Goal: Information Seeking & Learning: Learn about a topic

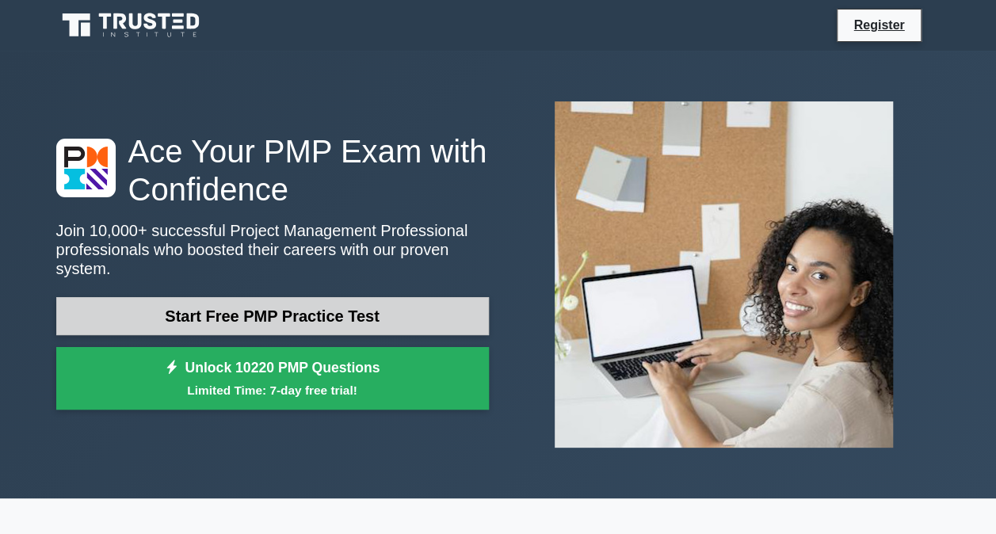
click at [297, 302] on link "Start Free PMP Practice Test" at bounding box center [272, 316] width 432 height 38
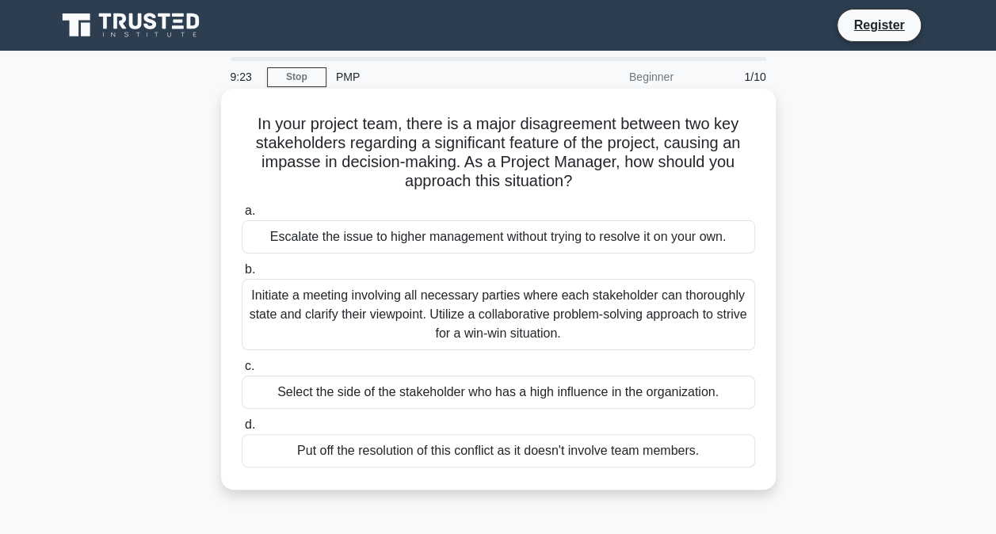
click at [375, 298] on div "Initiate a meeting involving all necessary parties where each stakeholder can t…" at bounding box center [498, 314] width 513 height 71
click at [242, 275] on input "b. Initiate a meeting involving all necessary parties where each stakeholder ca…" at bounding box center [242, 270] width 0 height 10
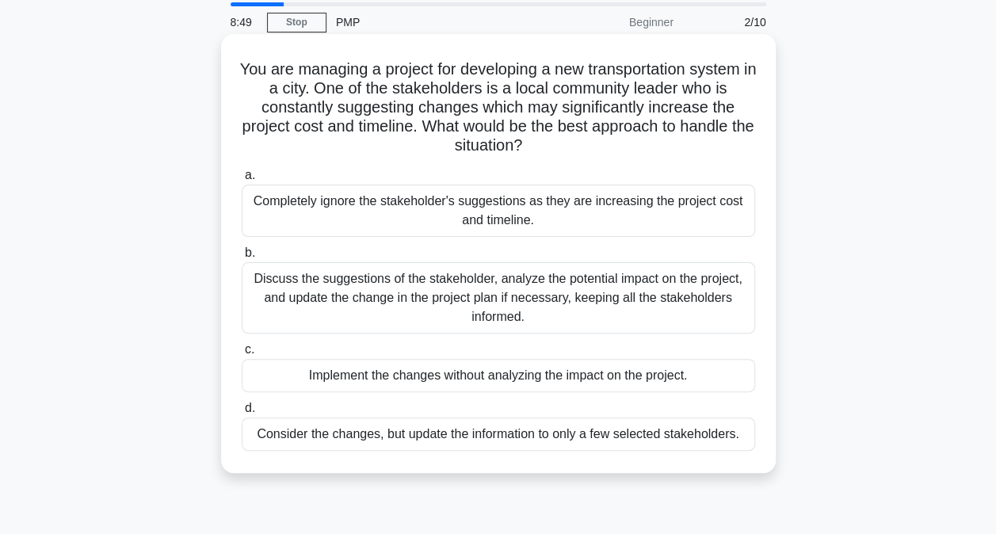
scroll to position [79, 0]
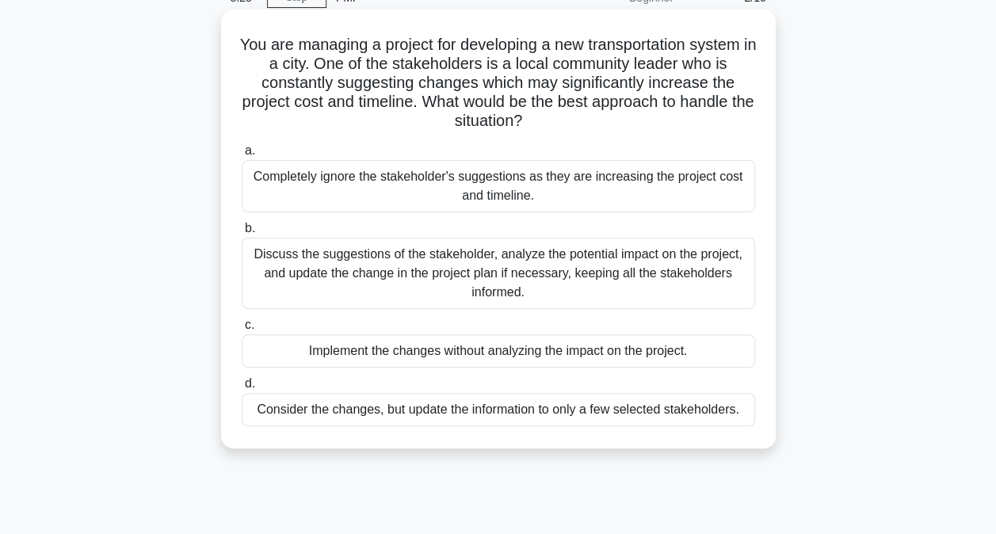
click at [390, 272] on div "Discuss the suggestions of the stakeholder, analyze the potential impact on the…" at bounding box center [498, 273] width 513 height 71
click at [242, 234] on input "b. Discuss the suggestions of the stakeholder, analyze the potential impact on …" at bounding box center [242, 228] width 0 height 10
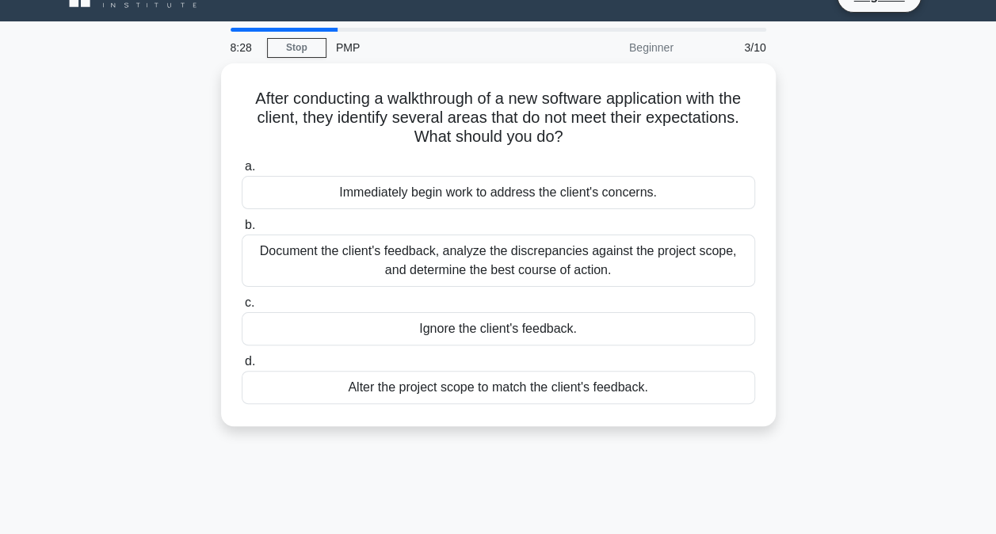
scroll to position [0, 0]
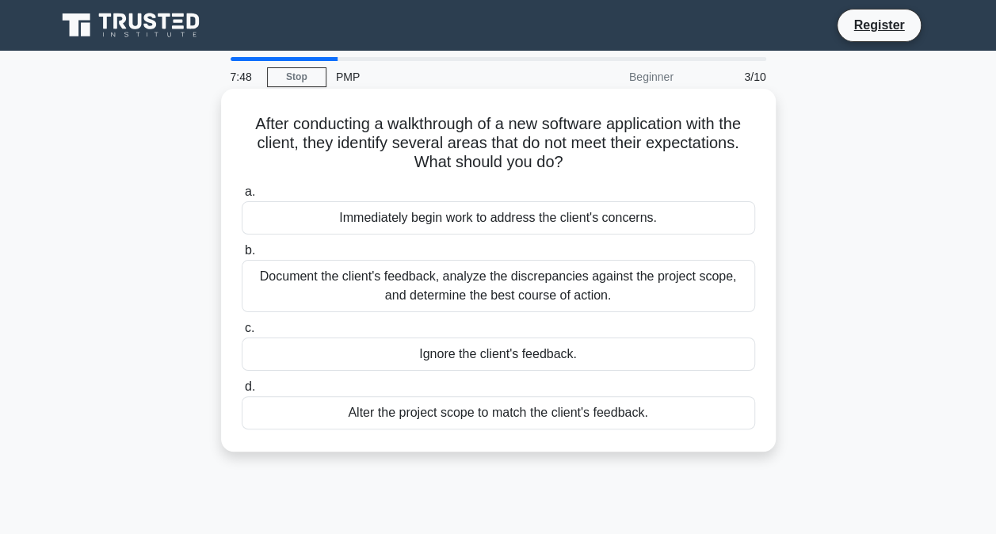
click at [355, 217] on div "Immediately begin work to address the client's concerns." at bounding box center [498, 217] width 513 height 33
click at [242, 197] on input "a. Immediately begin work to address the client's concerns." at bounding box center [242, 192] width 0 height 10
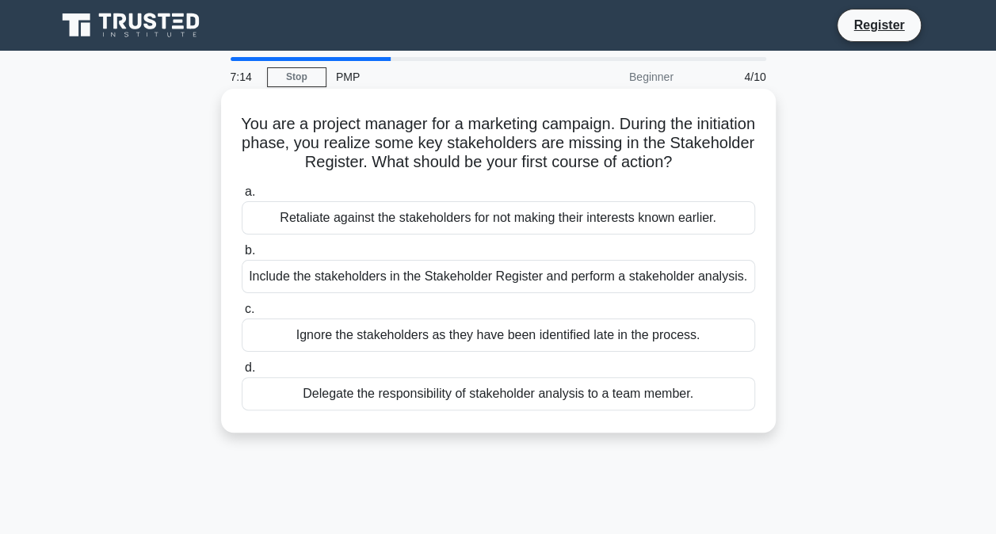
click at [459, 280] on div "Include the stakeholders in the Stakeholder Register and perform a stakeholder …" at bounding box center [498, 276] width 513 height 33
click at [242, 256] on input "b. Include the stakeholders in the Stakeholder Register and perform a stakehold…" at bounding box center [242, 251] width 0 height 10
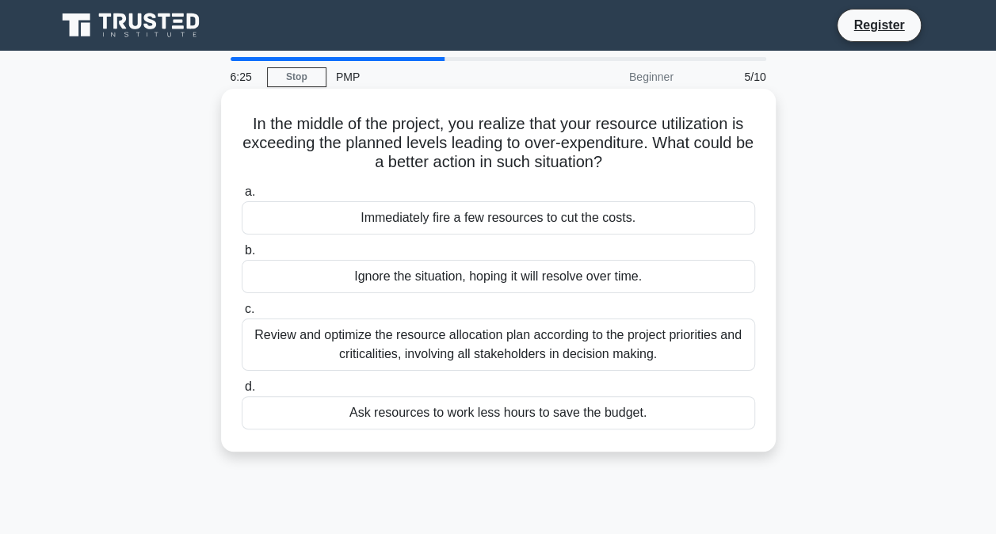
click at [367, 336] on div "Review and optimize the resource allocation plan according to the project prior…" at bounding box center [498, 344] width 513 height 52
click at [242, 314] on input "c. Review and optimize the resource allocation plan according to the project pr…" at bounding box center [242, 309] width 0 height 10
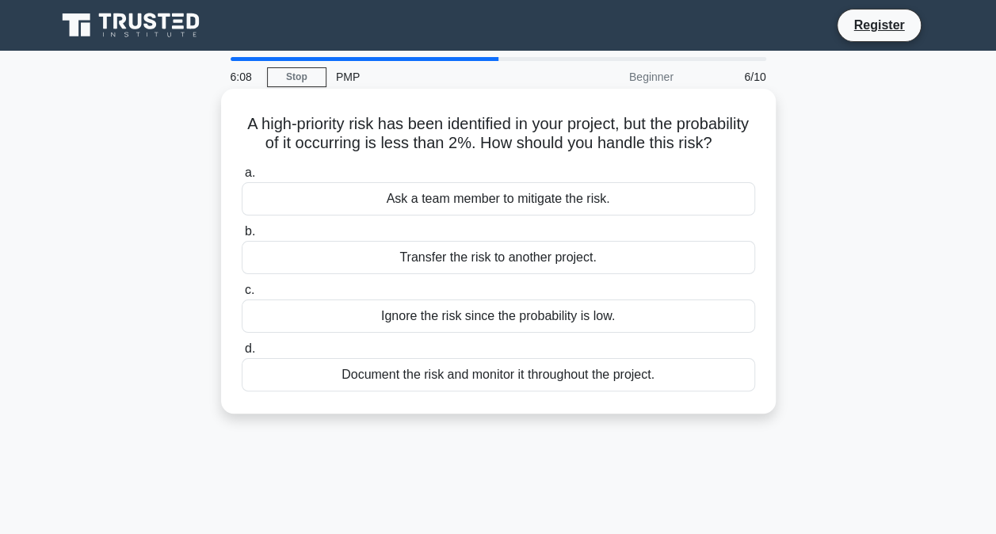
click at [415, 391] on div "Document the risk and monitor it throughout the project." at bounding box center [498, 374] width 513 height 33
click at [242, 354] on input "d. Document the risk and monitor it throughout the project." at bounding box center [242, 349] width 0 height 10
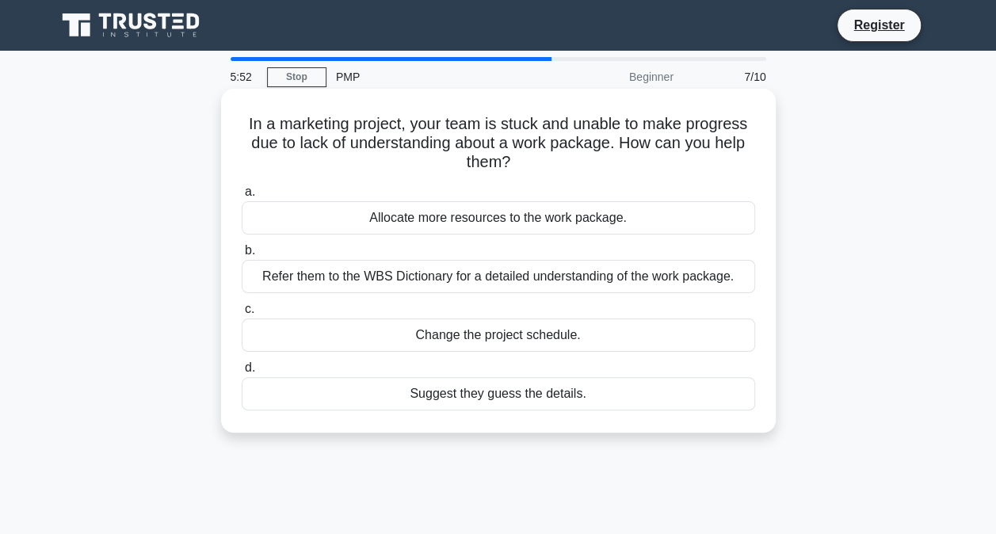
click at [379, 280] on div "Refer them to the WBS Dictionary for a detailed understanding of the work packa…" at bounding box center [498, 276] width 513 height 33
click at [242, 256] on input "b. Refer them to the WBS Dictionary for a detailed understanding of the work pa…" at bounding box center [242, 251] width 0 height 10
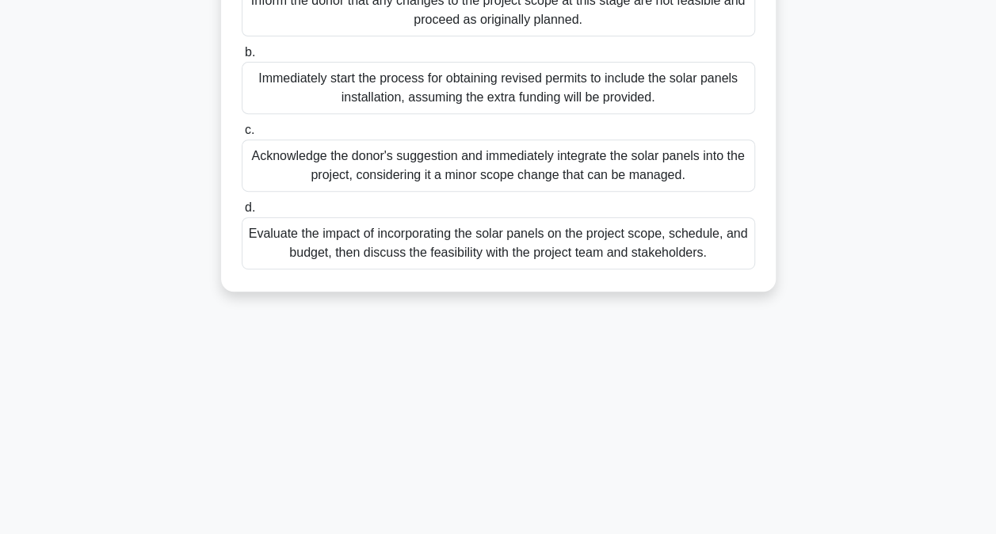
scroll to position [317, 0]
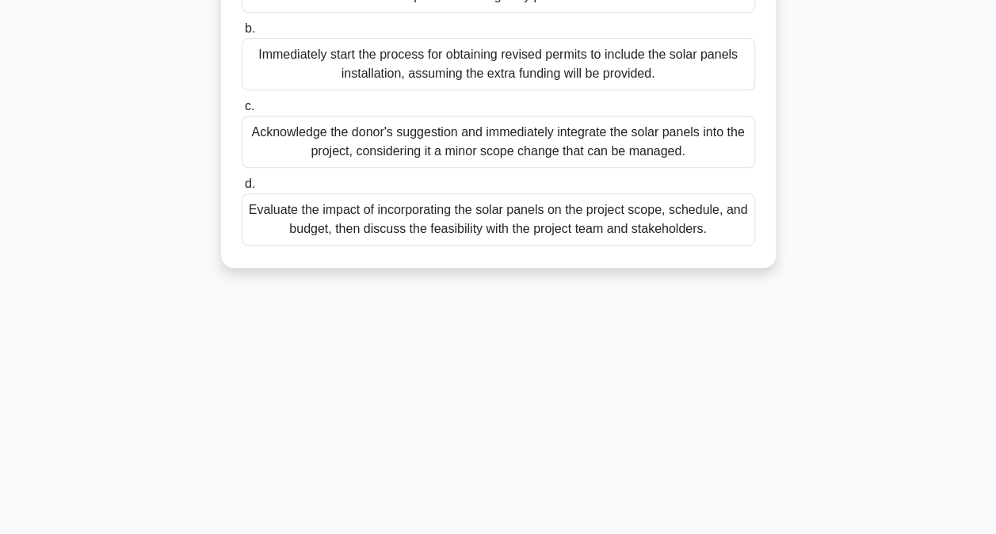
click at [442, 246] on div "Evaluate the impact of incorporating the solar panels on the project scope, sch…" at bounding box center [498, 219] width 513 height 52
click at [242, 189] on input "d. Evaluate the impact of incorporating the solar panels on the project scope, …" at bounding box center [242, 184] width 0 height 10
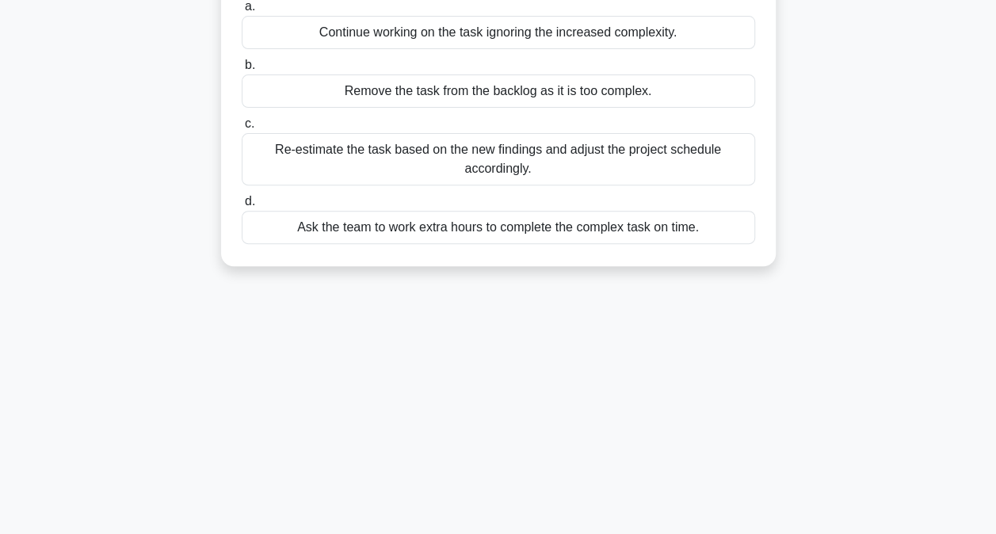
scroll to position [238, 0]
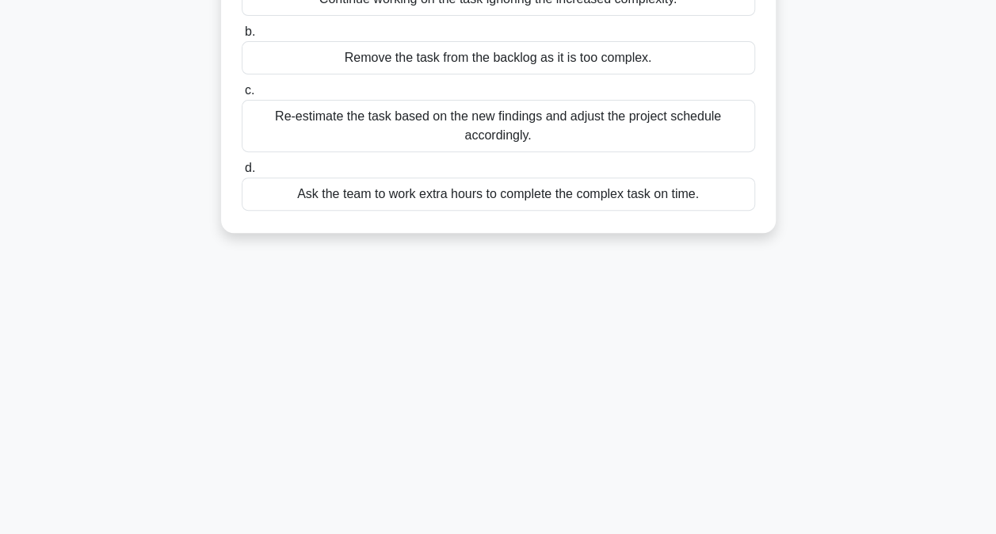
click at [387, 135] on div "Re-estimate the task based on the new findings and adjust the project schedule …" at bounding box center [498, 126] width 513 height 52
click at [242, 96] on input "c. Re-estimate the task based on the new findings and adjust the project schedu…" at bounding box center [242, 91] width 0 height 10
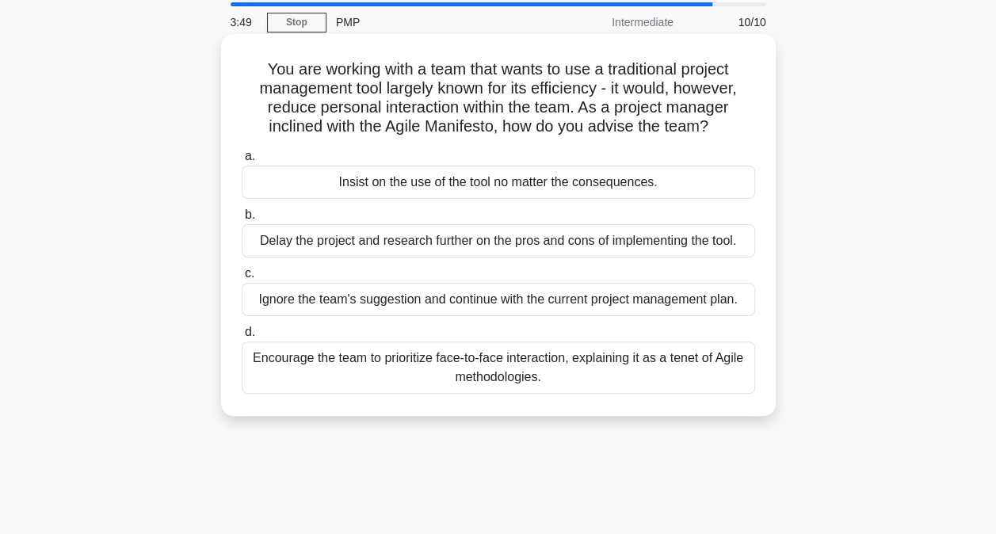
scroll to position [79, 0]
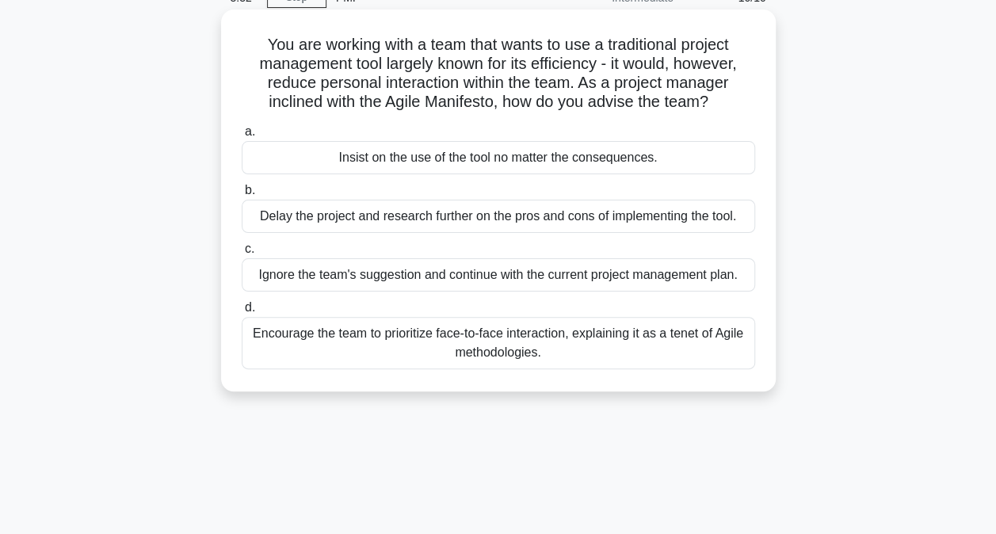
click at [571, 345] on div "Encourage the team to prioritize face-to-face interaction, explaining it as a t…" at bounding box center [498, 343] width 513 height 52
click at [242, 313] on input "d. Encourage the team to prioritize face-to-face interaction, explaining it as …" at bounding box center [242, 308] width 0 height 10
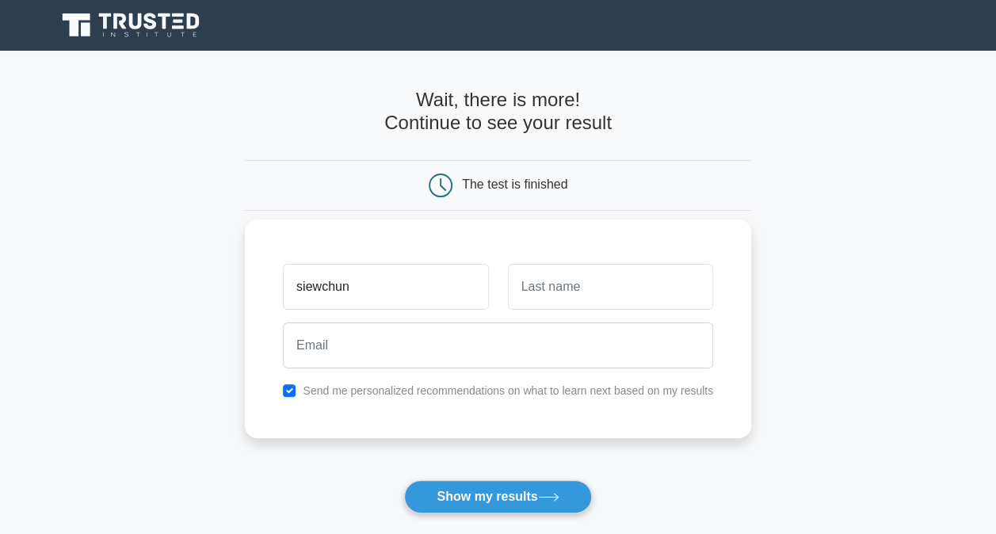
type input "siewchun"
click at [580, 286] on input "text" at bounding box center [610, 287] width 205 height 46
type input "[PERSON_NAME]"
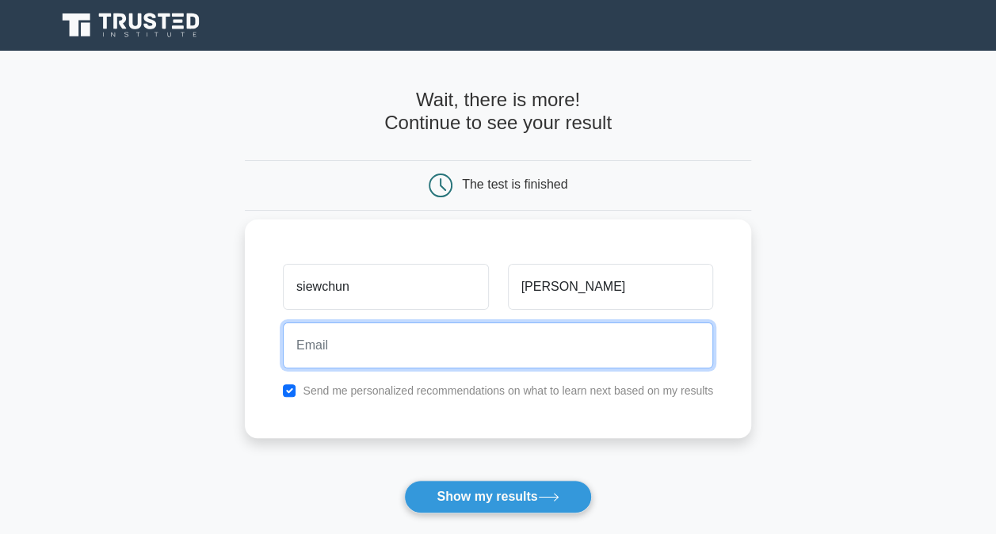
drag, startPoint x: 414, startPoint y: 340, endPoint x: 409, endPoint y: 328, distance: 13.1
click at [410, 333] on input "email" at bounding box center [498, 345] width 430 height 46
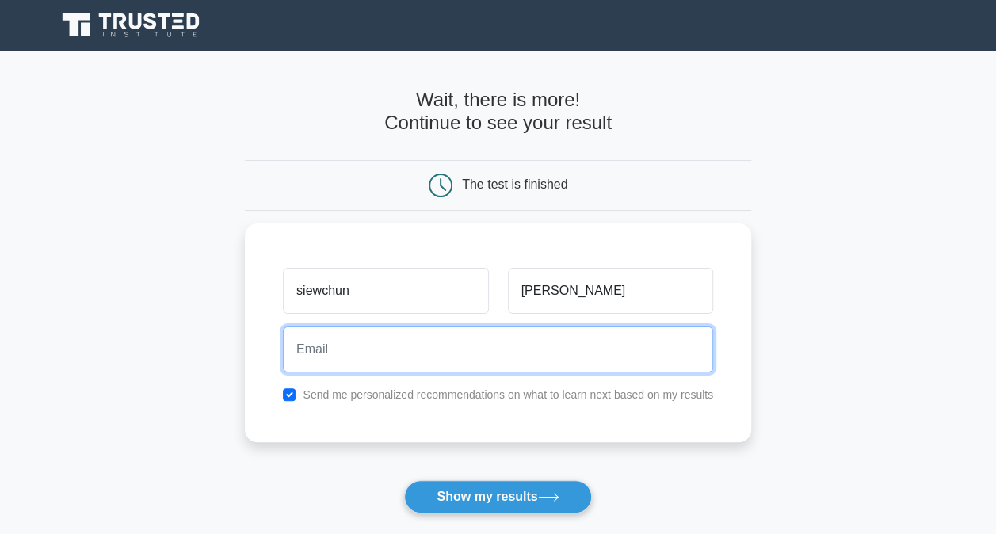
type input "leesiewchun@gmail.com"
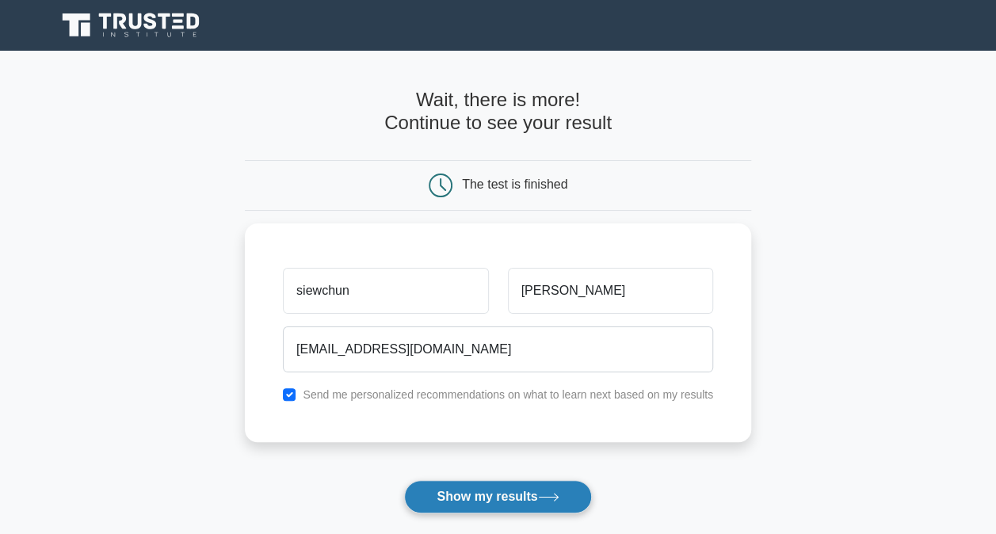
click at [518, 493] on button "Show my results" at bounding box center [497, 496] width 187 height 33
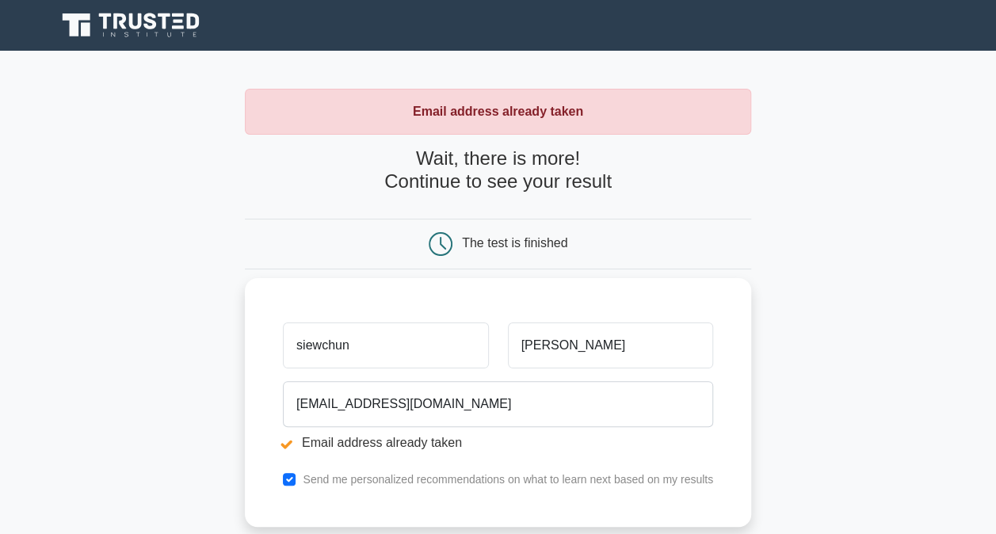
drag, startPoint x: 390, startPoint y: 344, endPoint x: 288, endPoint y: 347, distance: 101.4
click at [288, 347] on input "siewchun" at bounding box center [385, 345] width 205 height 46
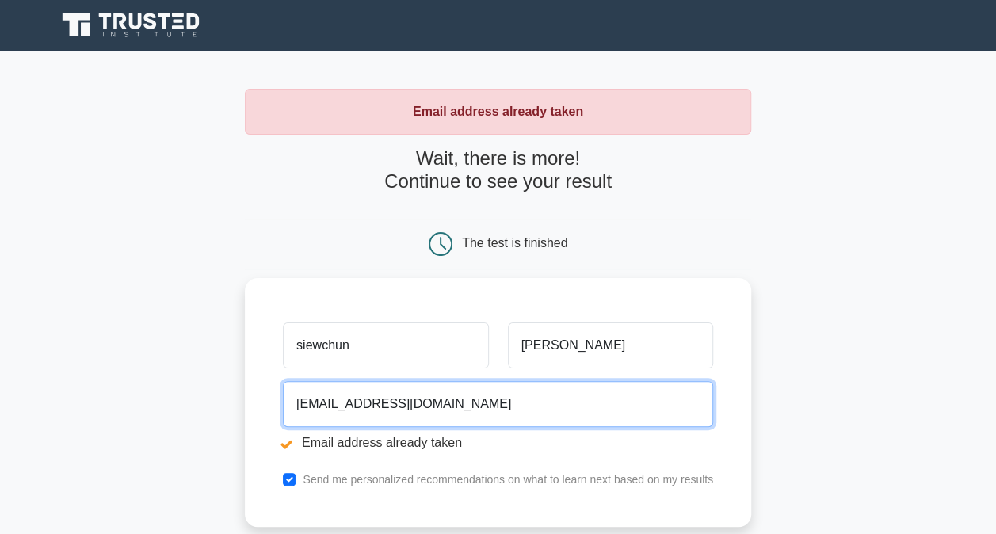
click at [345, 398] on input "[EMAIL_ADDRESS][DOMAIN_NAME]" at bounding box center [498, 404] width 430 height 46
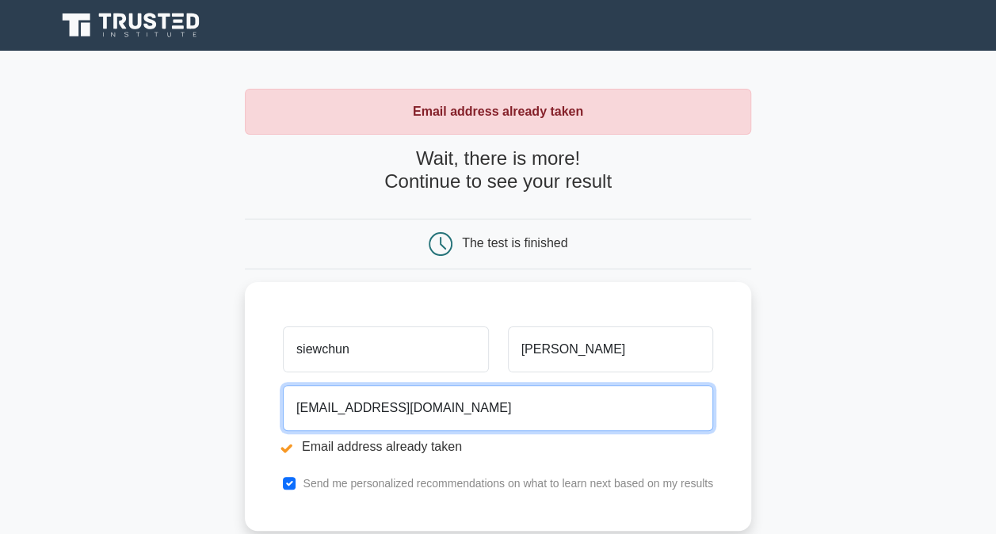
drag, startPoint x: 480, startPoint y: 400, endPoint x: 2, endPoint y: 406, distance: 478.4
click at [2, 406] on main "Email address already taken Wait, there is more! Continue to see your result Th…" at bounding box center [498, 380] width 996 height 659
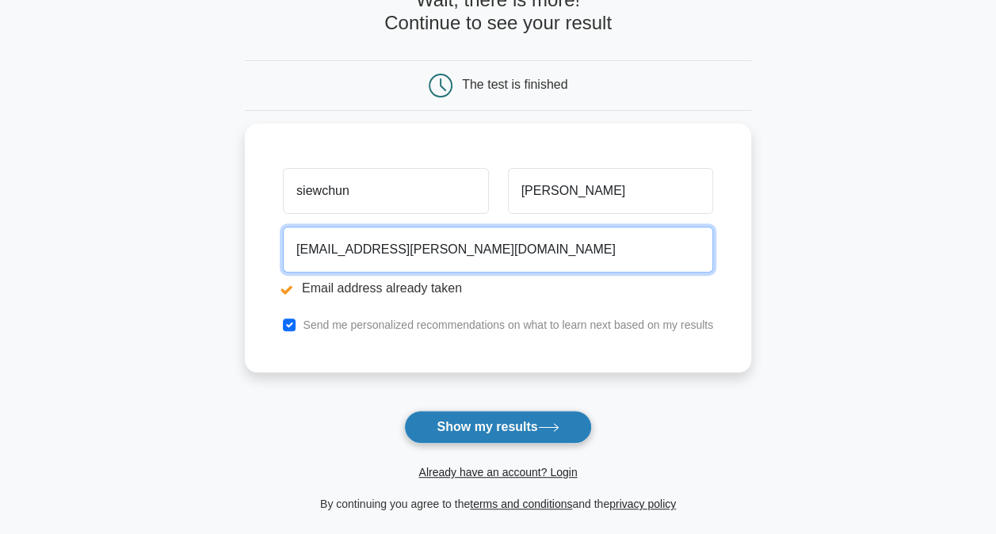
type input "siewchun.lee@ten.com"
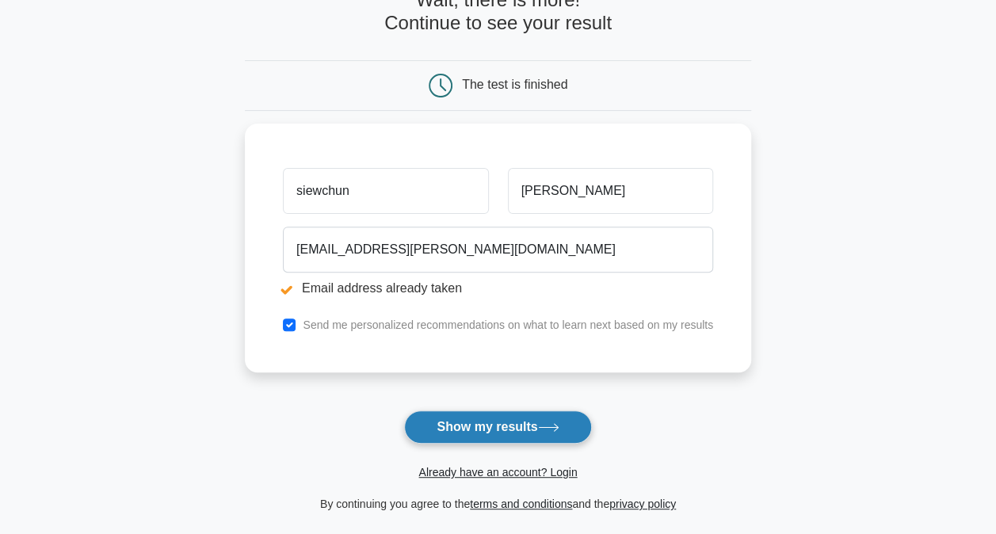
click at [531, 432] on button "Show my results" at bounding box center [497, 426] width 187 height 33
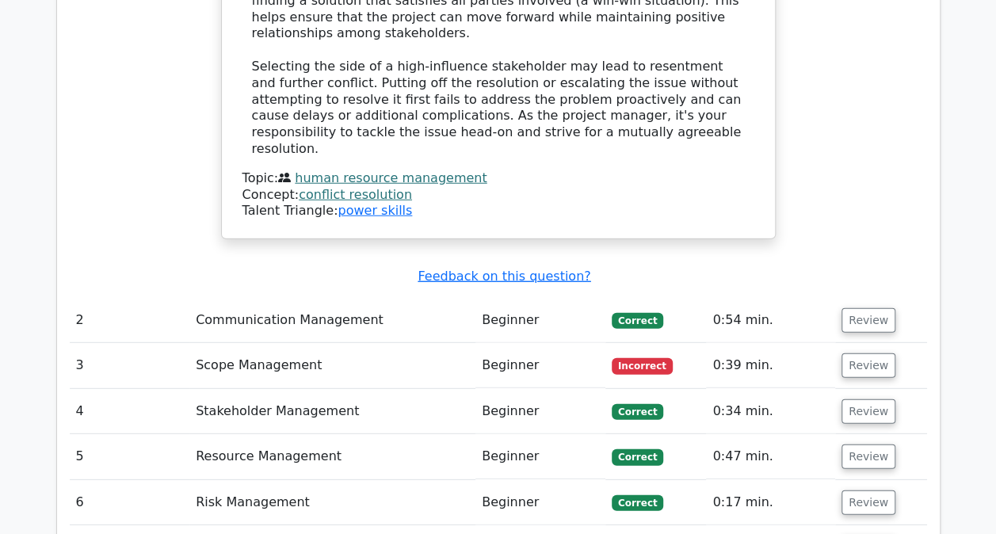
scroll to position [2007, 0]
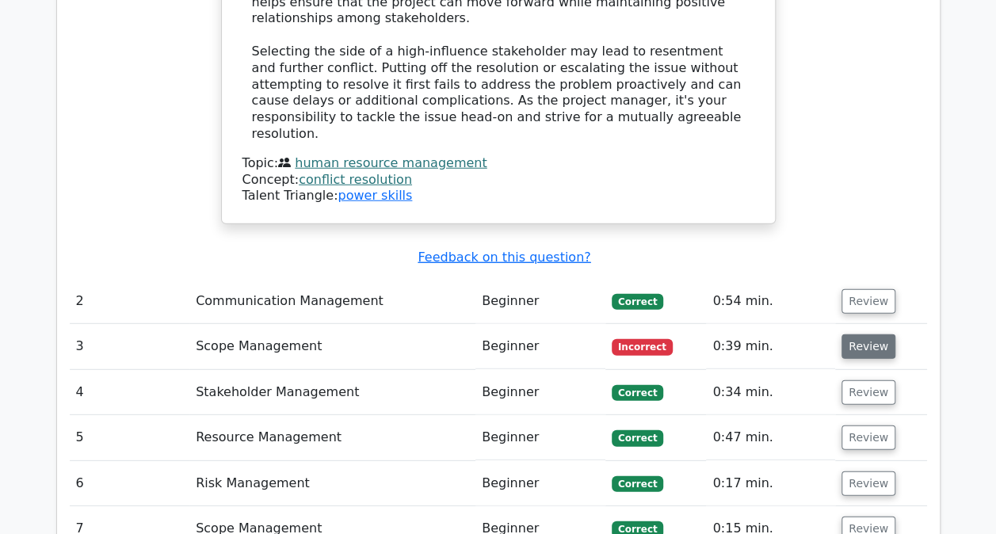
click at [851, 334] on button "Review" at bounding box center [868, 346] width 54 height 25
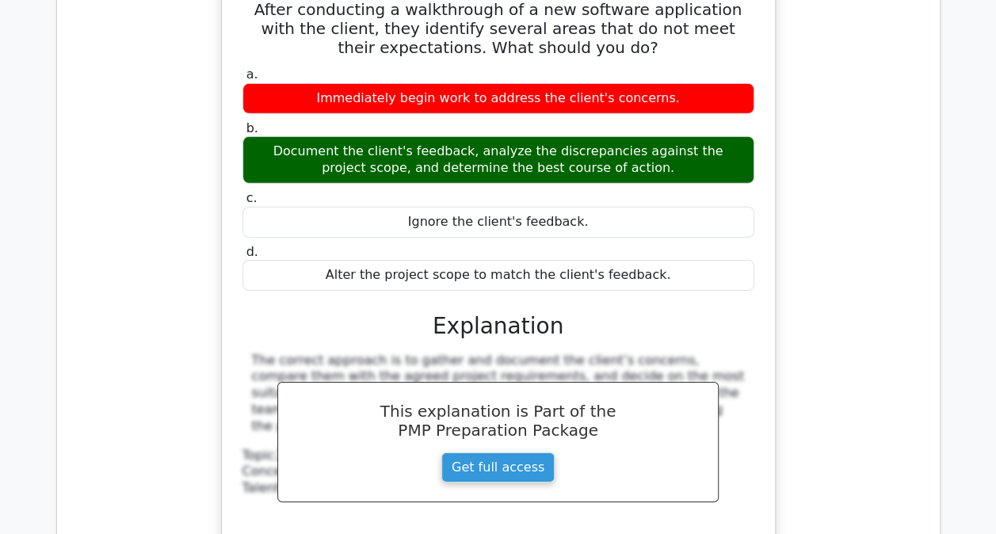
scroll to position [2403, 0]
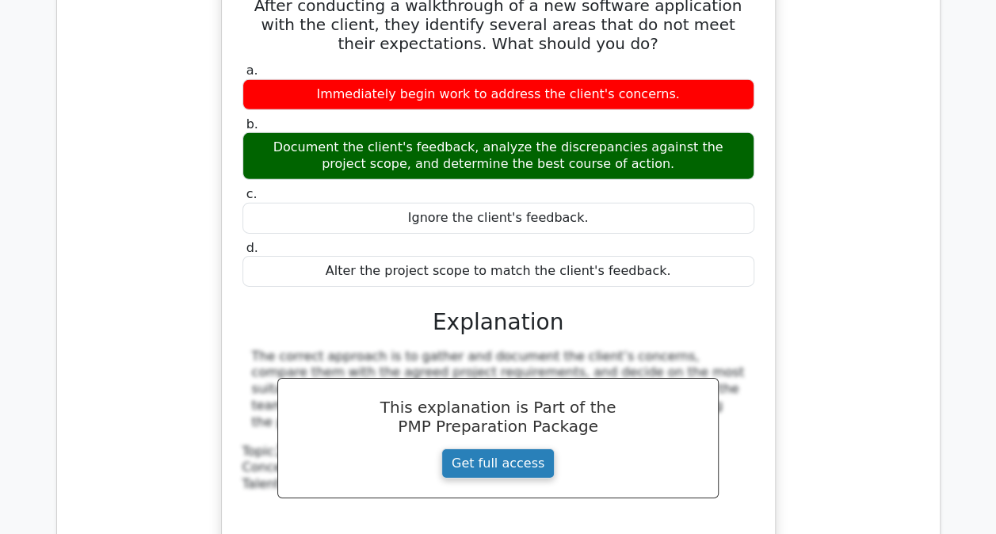
click at [545, 448] on link "Get full access" at bounding box center [497, 463] width 113 height 30
click at [481, 448] on link "Get full access" at bounding box center [497, 463] width 113 height 30
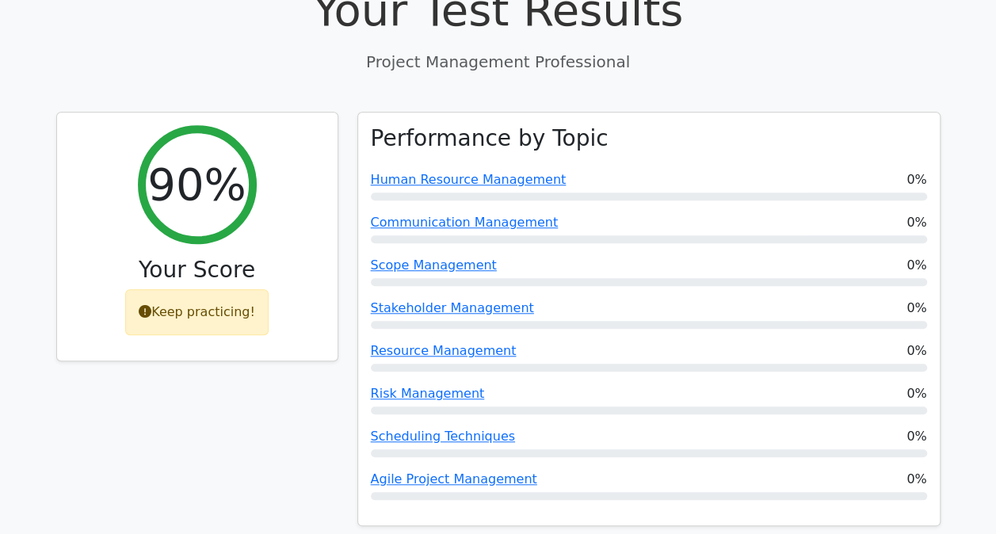
scroll to position [423, 0]
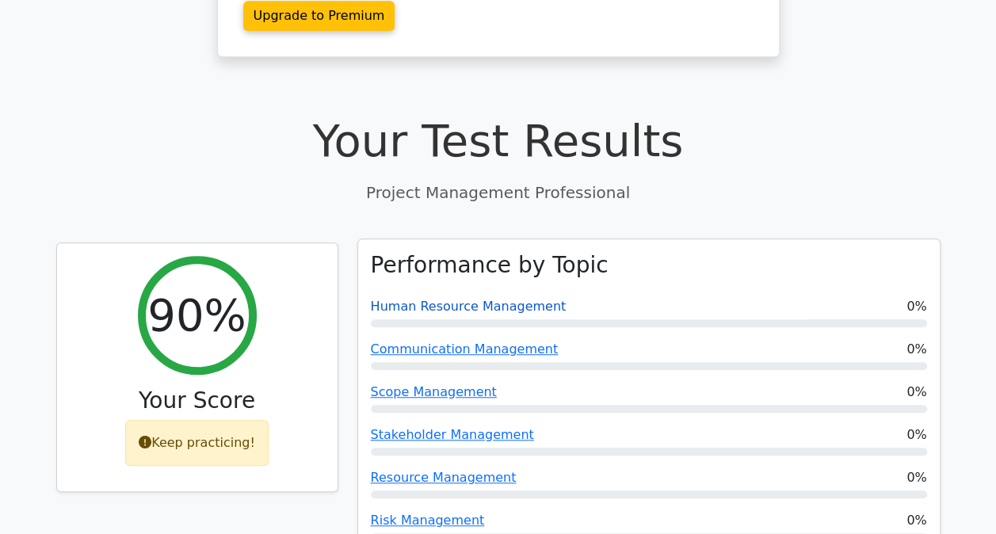
click at [433, 299] on link "Human Resource Management" at bounding box center [469, 306] width 196 height 15
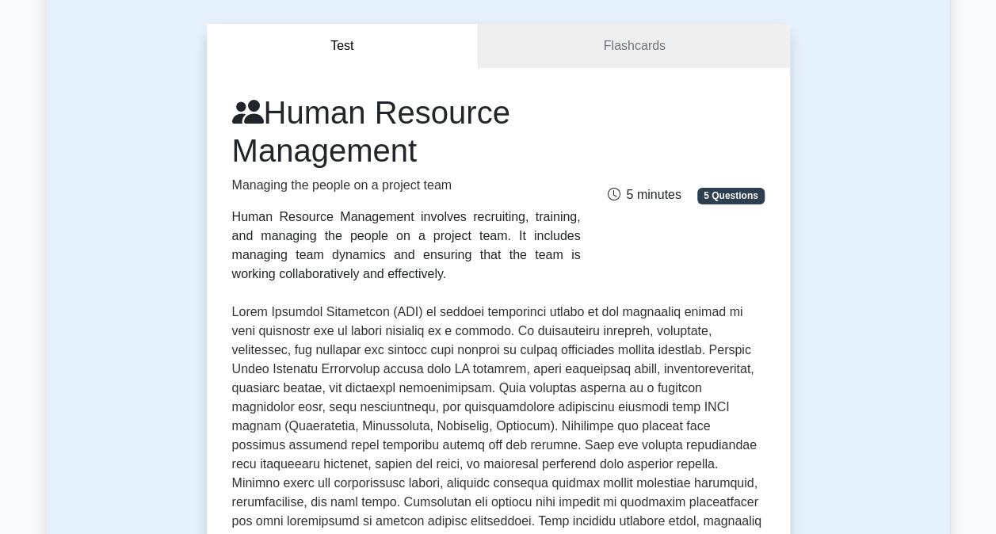
scroll to position [158, 0]
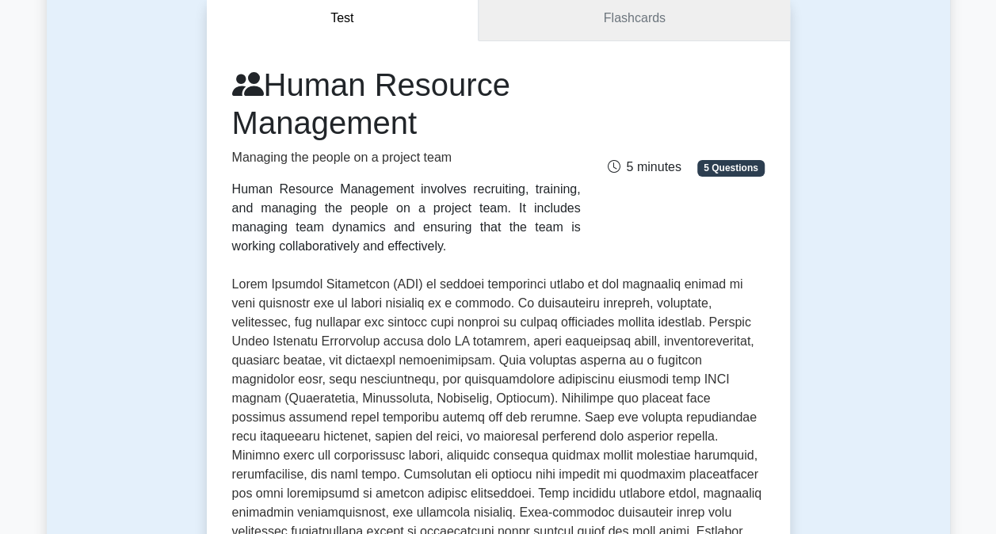
click at [645, 19] on link "Flashcards" at bounding box center [633, 18] width 310 height 45
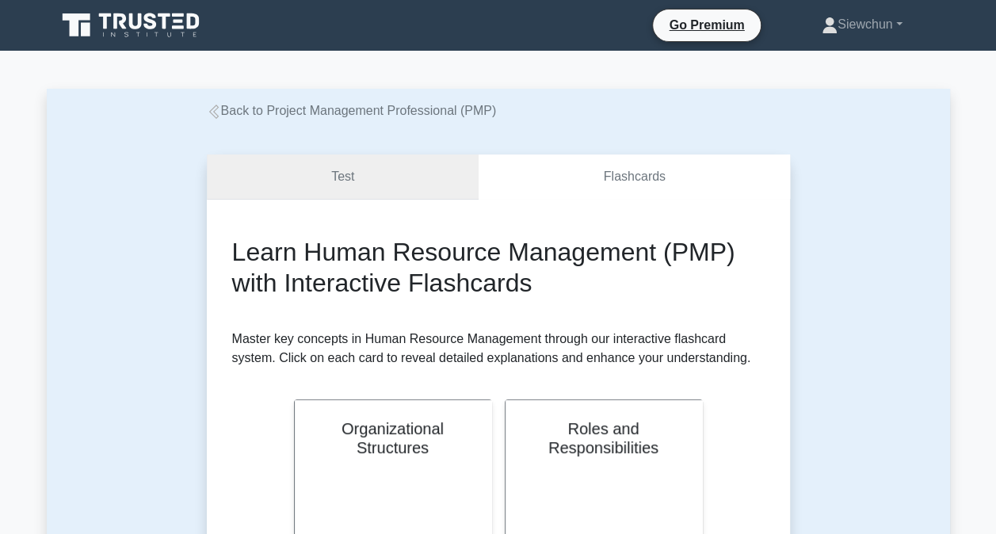
click at [349, 181] on link "Test" at bounding box center [343, 176] width 272 height 45
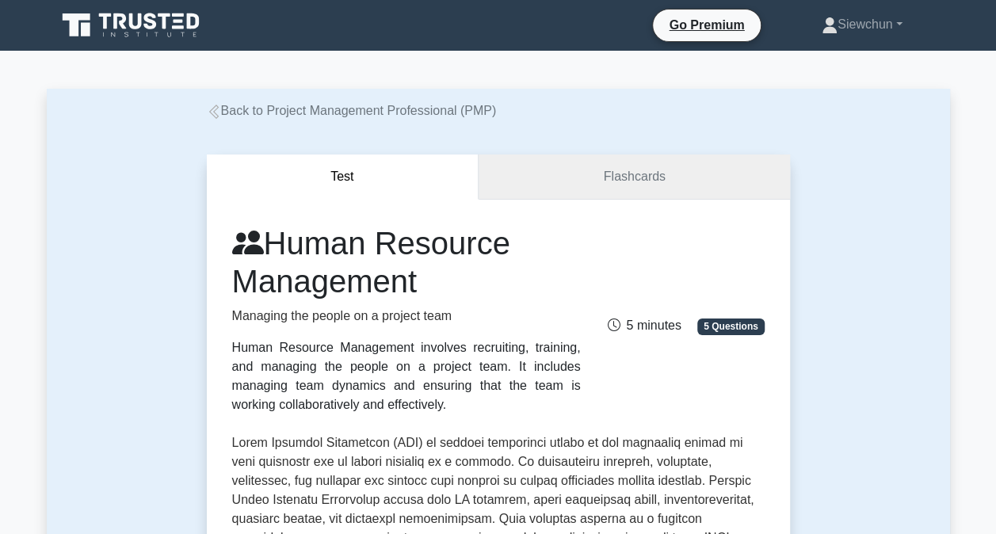
click at [629, 178] on link "Flashcards" at bounding box center [633, 176] width 310 height 45
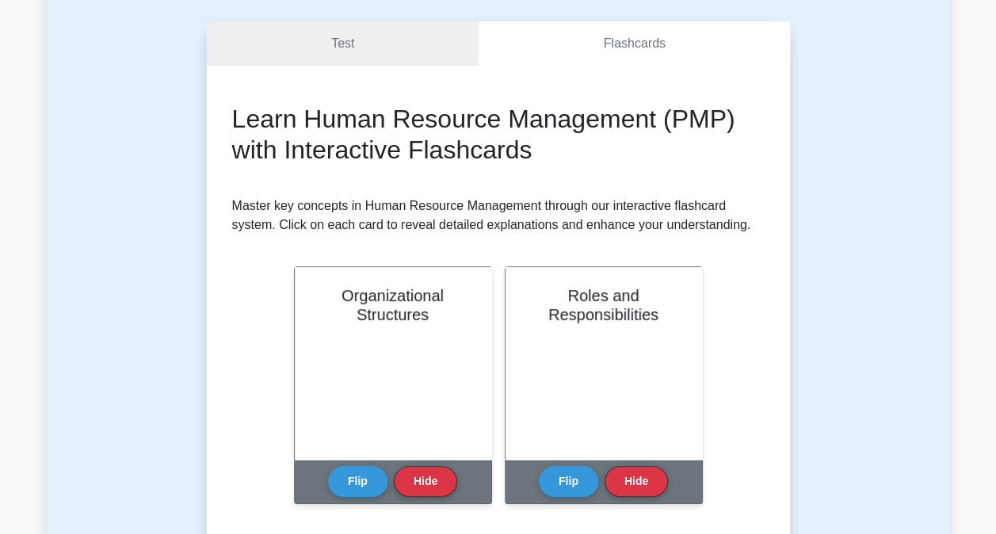
scroll to position [158, 0]
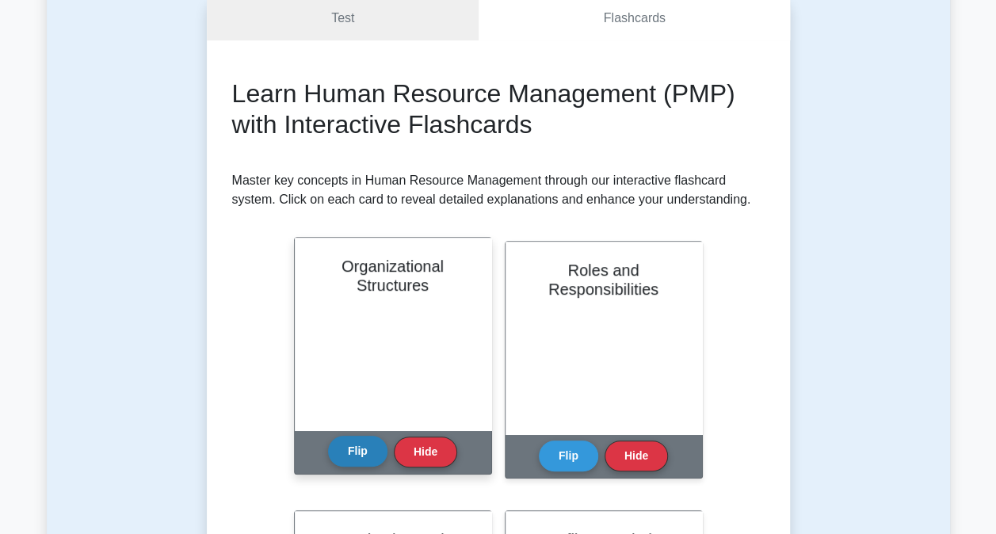
click at [350, 459] on button "Flip" at bounding box center [357, 451] width 59 height 31
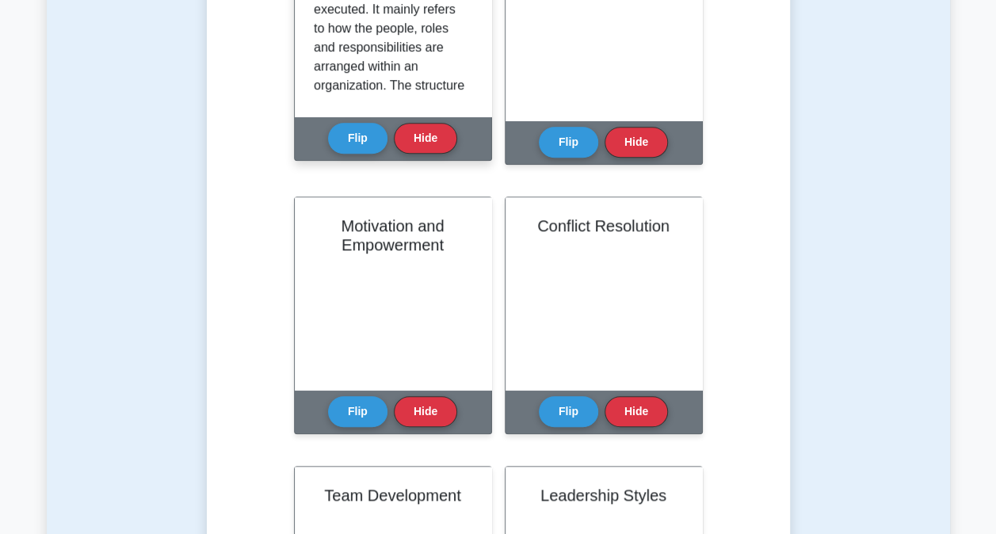
scroll to position [475, 0]
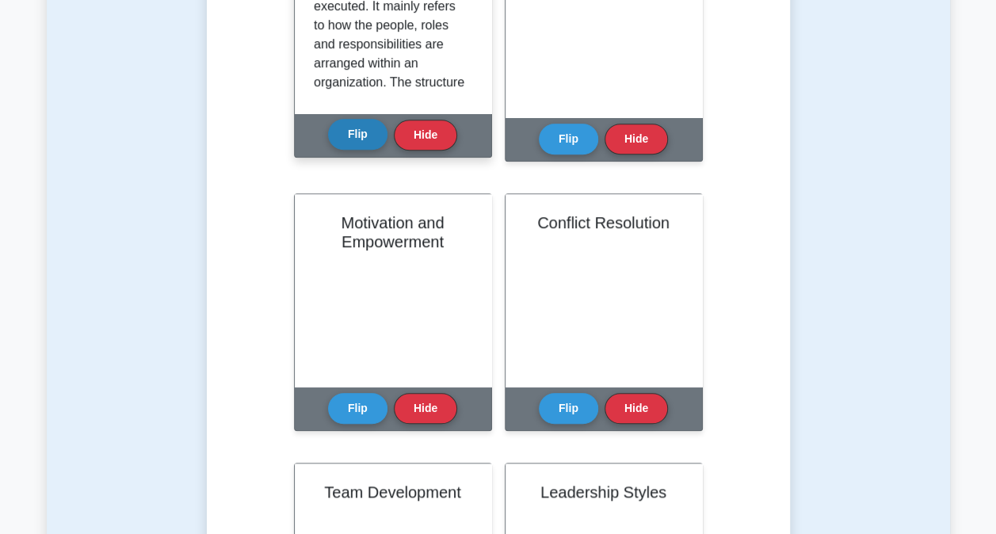
click at [368, 138] on button "Flip" at bounding box center [357, 134] width 59 height 31
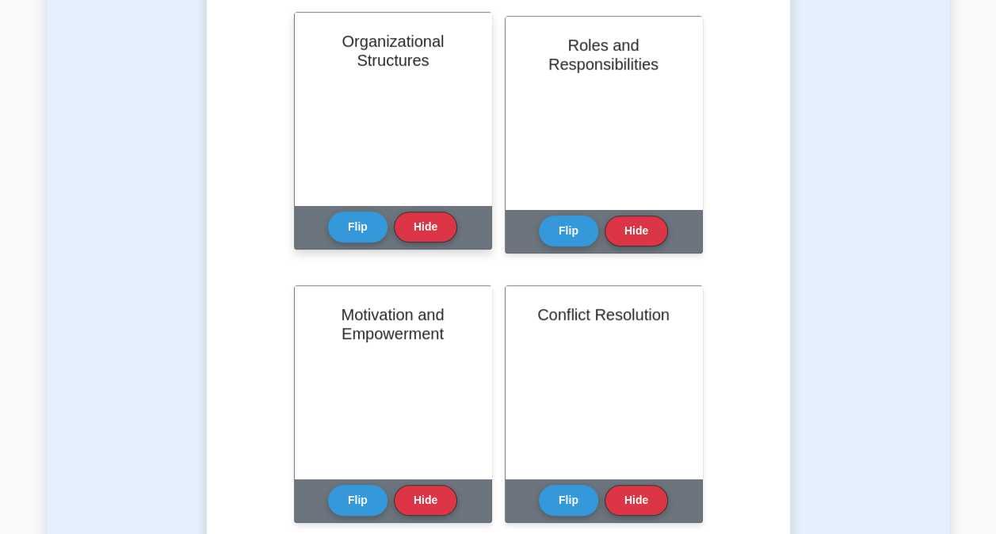
scroll to position [317, 0]
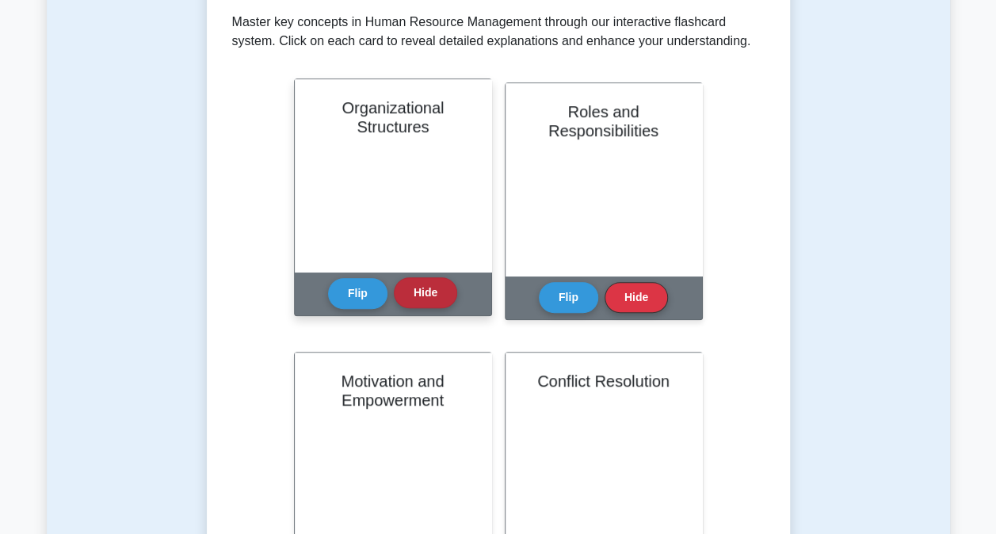
click at [414, 280] on button "Hide" at bounding box center [425, 292] width 63 height 31
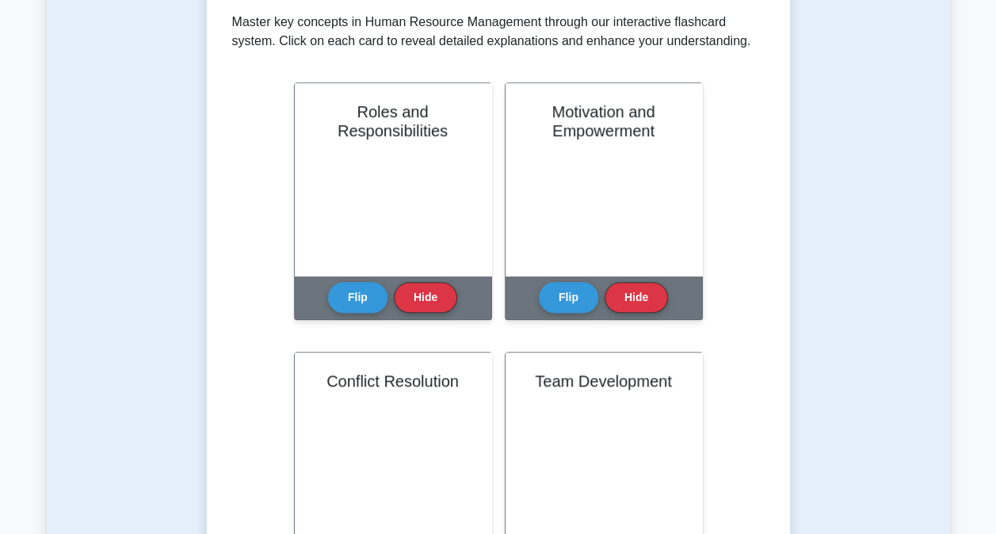
click at [414, 282] on button "Hide" at bounding box center [425, 297] width 63 height 31
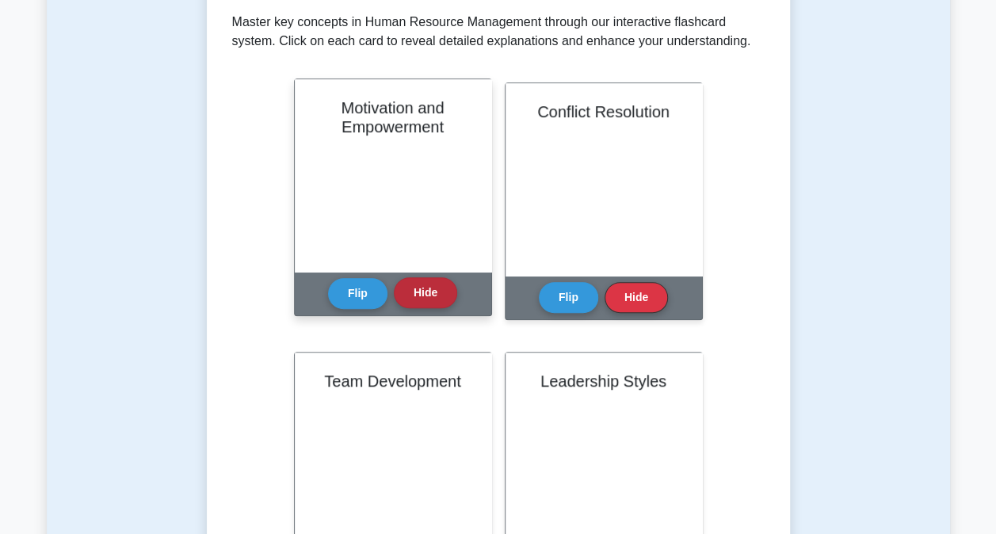
click at [426, 291] on button "Hide" at bounding box center [425, 292] width 63 height 31
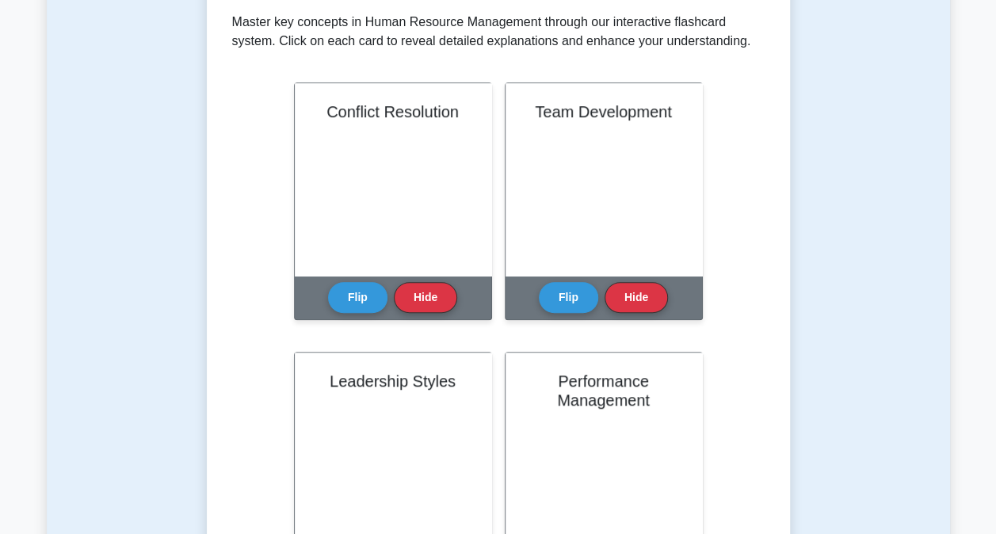
click at [426, 291] on button "Hide" at bounding box center [425, 297] width 63 height 31
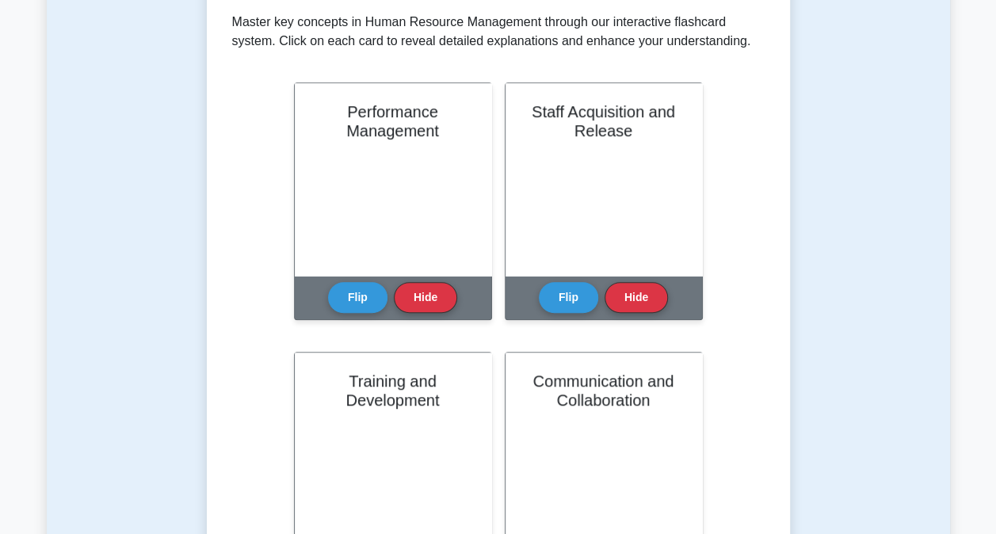
click at [426, 291] on button "Hide" at bounding box center [425, 297] width 63 height 31
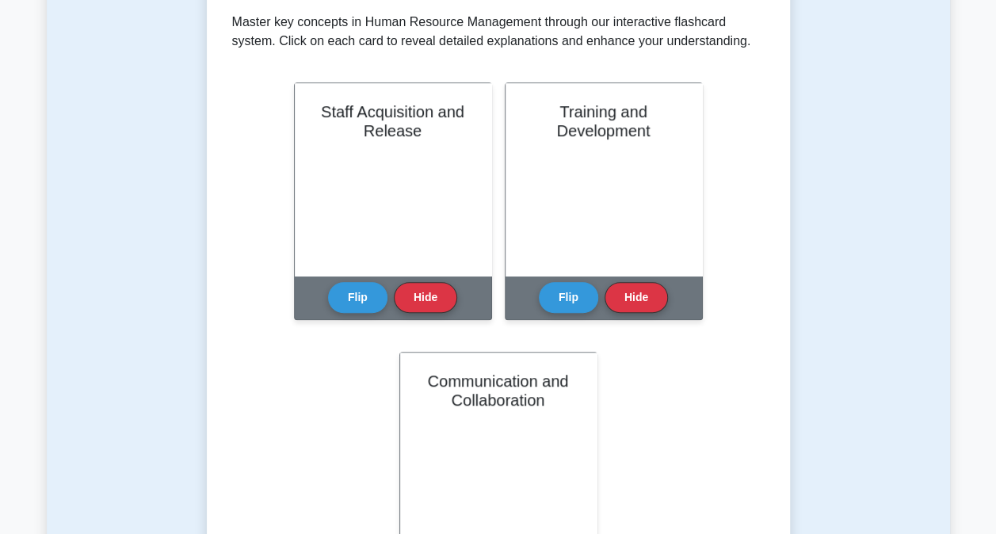
click at [426, 291] on button "Hide" at bounding box center [425, 297] width 63 height 31
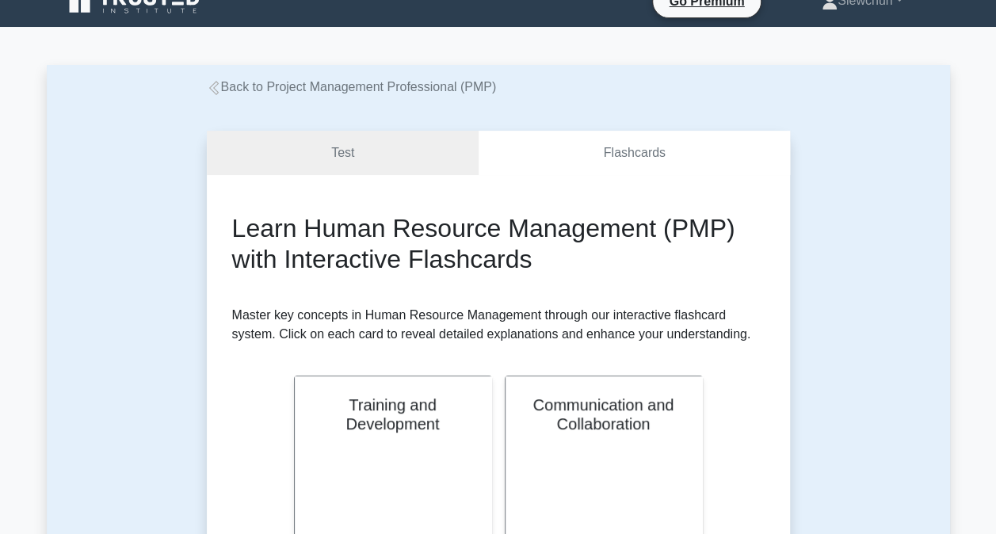
scroll to position [0, 0]
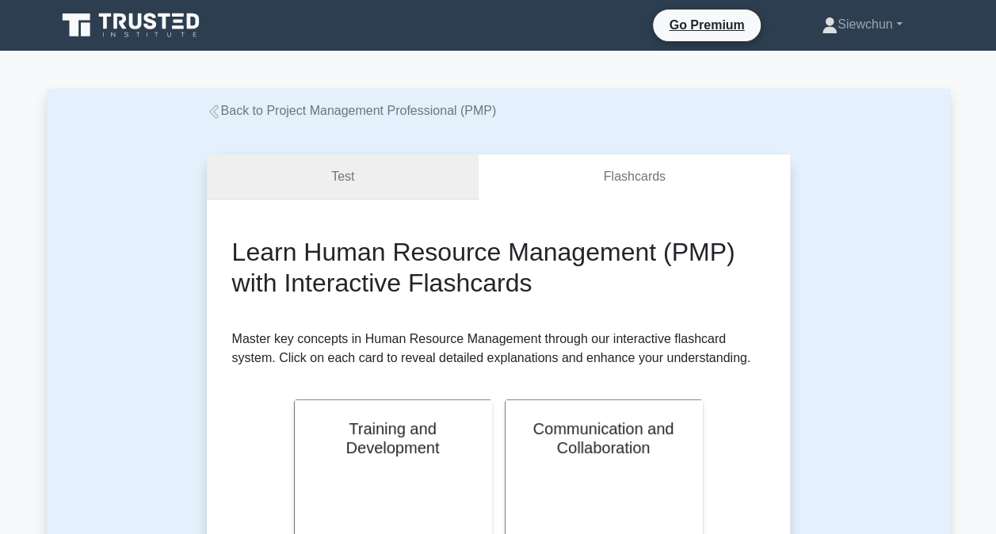
click at [345, 188] on link "Test" at bounding box center [343, 176] width 272 height 45
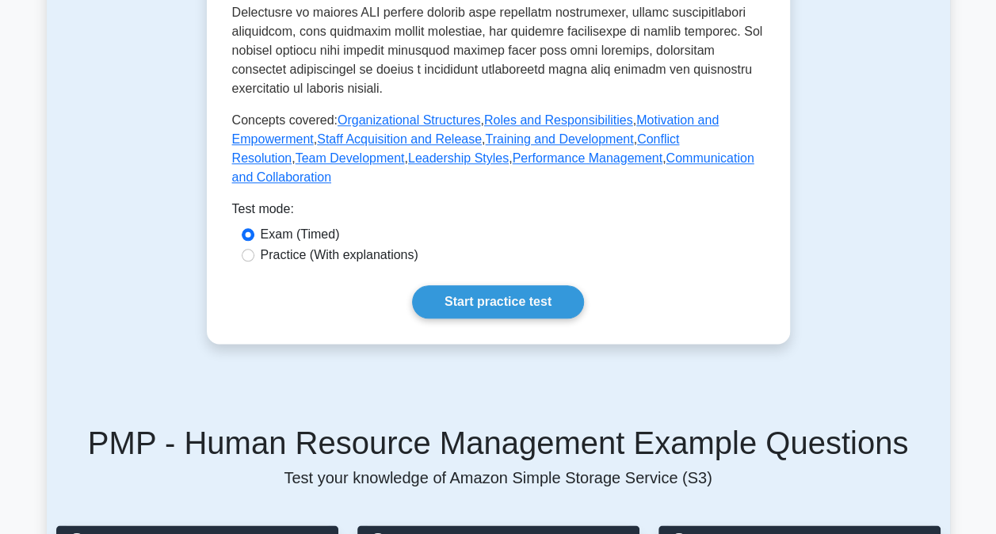
scroll to position [792, 0]
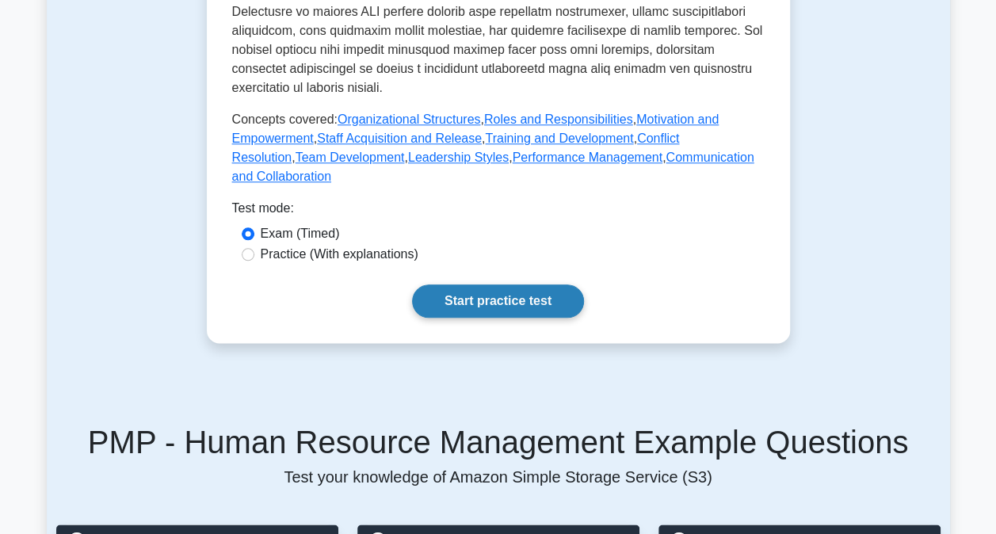
click at [445, 284] on link "Start practice test" at bounding box center [498, 300] width 172 height 33
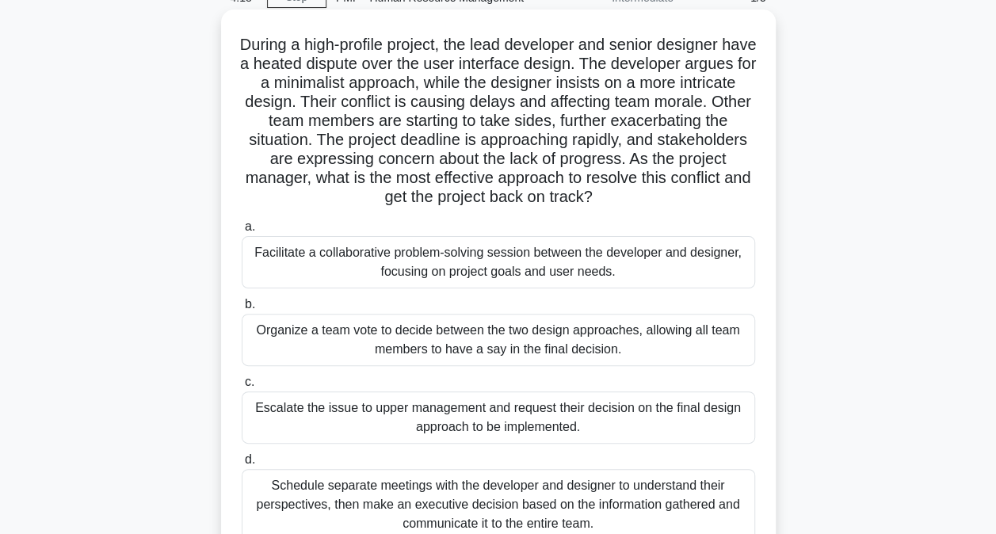
scroll to position [158, 0]
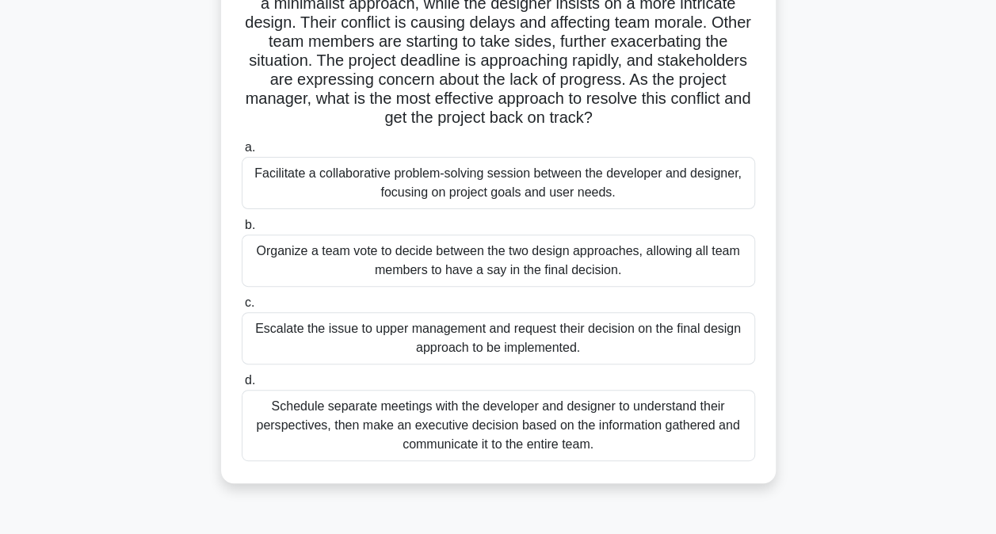
click at [355, 429] on div "Schedule separate meetings with the developer and designer to understand their …" at bounding box center [498, 425] width 513 height 71
click at [242, 386] on input "d. Schedule separate meetings with the developer and designer to understand the…" at bounding box center [242, 380] width 0 height 10
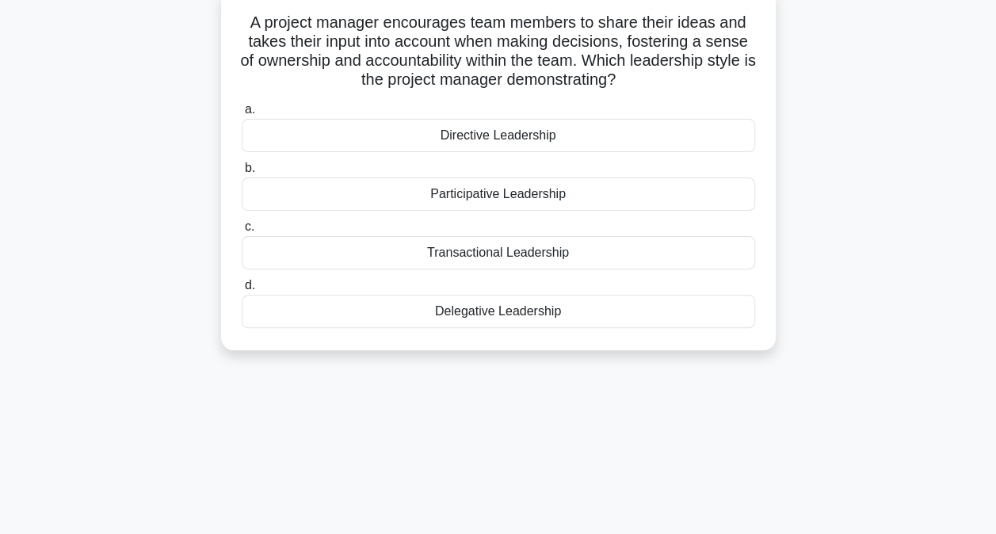
scroll to position [0, 0]
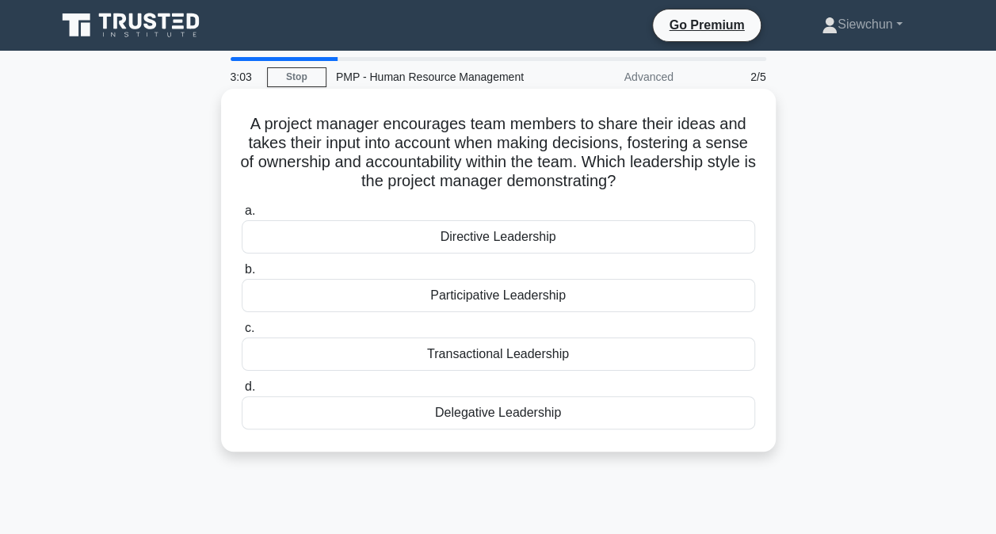
click at [496, 299] on div "Participative Leadership" at bounding box center [498, 295] width 513 height 33
click at [242, 275] on input "b. Participative Leadership" at bounding box center [242, 270] width 0 height 10
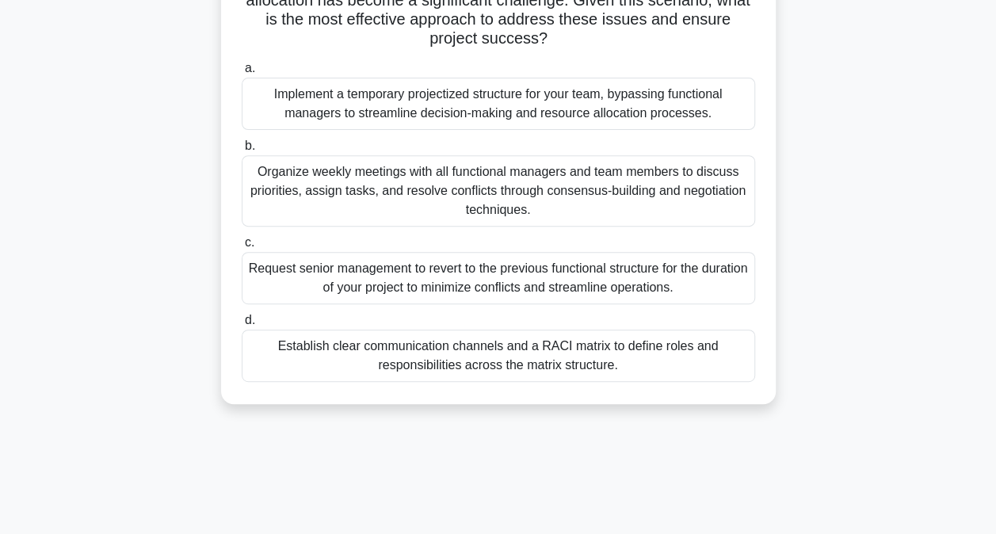
scroll to position [158, 0]
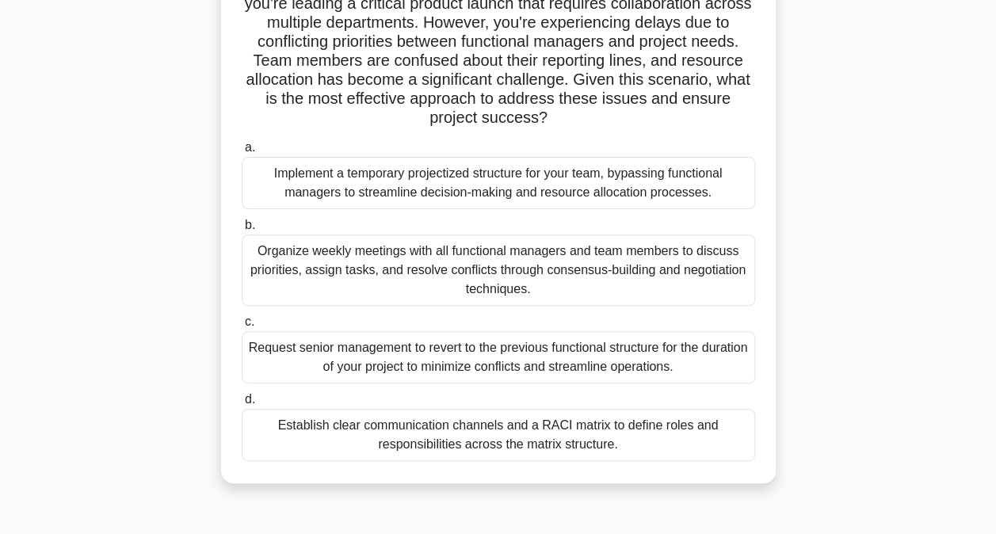
click at [437, 434] on div "Establish clear communication channels and a RACI matrix to define roles and re…" at bounding box center [498, 435] width 513 height 52
click at [242, 405] on input "d. Establish clear communication channels and a RACI matrix to define roles and…" at bounding box center [242, 399] width 0 height 10
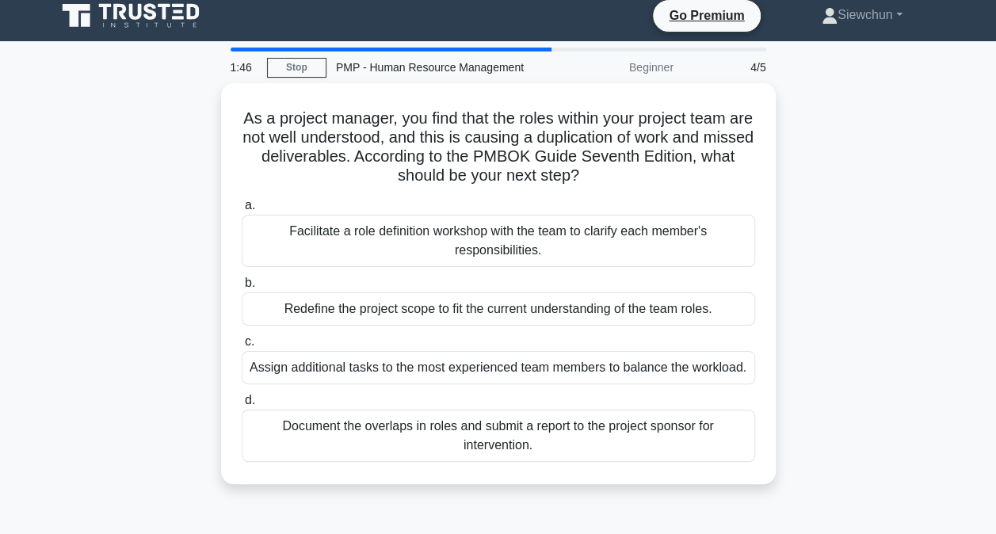
scroll to position [0, 0]
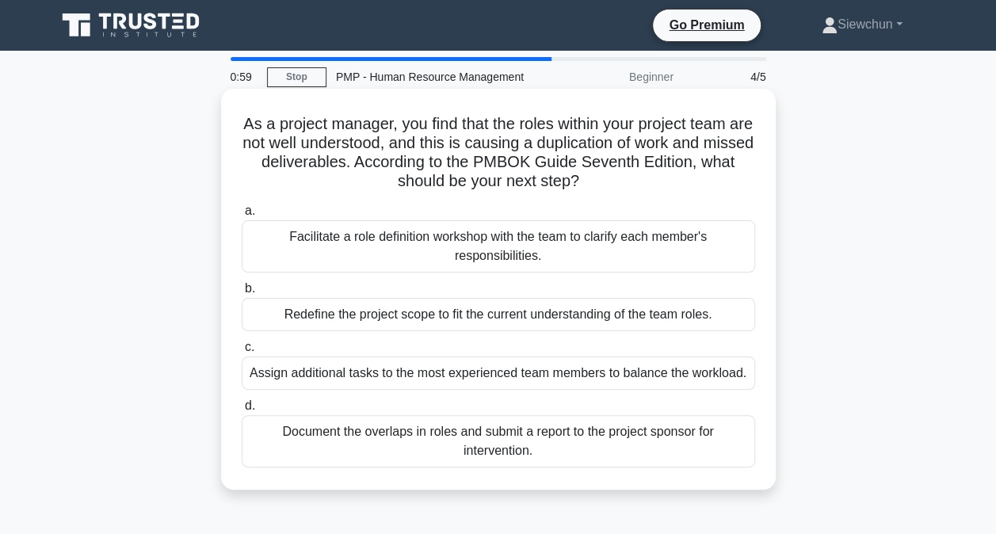
click at [474, 258] on div "Facilitate a role definition workshop with the team to clarify each member's re…" at bounding box center [498, 246] width 513 height 52
click at [242, 216] on input "a. Facilitate a role definition workshop with the team to clarify each member's…" at bounding box center [242, 211] width 0 height 10
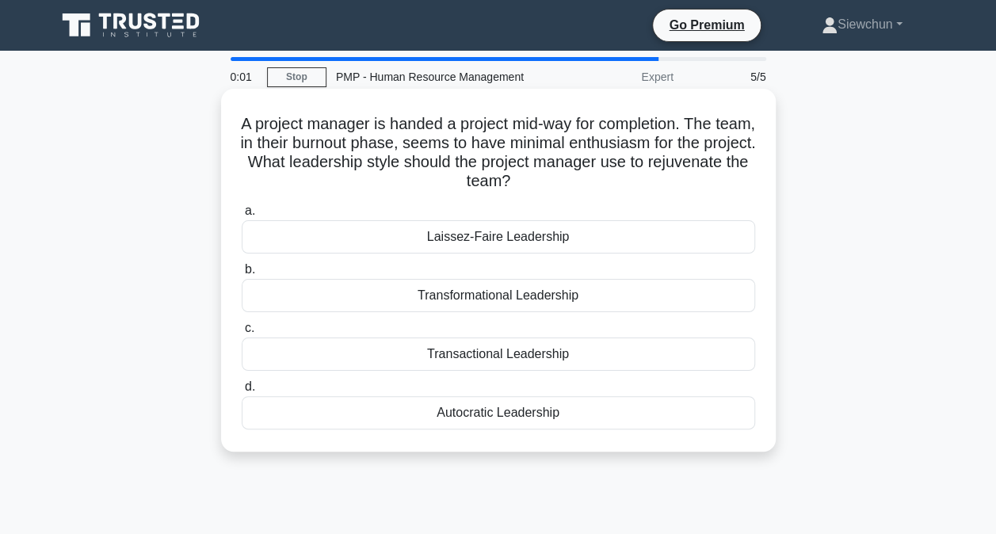
drag, startPoint x: 482, startPoint y: 358, endPoint x: 475, endPoint y: 344, distance: 15.6
click at [482, 356] on div "Transactional Leadership" at bounding box center [498, 353] width 513 height 33
click at [242, 333] on input "c. Transactional Leadership" at bounding box center [242, 328] width 0 height 10
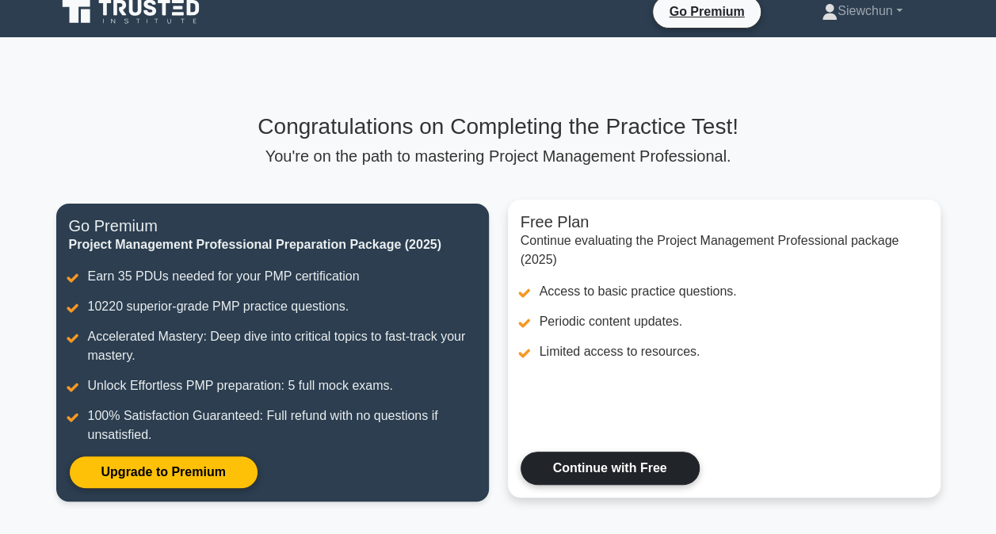
scroll to position [13, 0]
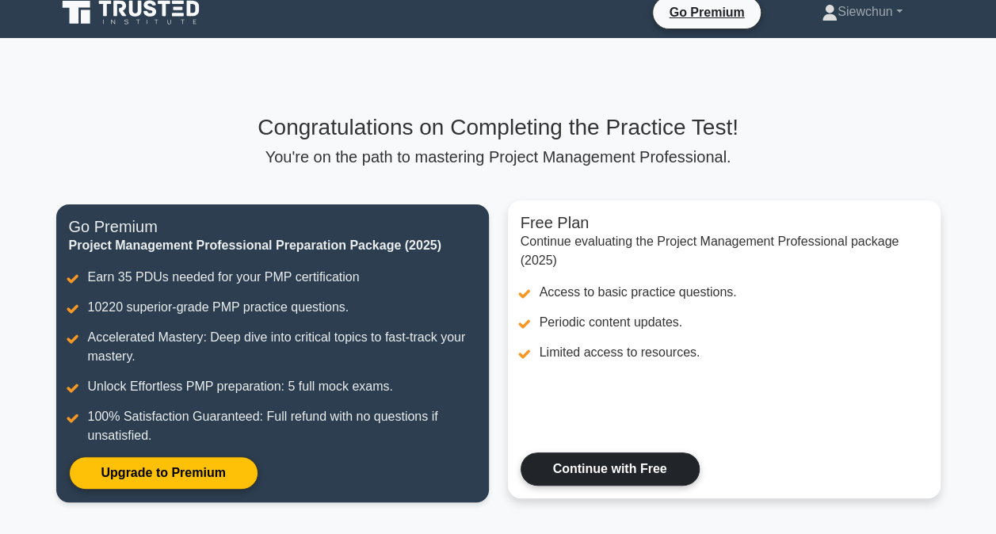
click at [599, 469] on link "Continue with Free" at bounding box center [609, 468] width 179 height 33
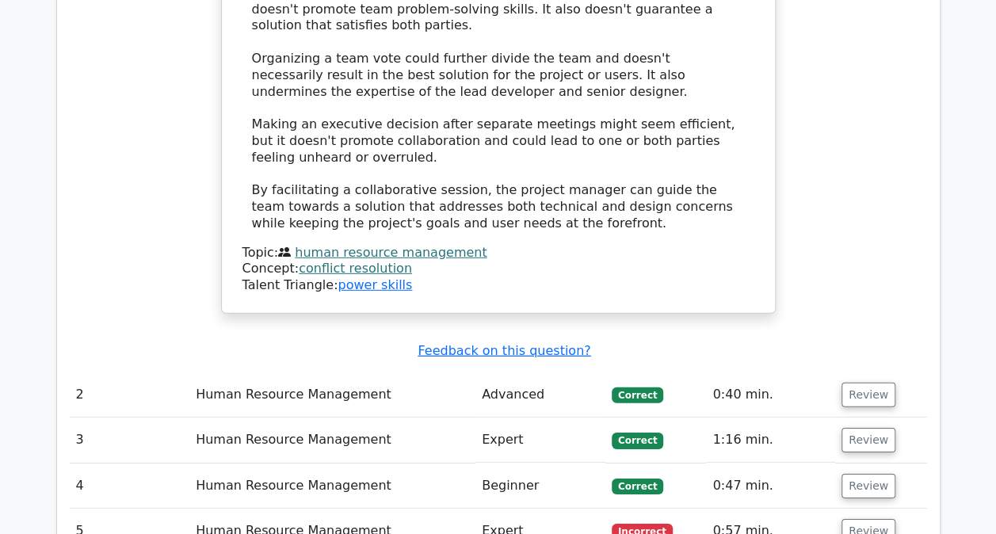
scroll to position [2218, 0]
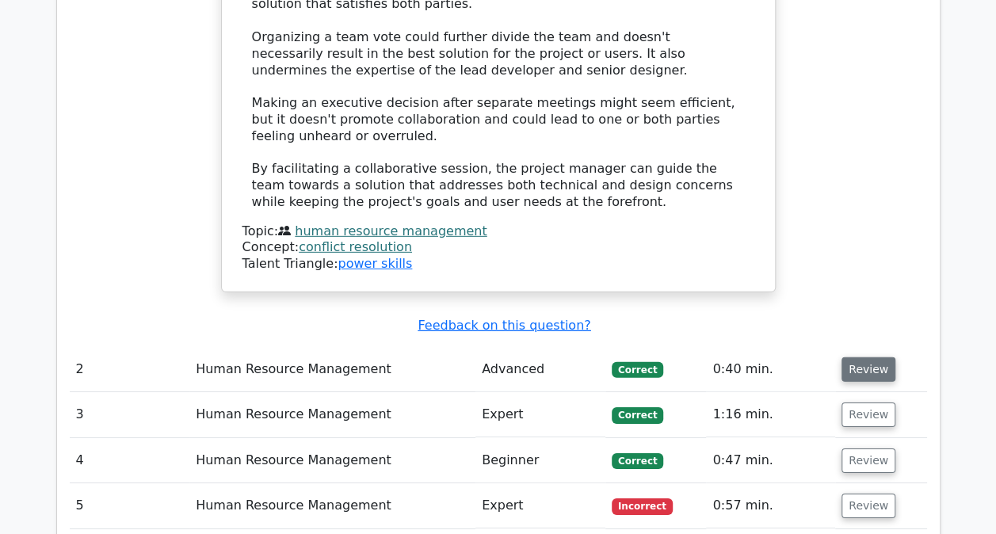
click at [845, 357] on button "Review" at bounding box center [868, 369] width 54 height 25
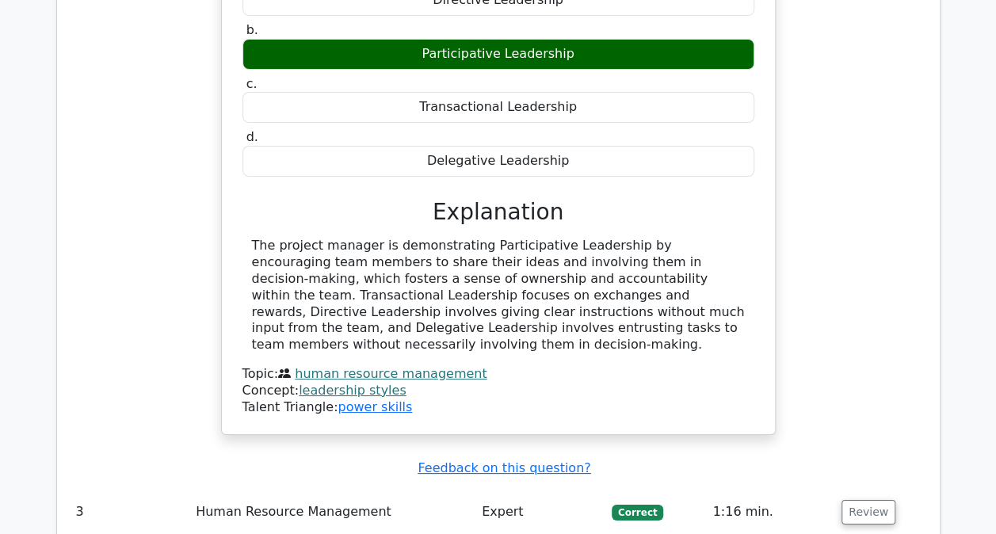
scroll to position [2851, 0]
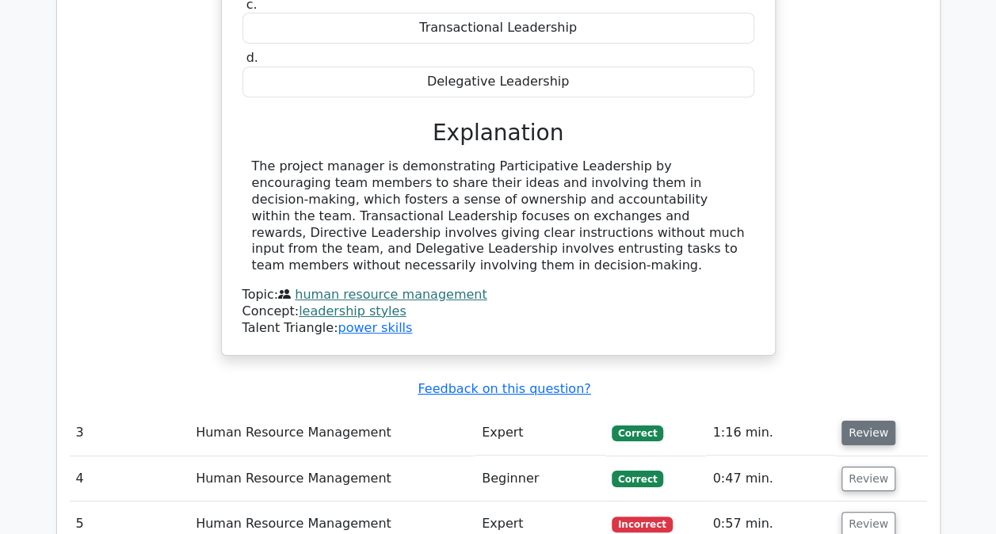
click at [867, 421] on button "Review" at bounding box center [868, 433] width 54 height 25
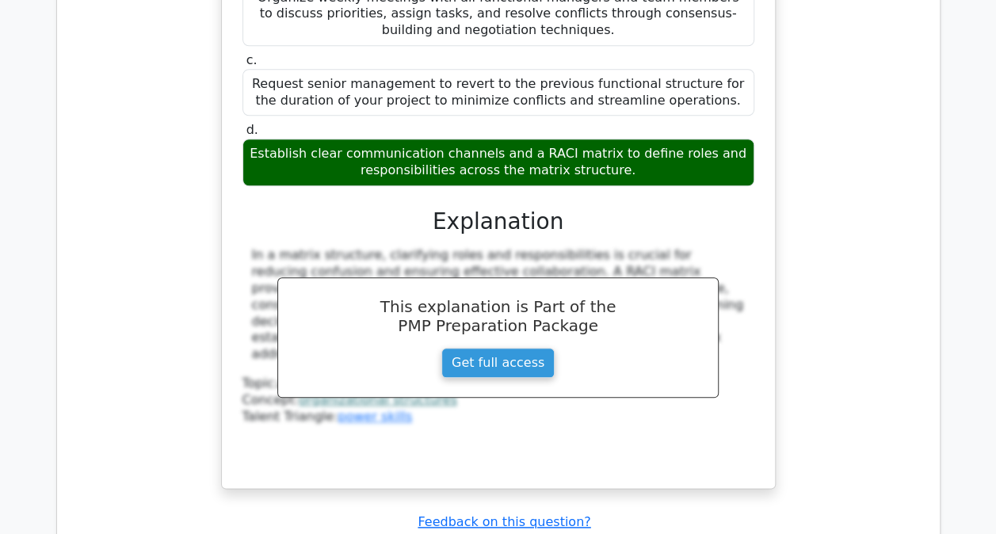
scroll to position [3802, 0]
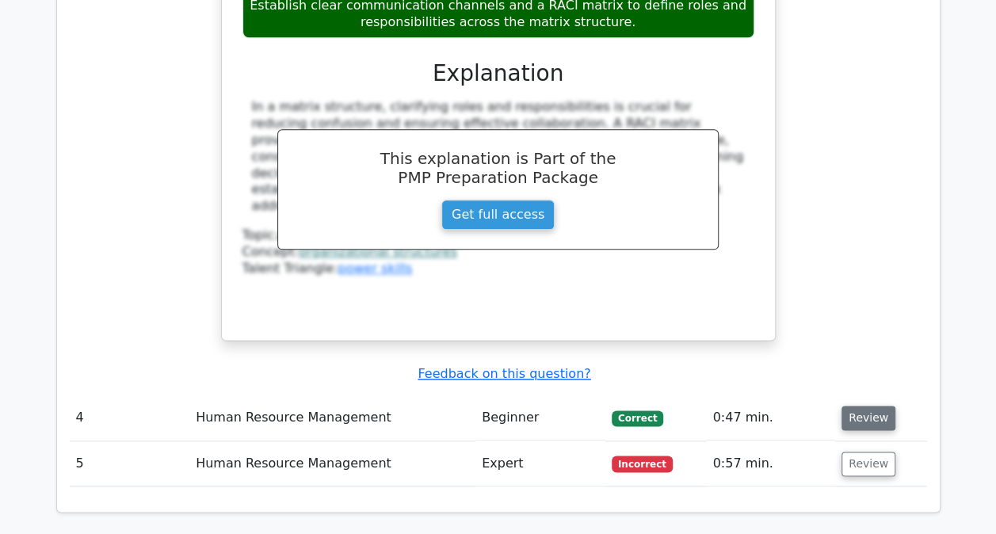
click at [855, 406] on button "Review" at bounding box center [868, 418] width 54 height 25
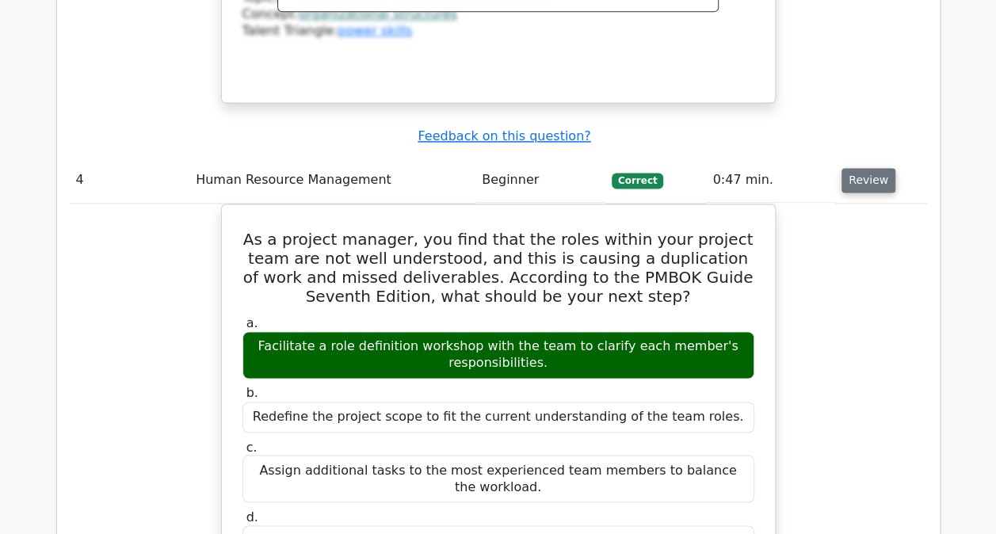
scroll to position [4436, 0]
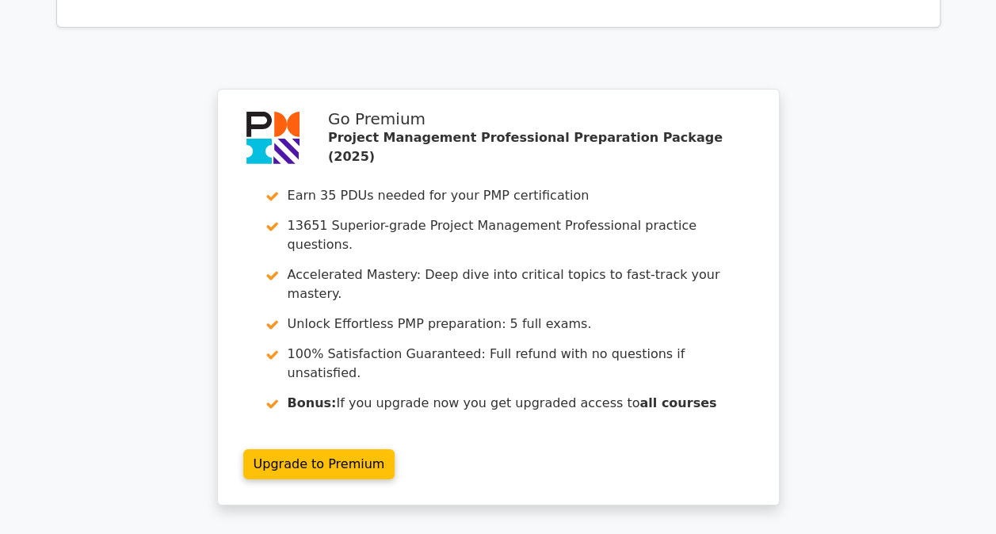
scroll to position [5784, 0]
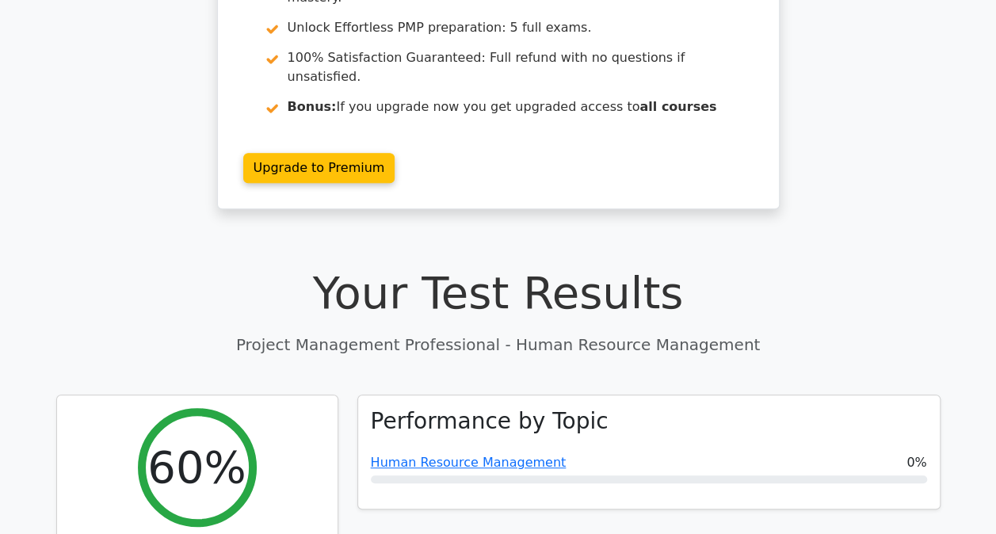
scroll to position [160, 0]
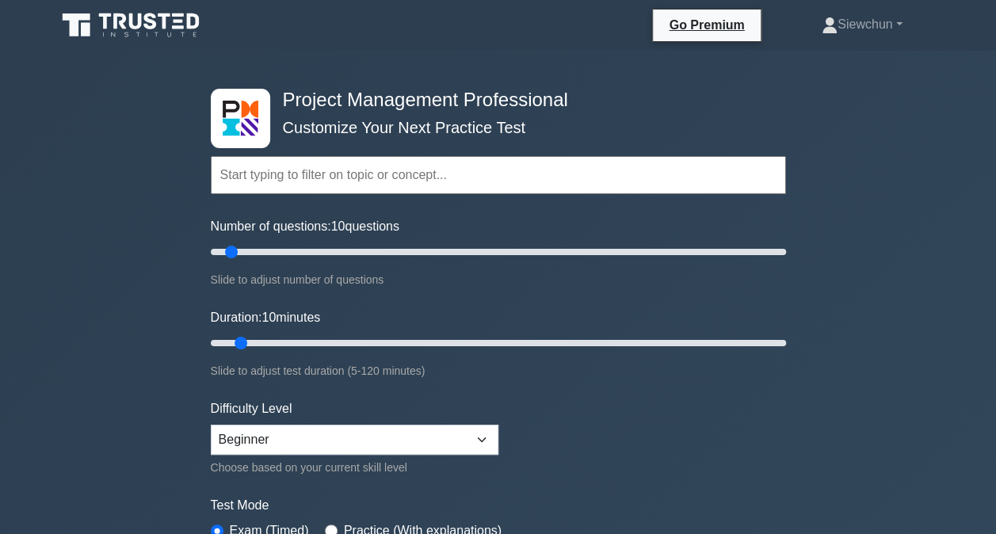
click at [472, 177] on input "text" at bounding box center [498, 175] width 575 height 38
click at [745, 171] on input "text" at bounding box center [498, 175] width 575 height 38
click at [356, 435] on select "Beginner Intermediate Expert" at bounding box center [355, 440] width 288 height 30
select select "intermediate"
click at [211, 425] on select "Beginner Intermediate Expert" at bounding box center [355, 440] width 288 height 30
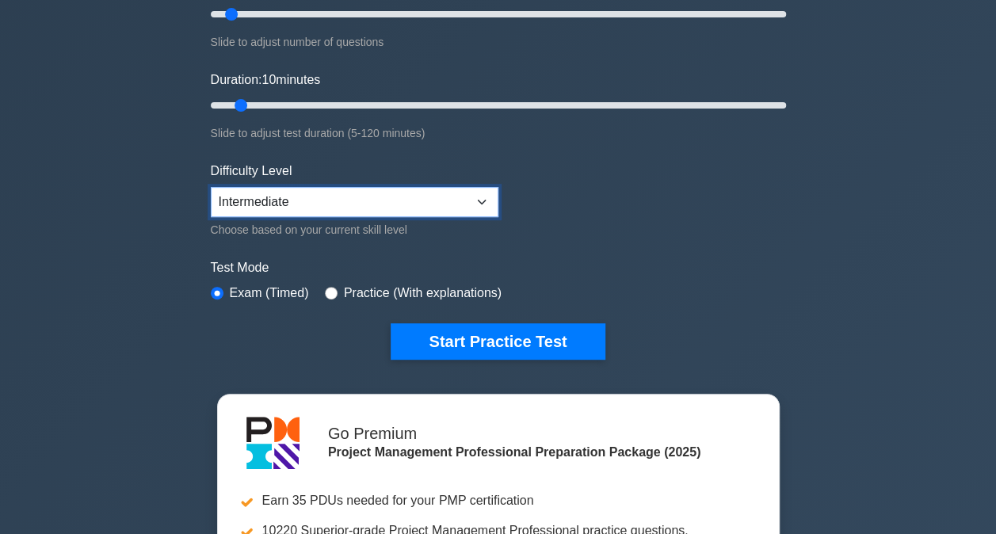
scroll to position [79, 0]
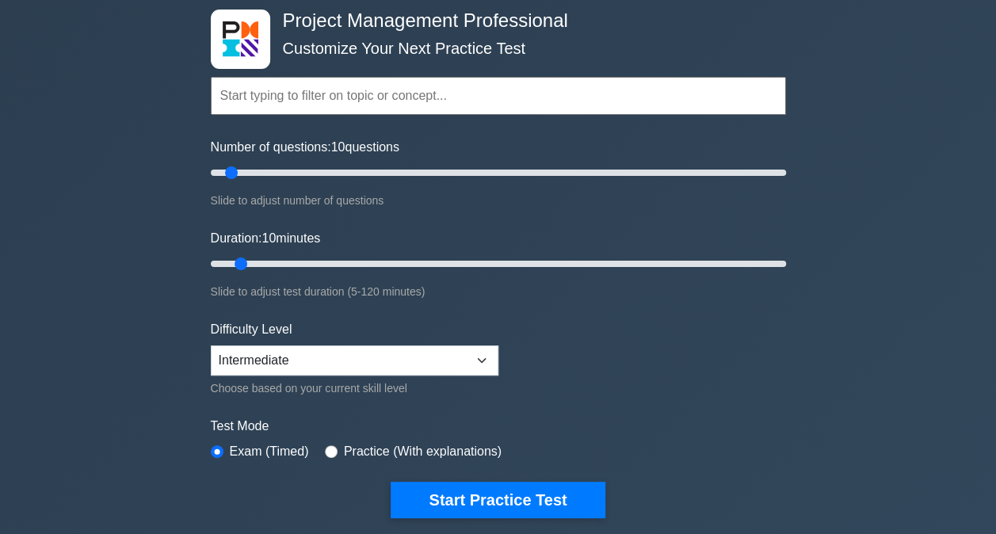
click at [535, 93] on input "text" at bounding box center [498, 96] width 575 height 38
click at [592, 82] on input "text" at bounding box center [498, 96] width 575 height 38
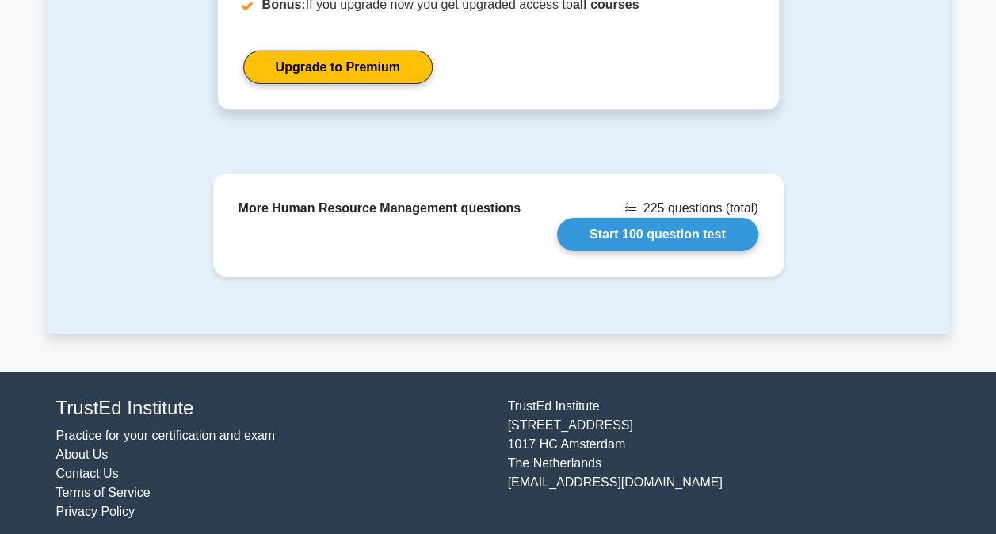
scroll to position [2539, 0]
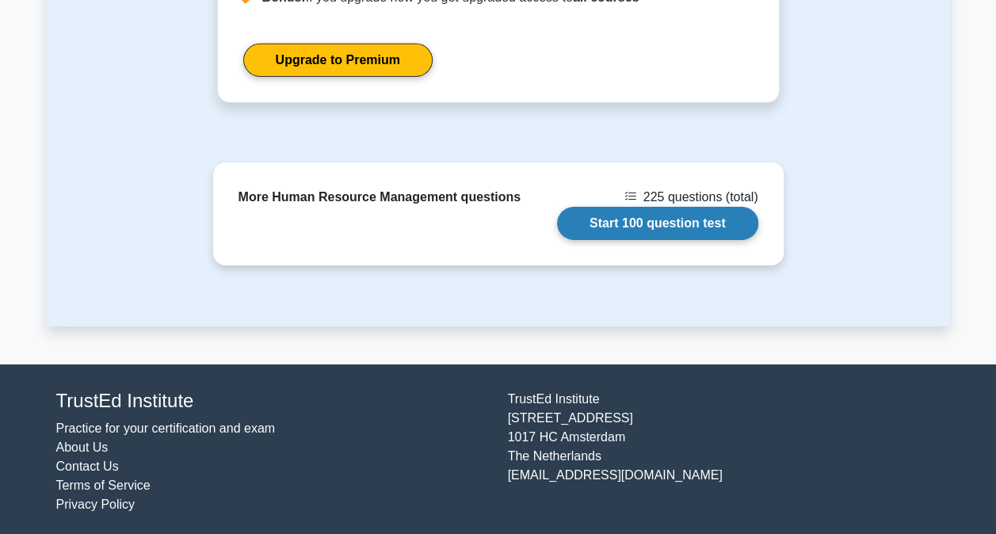
click at [630, 223] on link "Start 100 question test" at bounding box center [657, 223] width 201 height 33
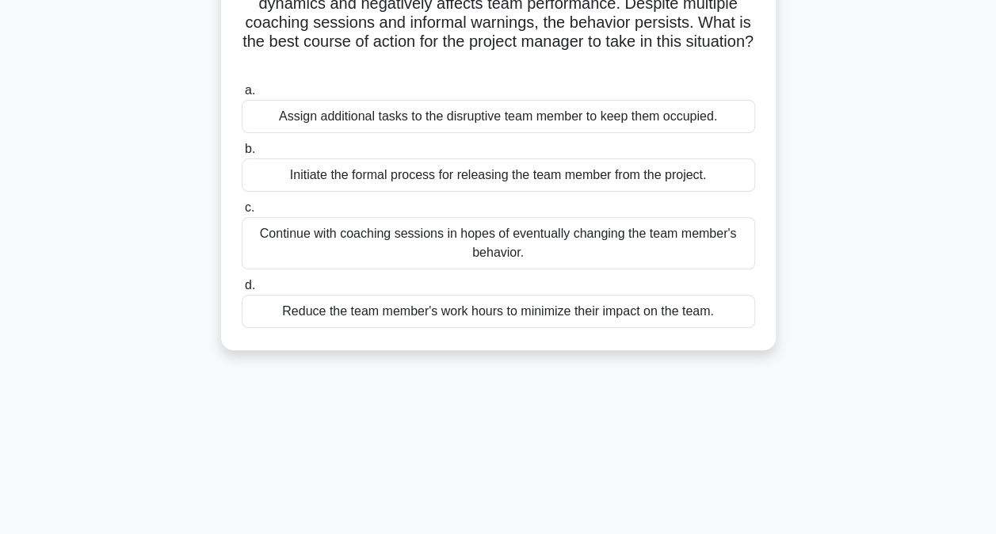
scroll to position [79, 0]
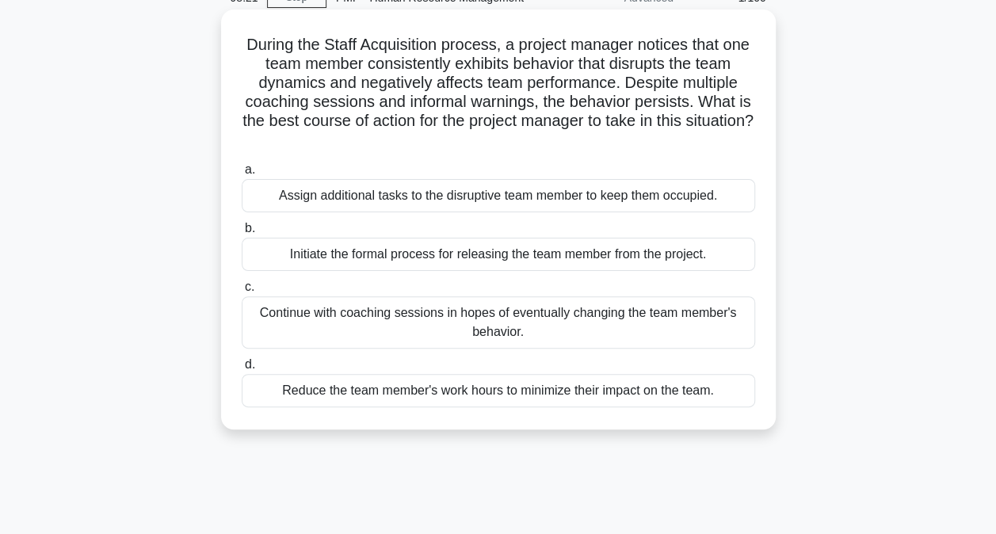
click at [444, 253] on div "Initiate the formal process for releasing the team member from the project." at bounding box center [498, 254] width 513 height 33
click at [242, 234] on input "b. Initiate the formal process for releasing the team member from the project." at bounding box center [242, 228] width 0 height 10
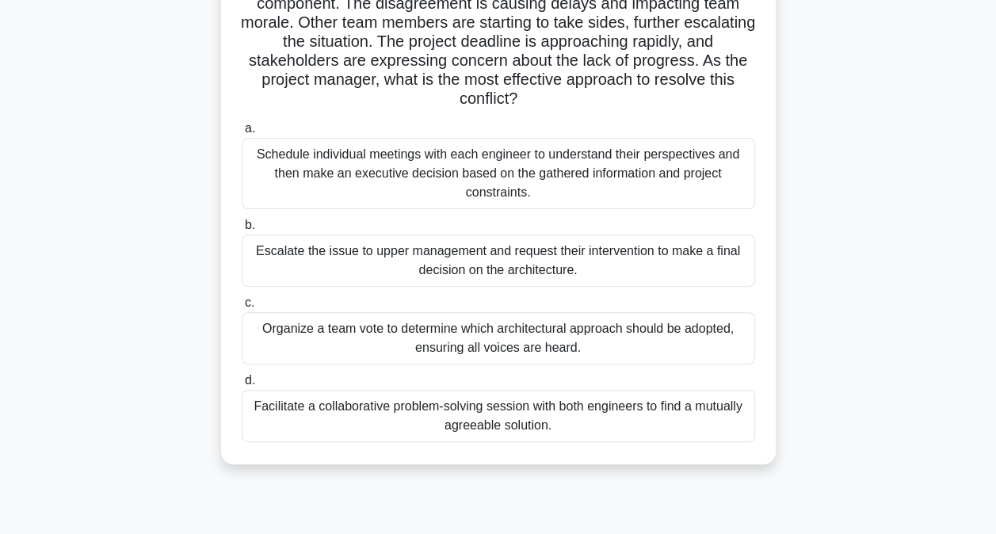
scroll to position [238, 0]
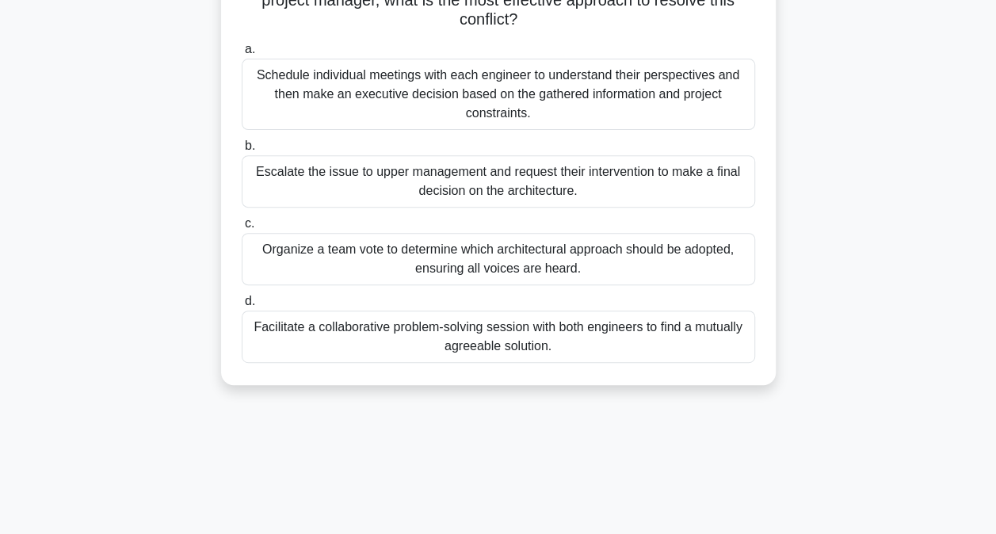
click at [534, 337] on div "Facilitate a collaborative problem-solving session with both engineers to find …" at bounding box center [498, 336] width 513 height 52
click at [242, 307] on input "d. Facilitate a collaborative problem-solving session with both engineers to fi…" at bounding box center [242, 301] width 0 height 10
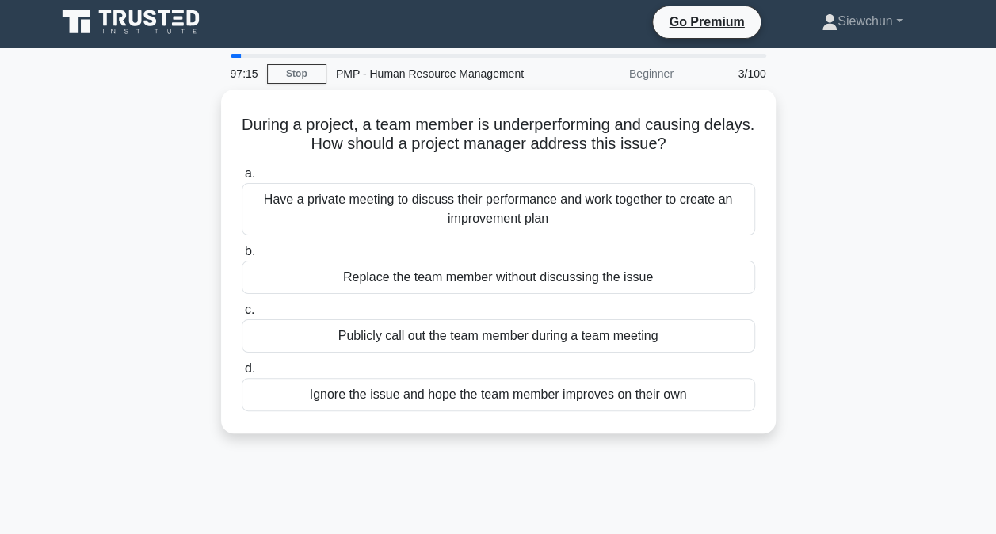
scroll to position [0, 0]
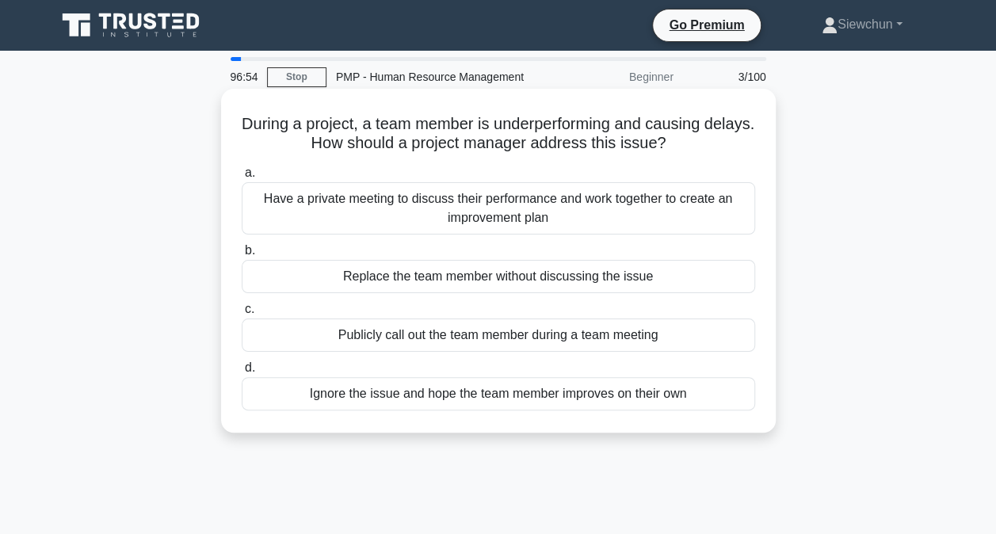
click at [423, 215] on div "Have a private meeting to discuss their performance and work together to create…" at bounding box center [498, 208] width 513 height 52
click at [242, 178] on input "a. Have a private meeting to discuss their performance and work together to cre…" at bounding box center [242, 173] width 0 height 10
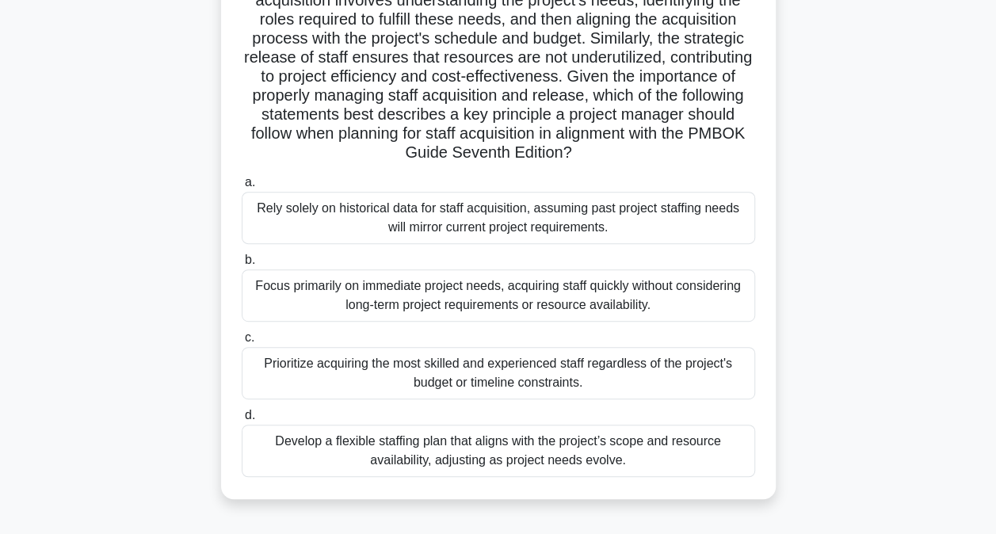
scroll to position [317, 0]
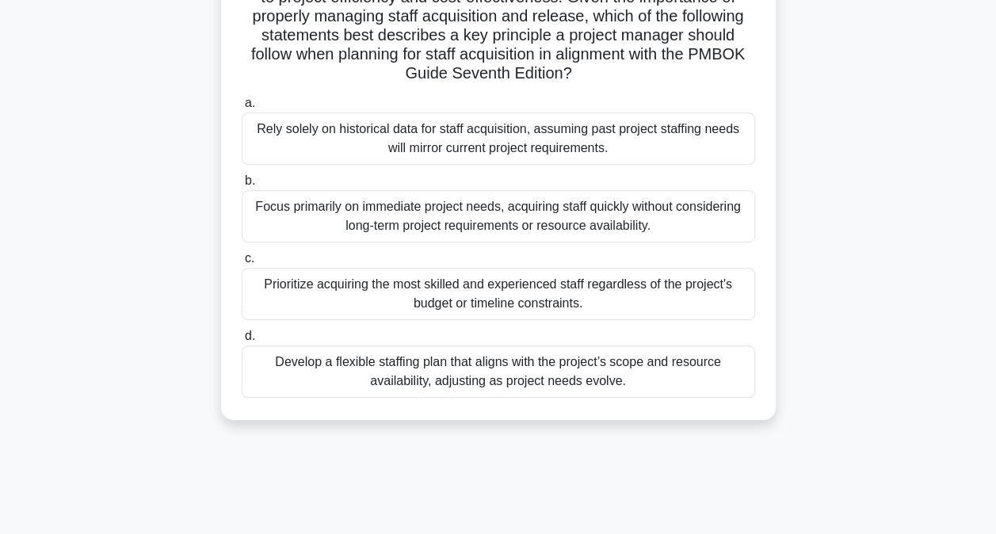
click at [561, 385] on div "Develop a flexible staffing plan that aligns with the project’s scope and resou…" at bounding box center [498, 371] width 513 height 52
click at [242, 341] on input "d. Develop a flexible staffing plan that aligns with the project’s scope and re…" at bounding box center [242, 336] width 0 height 10
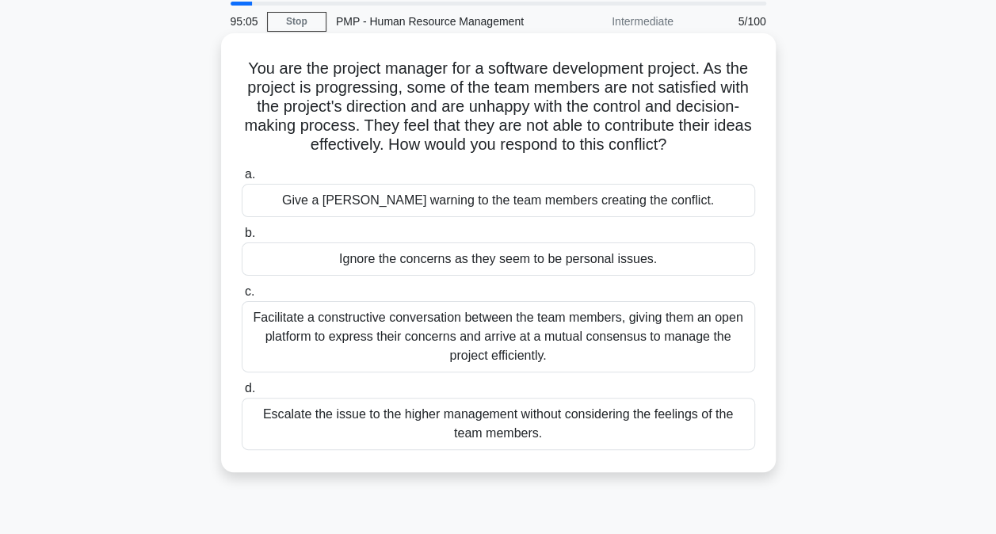
scroll to position [79, 0]
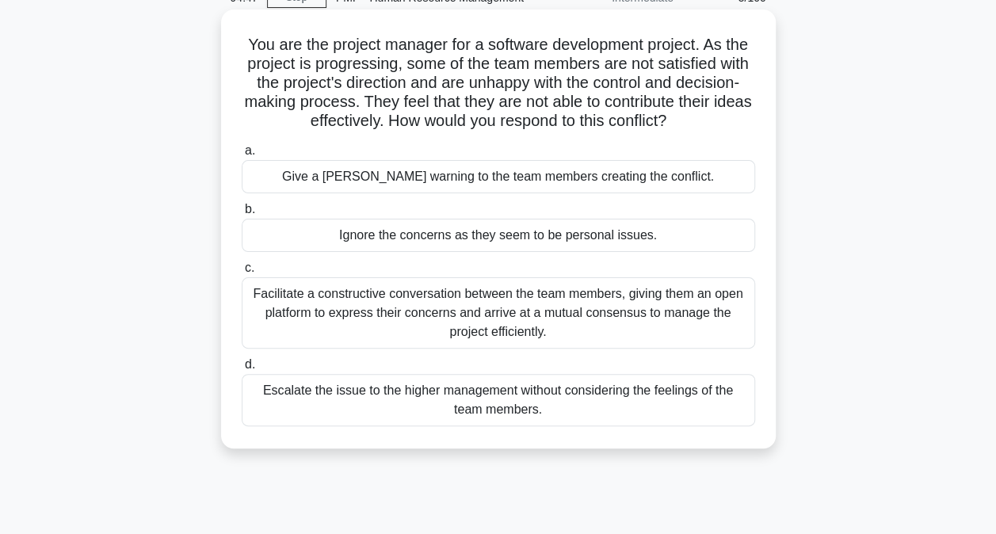
click at [531, 314] on div "Facilitate a constructive conversation between the team members, giving them an…" at bounding box center [498, 312] width 513 height 71
click at [242, 273] on input "c. Facilitate a constructive conversation between the team members, giving them…" at bounding box center [242, 268] width 0 height 10
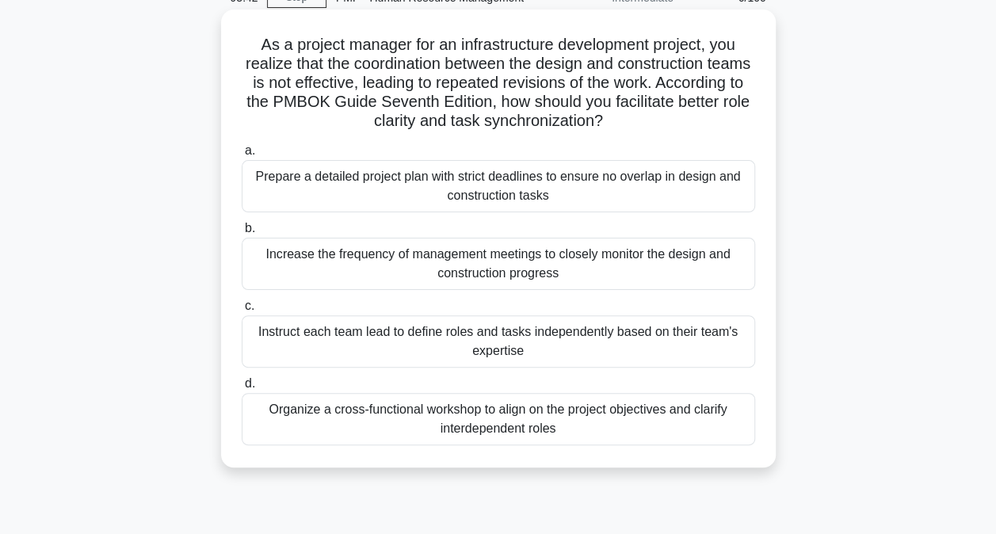
click at [507, 419] on div "Organize a cross-functional workshop to align on the project objectives and cla…" at bounding box center [498, 419] width 513 height 52
click at [242, 389] on input "d. Organize a cross-functional workshop to align on the project objectives and …" at bounding box center [242, 384] width 0 height 10
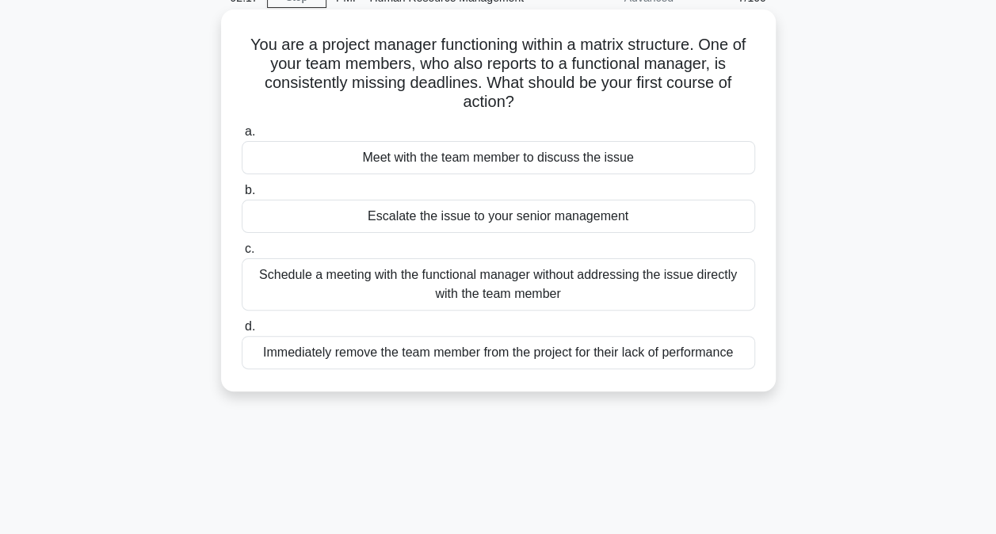
click at [532, 157] on div "Meet with the team member to discuss the issue" at bounding box center [498, 157] width 513 height 33
click at [242, 137] on input "a. Meet with the team member to discuss the issue" at bounding box center [242, 132] width 0 height 10
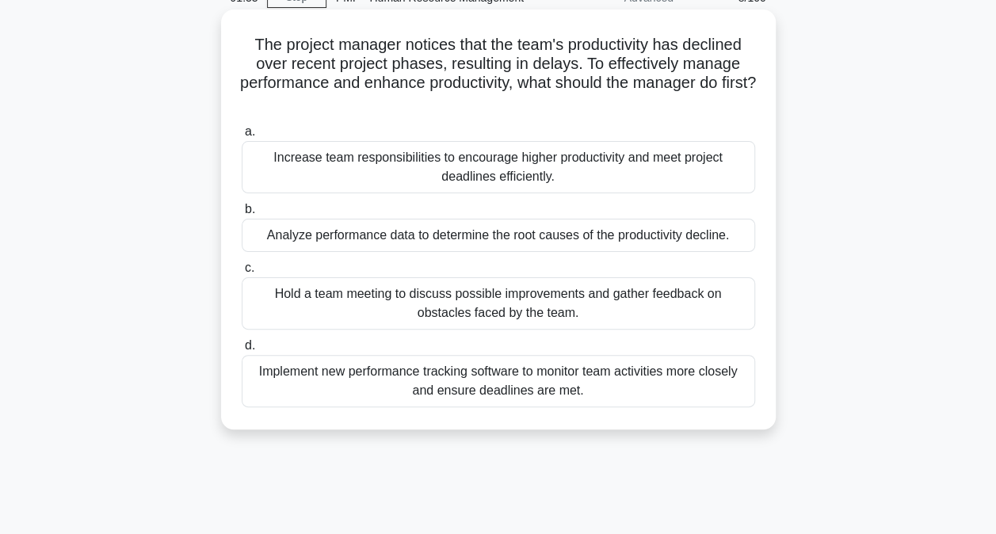
click at [404, 239] on div "Analyze performance data to determine the root causes of the productivity decli…" at bounding box center [498, 235] width 513 height 33
click at [242, 215] on input "b. Analyze performance data to determine the root causes of the productivity de…" at bounding box center [242, 209] width 0 height 10
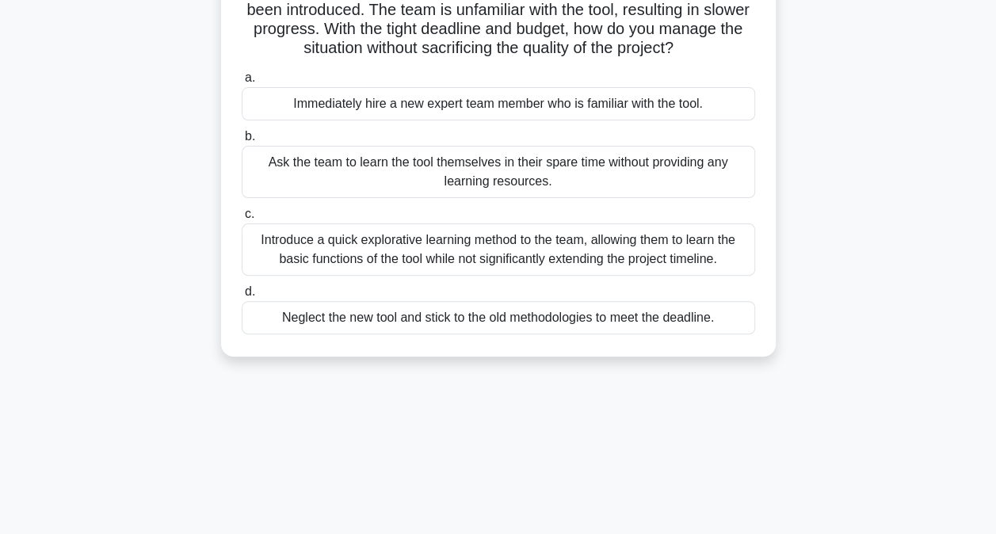
scroll to position [158, 0]
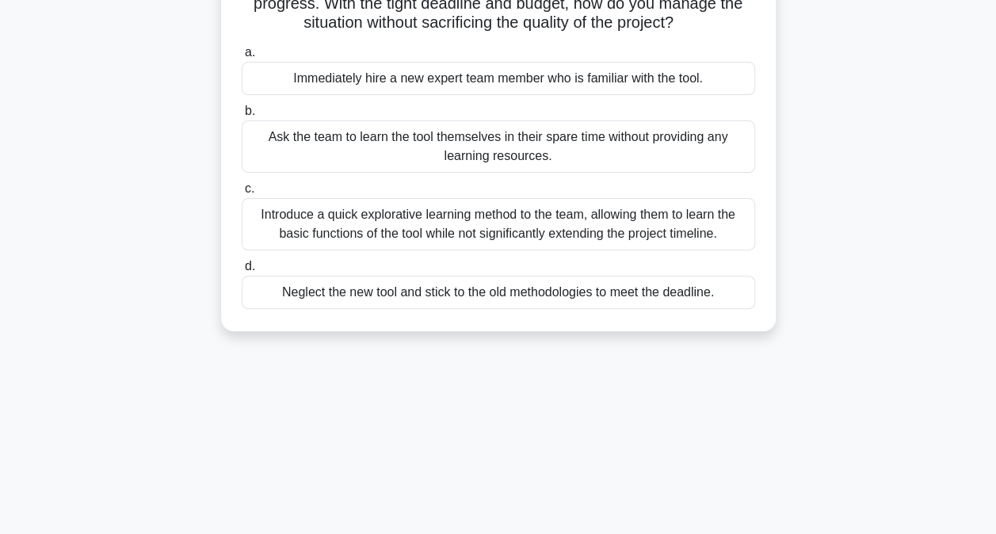
click at [424, 224] on div "Introduce a quick explorative learning method to the team, allowing them to lea…" at bounding box center [498, 224] width 513 height 52
click at [242, 194] on input "c. Introduce a quick explorative learning method to the team, allowing them to …" at bounding box center [242, 189] width 0 height 10
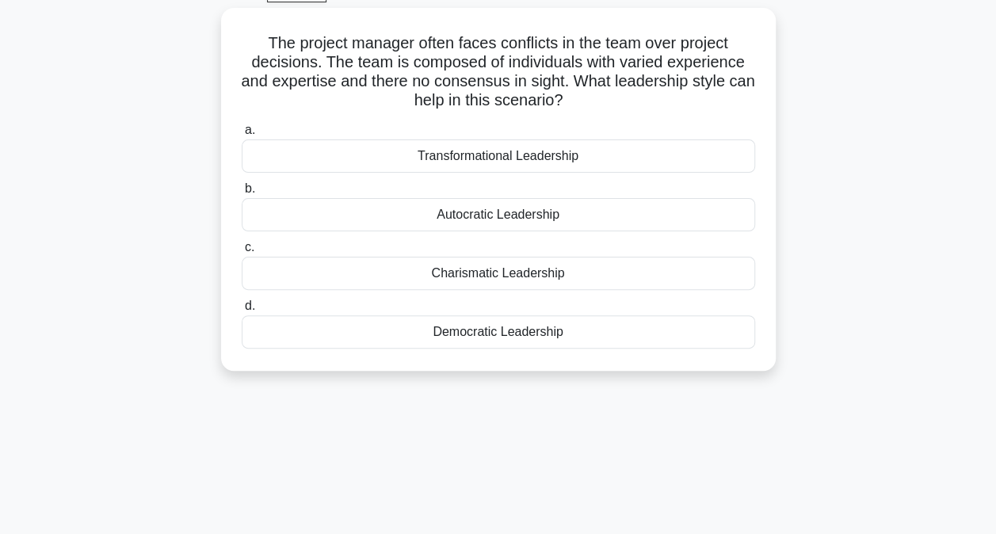
scroll to position [0, 0]
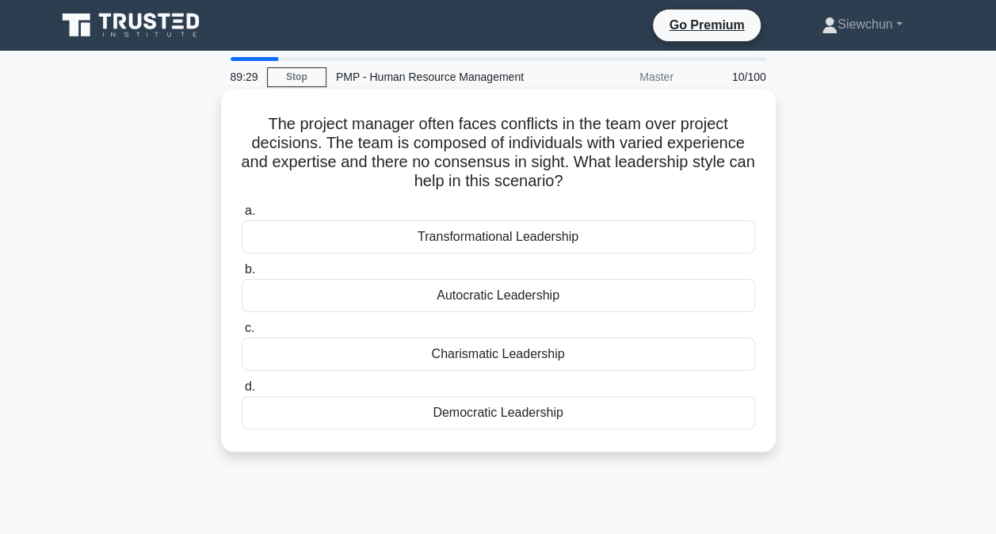
click at [361, 405] on div "Democratic Leadership" at bounding box center [498, 412] width 513 height 33
click at [242, 392] on input "d. Democratic Leadership" at bounding box center [242, 387] width 0 height 10
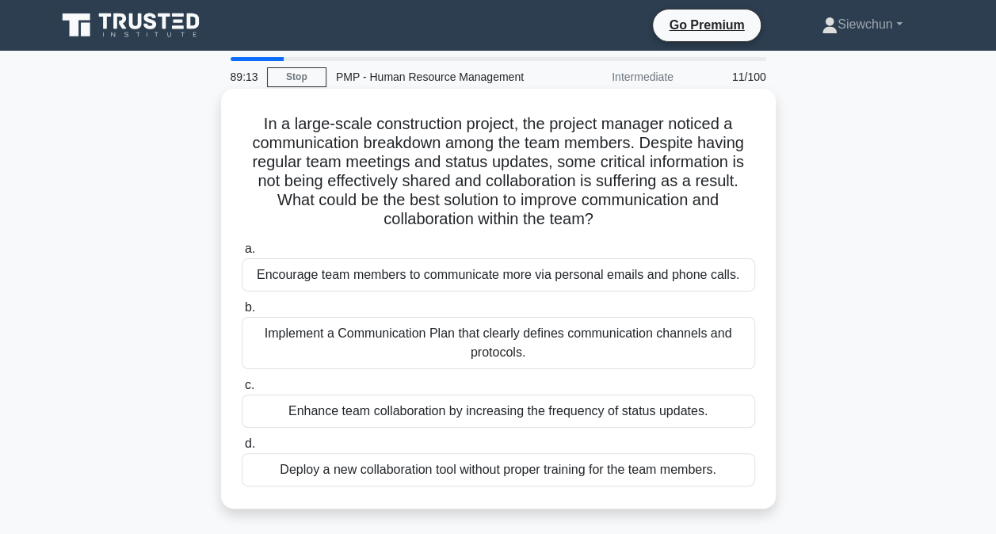
scroll to position [79, 0]
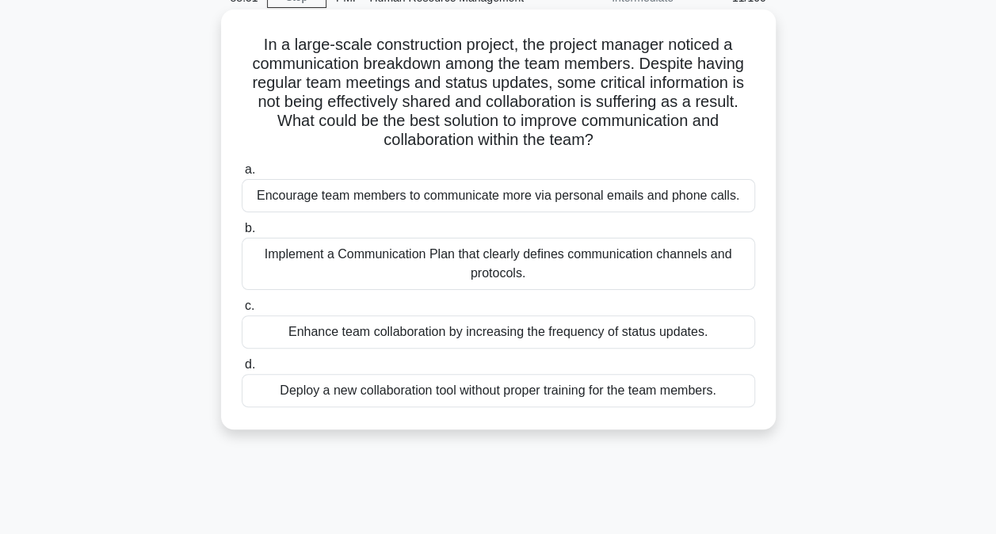
click at [432, 253] on div "Implement a Communication Plan that clearly defines communication channels and …" at bounding box center [498, 264] width 513 height 52
click at [242, 234] on input "b. Implement a Communication Plan that clearly defines communication channels a…" at bounding box center [242, 228] width 0 height 10
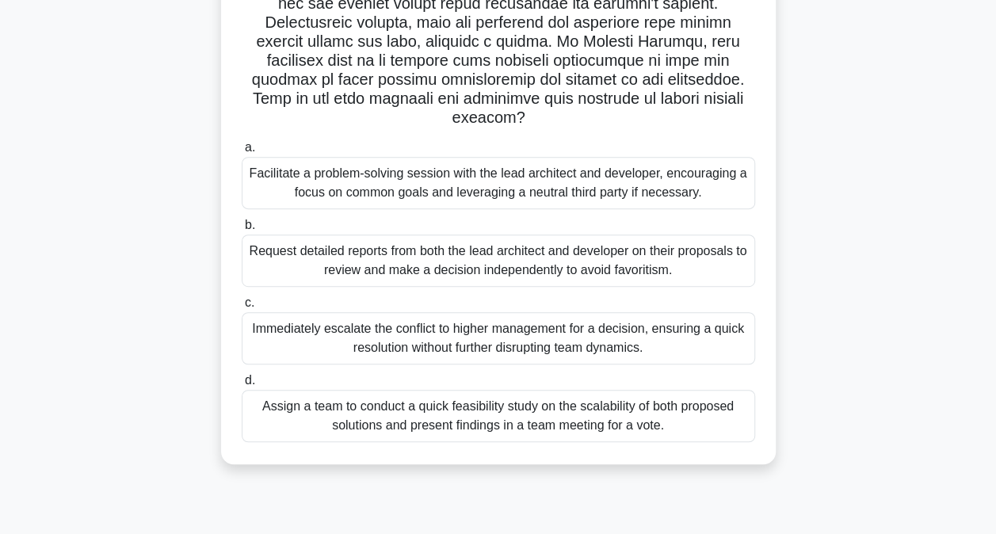
scroll to position [317, 0]
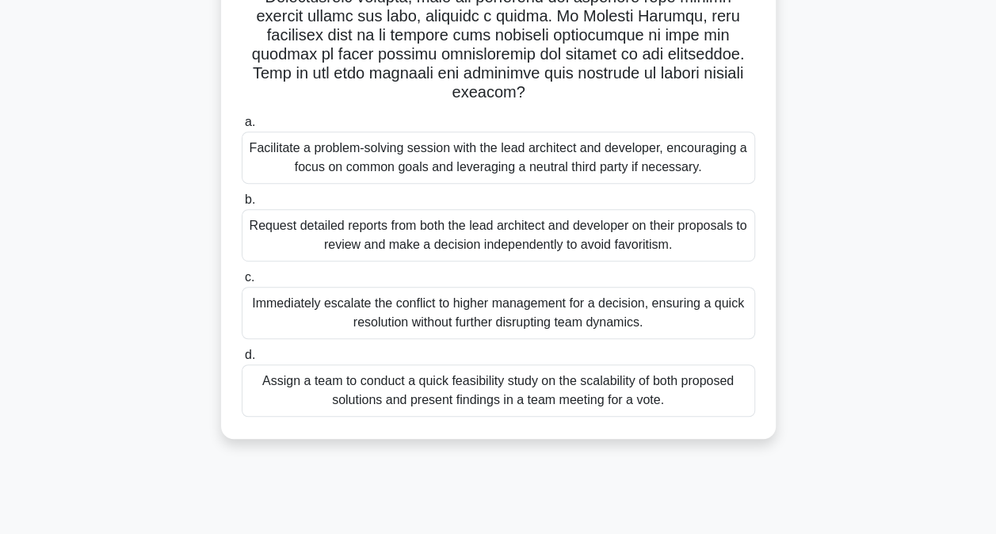
click at [459, 157] on div "Facilitate a problem-solving session with the lead architect and developer, enc…" at bounding box center [498, 157] width 513 height 52
click at [242, 128] on input "a. Facilitate a problem-solving session with the lead architect and developer, …" at bounding box center [242, 122] width 0 height 10
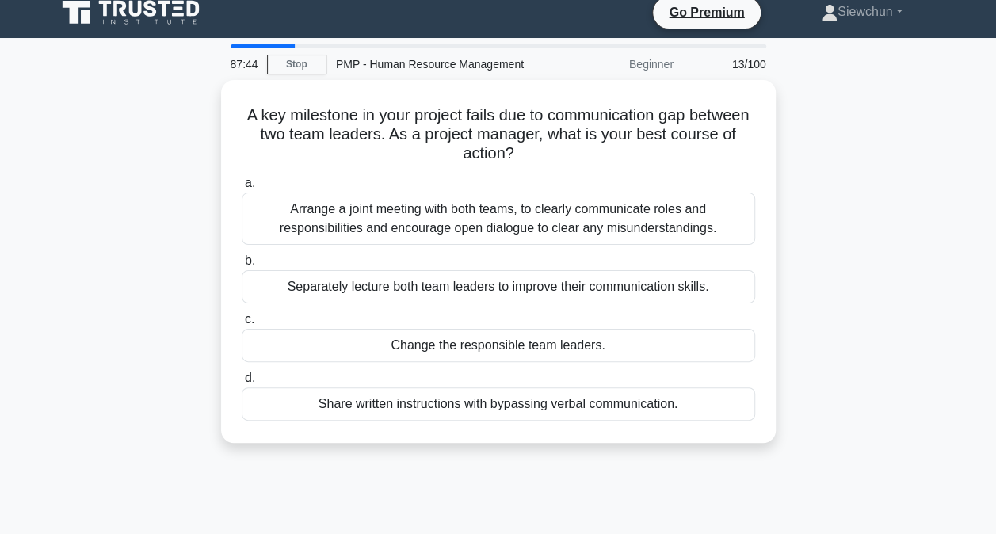
scroll to position [0, 0]
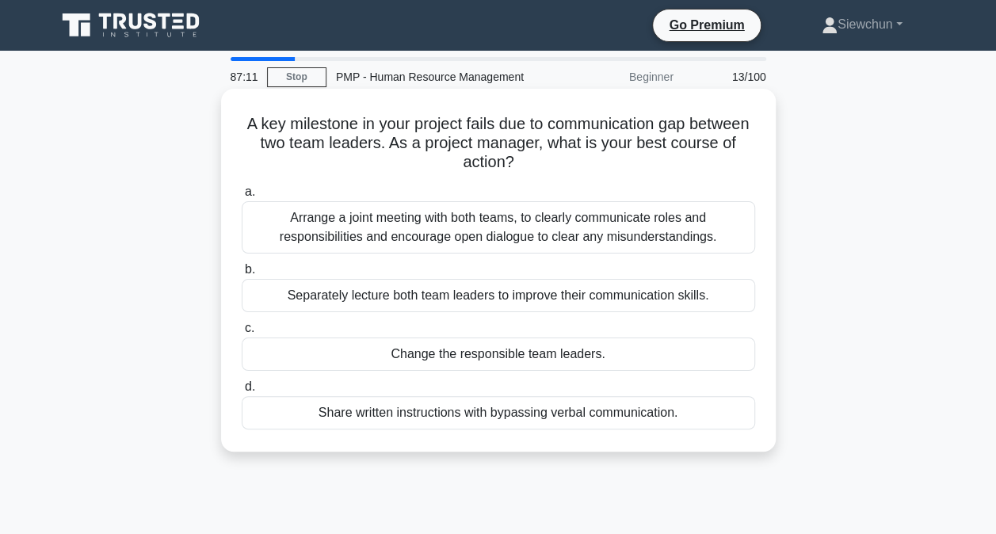
click at [477, 242] on div "Arrange a joint meeting with both teams, to clearly communicate roles and respo…" at bounding box center [498, 227] width 513 height 52
click at [242, 197] on input "a. Arrange a joint meeting with both teams, to clearly communicate roles and re…" at bounding box center [242, 192] width 0 height 10
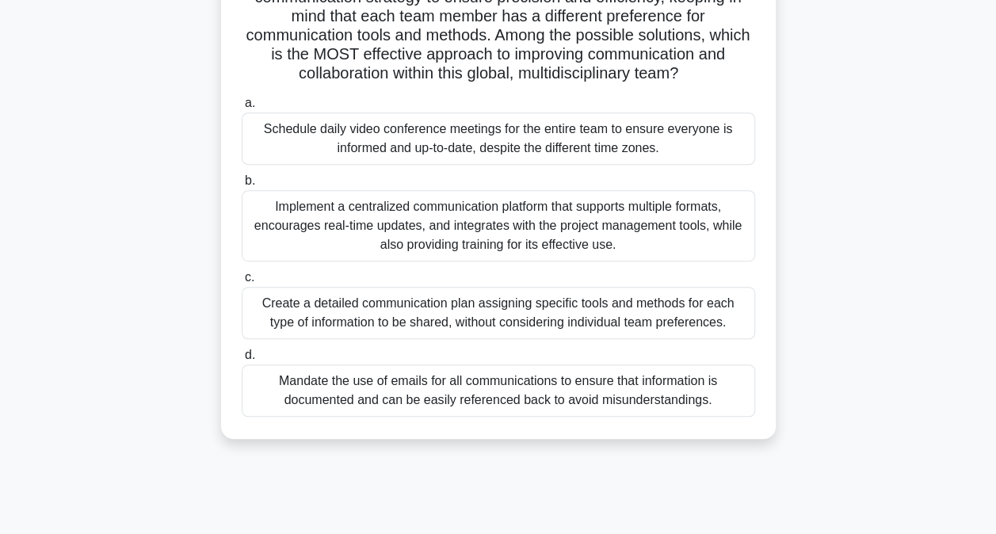
scroll to position [322, 0]
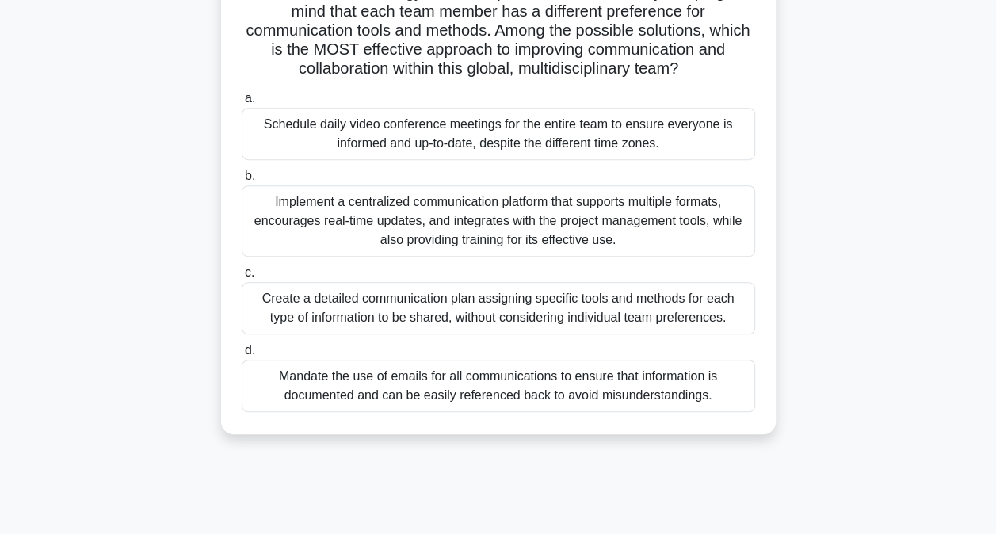
click at [477, 219] on div "Implement a centralized communication platform that supports multiple formats, …" at bounding box center [498, 220] width 513 height 71
click at [242, 181] on input "b. Implement a centralized communication platform that supports multiple format…" at bounding box center [242, 176] width 0 height 10
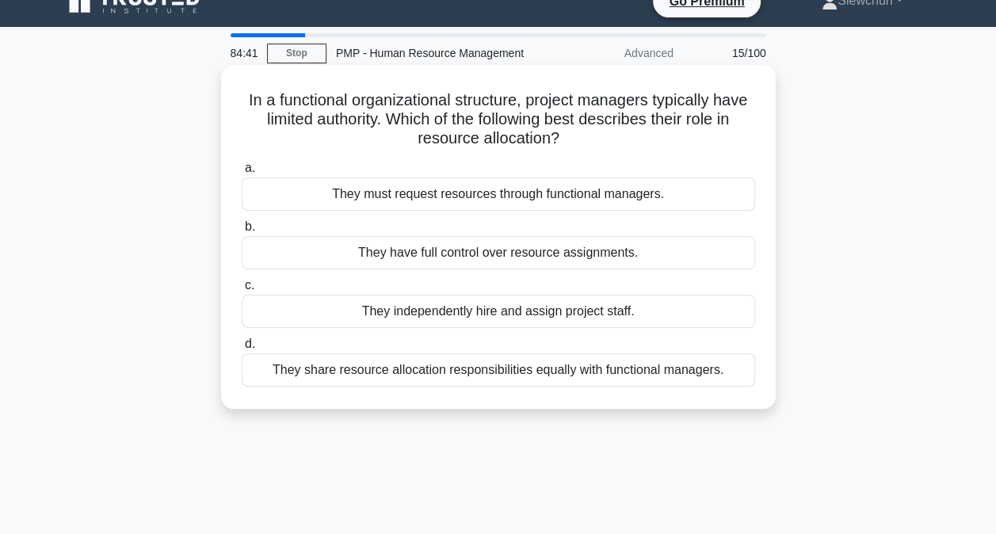
scroll to position [0, 0]
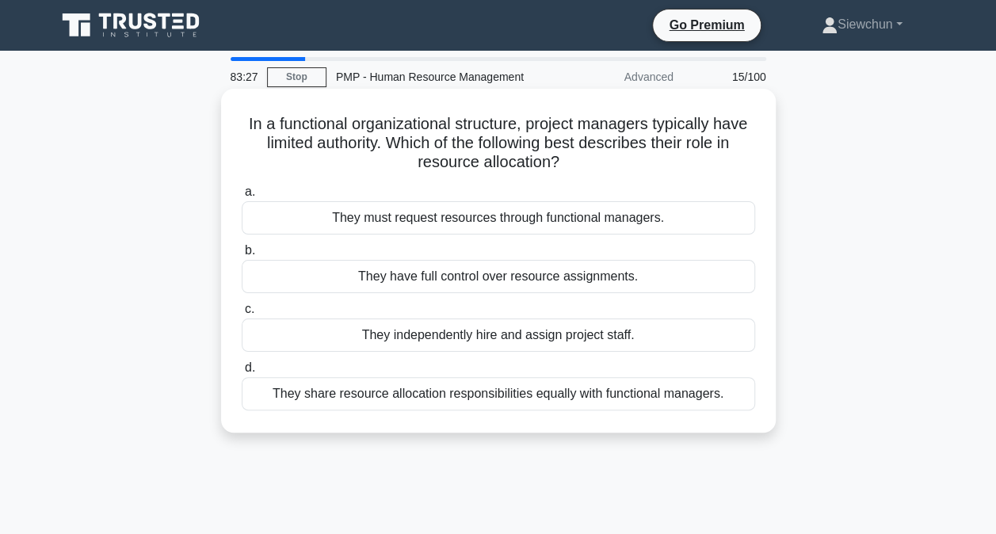
click at [451, 218] on div "They must request resources through functional managers." at bounding box center [498, 217] width 513 height 33
click at [242, 197] on input "a. They must request resources through functional managers." at bounding box center [242, 192] width 0 height 10
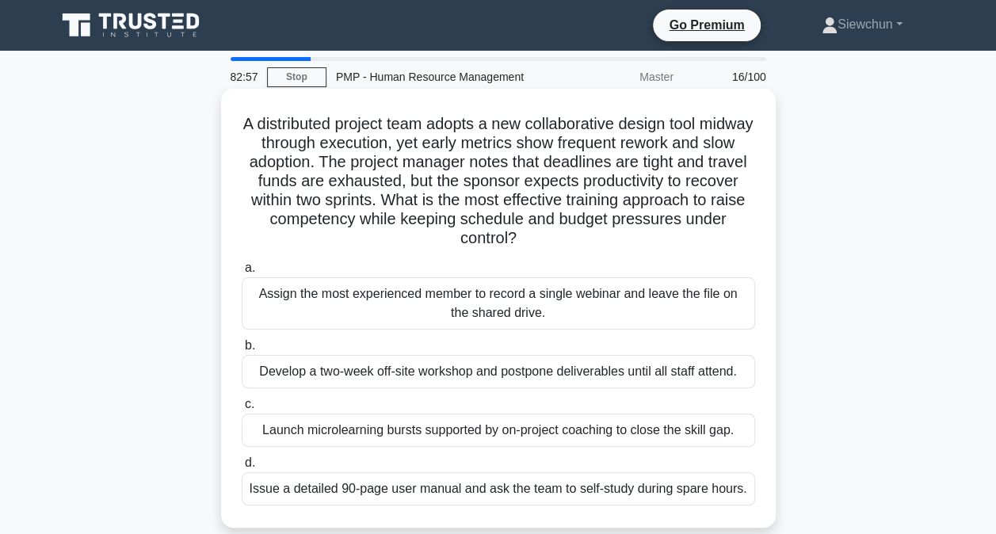
scroll to position [79, 0]
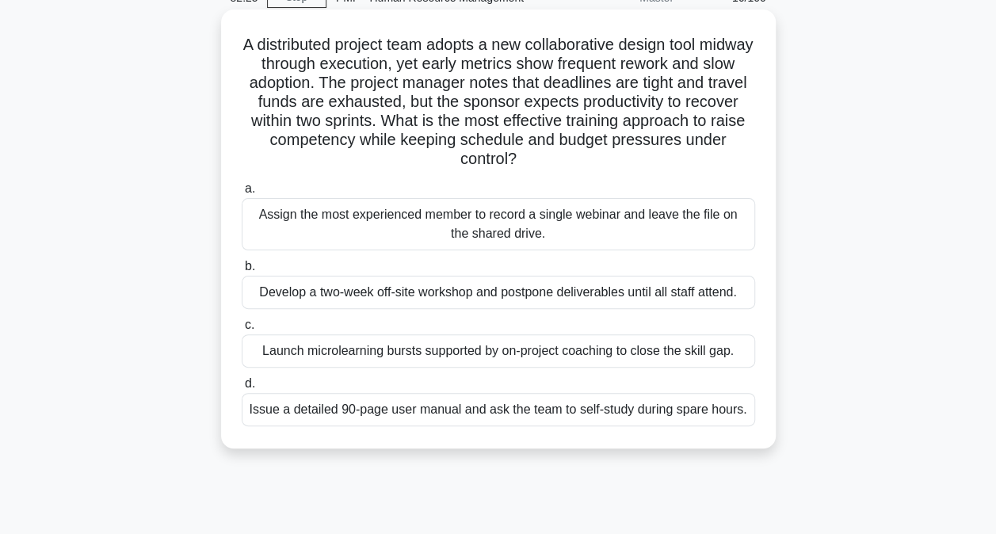
click at [423, 347] on div "Launch microlearning bursts supported by on-project coaching to close the skill…" at bounding box center [498, 350] width 513 height 33
click at [242, 330] on input "c. Launch microlearning bursts supported by on-project coaching to close the sk…" at bounding box center [242, 325] width 0 height 10
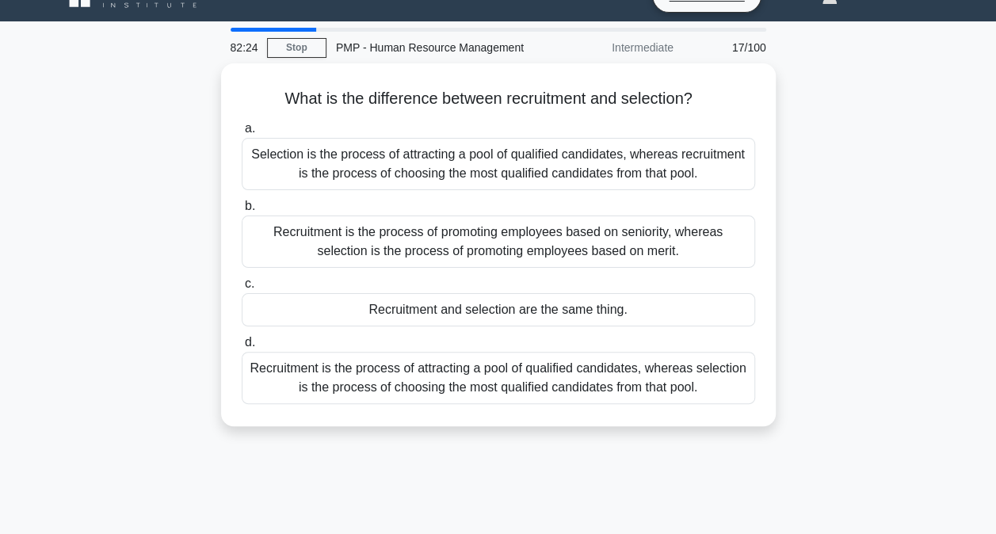
scroll to position [0, 0]
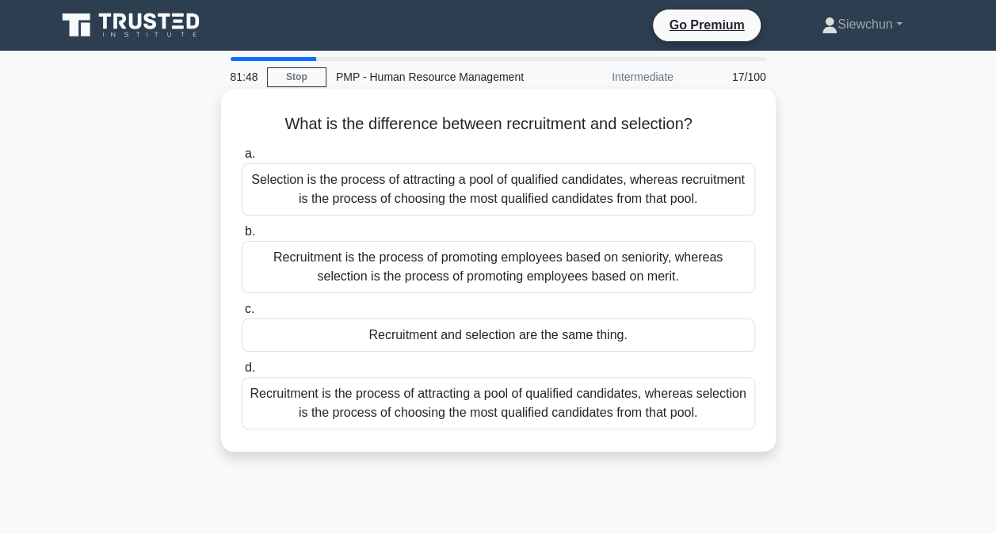
click at [445, 390] on div "Recruitment is the process of attracting a pool of qualified candidates, wherea…" at bounding box center [498, 403] width 513 height 52
click at [242, 373] on input "d. Recruitment is the process of attracting a pool of qualified candidates, whe…" at bounding box center [242, 368] width 0 height 10
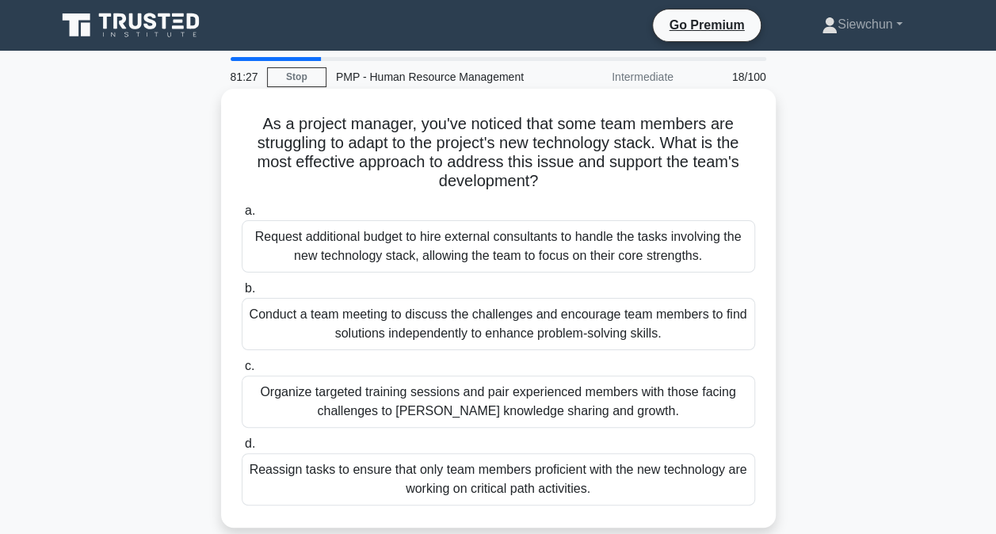
scroll to position [79, 0]
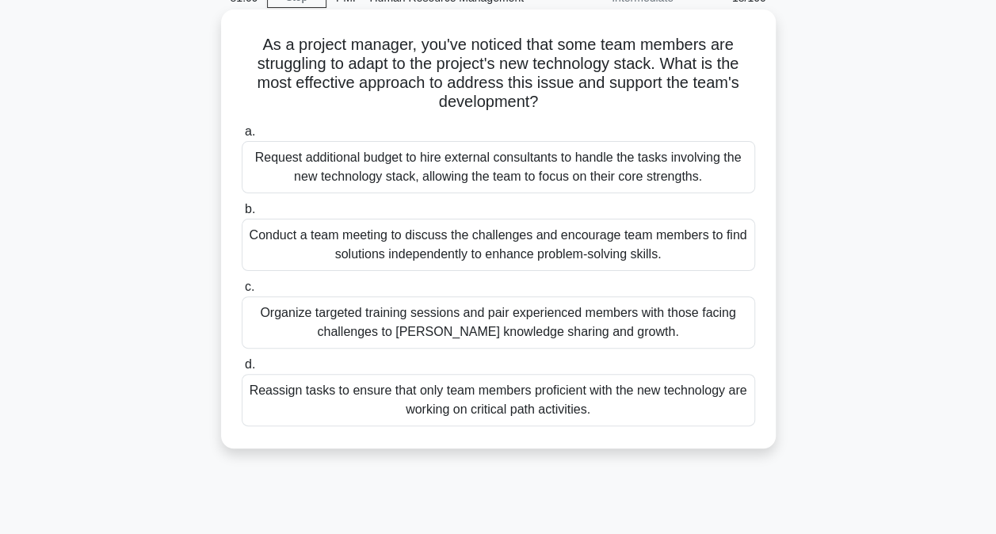
click at [521, 330] on div "Organize targeted training sessions and pair experienced members with those fac…" at bounding box center [498, 322] width 513 height 52
click at [242, 292] on input "c. Organize targeted training sessions and pair experienced members with those …" at bounding box center [242, 287] width 0 height 10
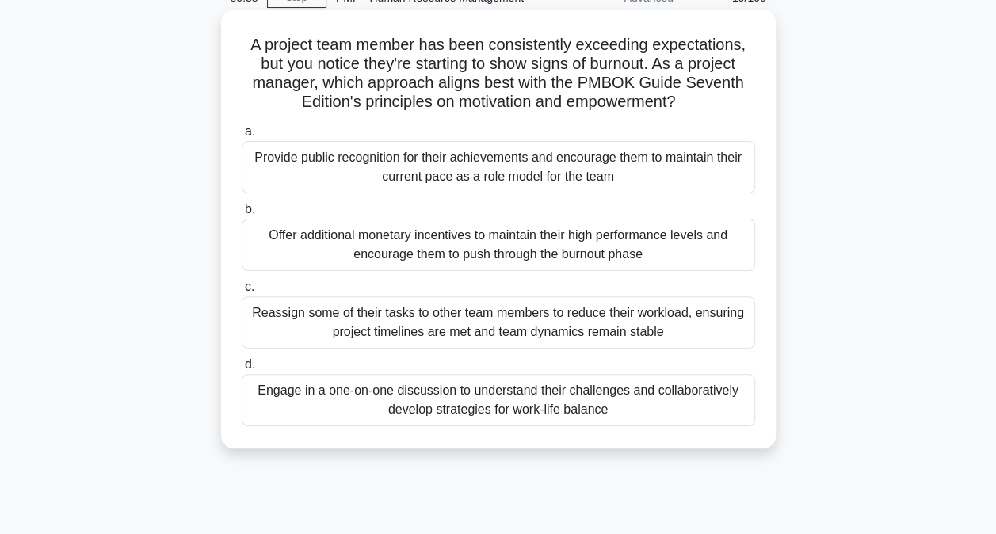
scroll to position [158, 0]
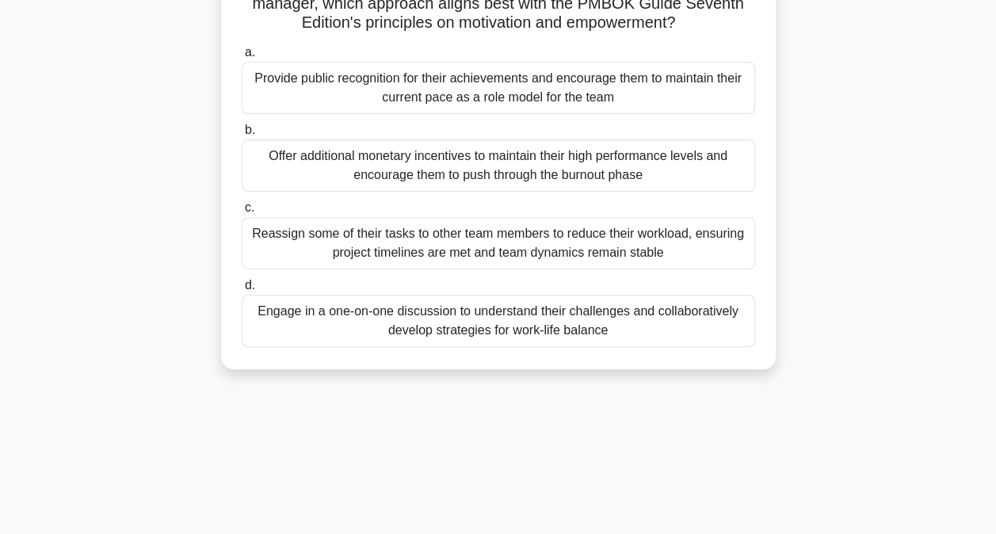
click at [320, 244] on div "Reassign some of their tasks to other team members to reduce their workload, en…" at bounding box center [498, 243] width 513 height 52
click at [242, 213] on input "c. Reassign some of their tasks to other team members to reduce their workload,…" at bounding box center [242, 208] width 0 height 10
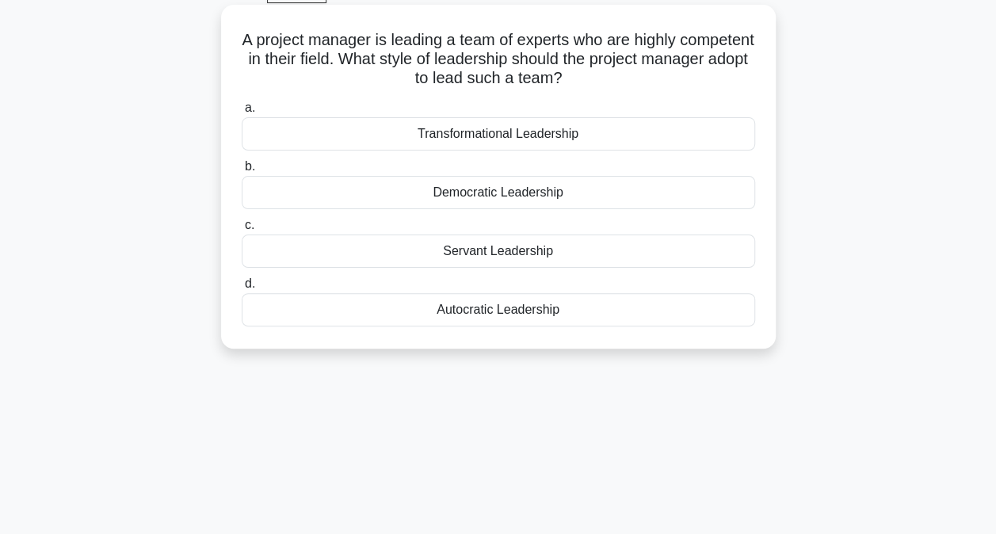
scroll to position [0, 0]
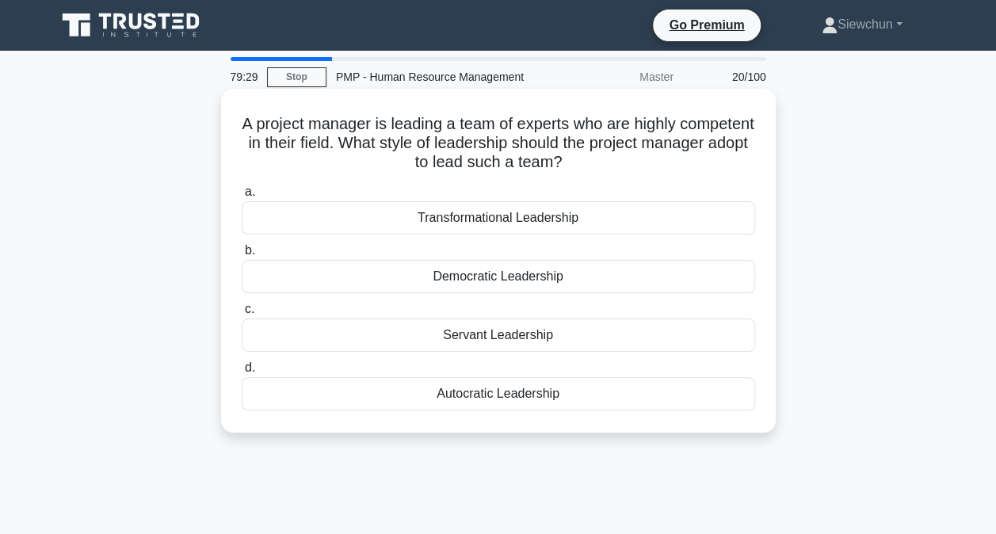
click at [470, 274] on div "Democratic Leadership" at bounding box center [498, 276] width 513 height 33
click at [242, 256] on input "b. Democratic Leadership" at bounding box center [242, 251] width 0 height 10
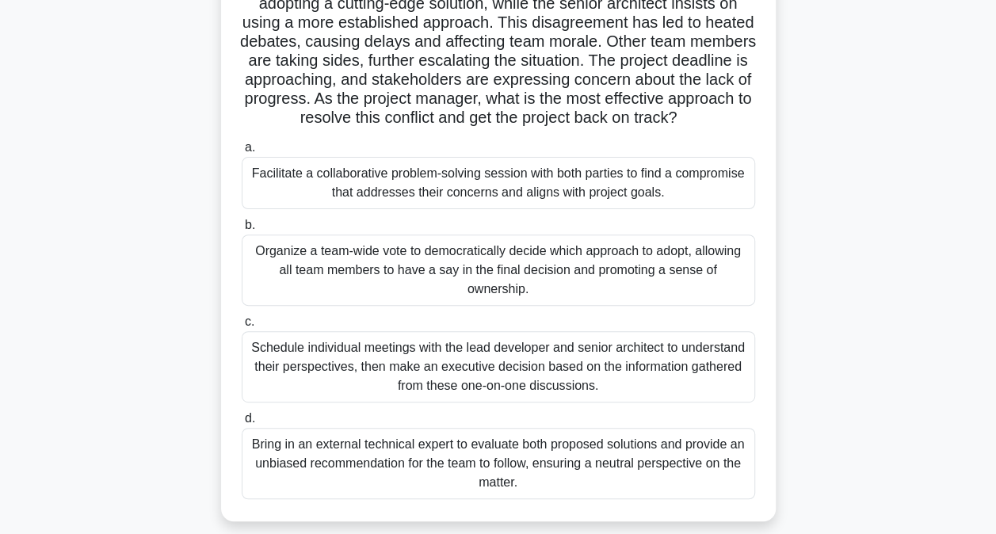
scroll to position [238, 0]
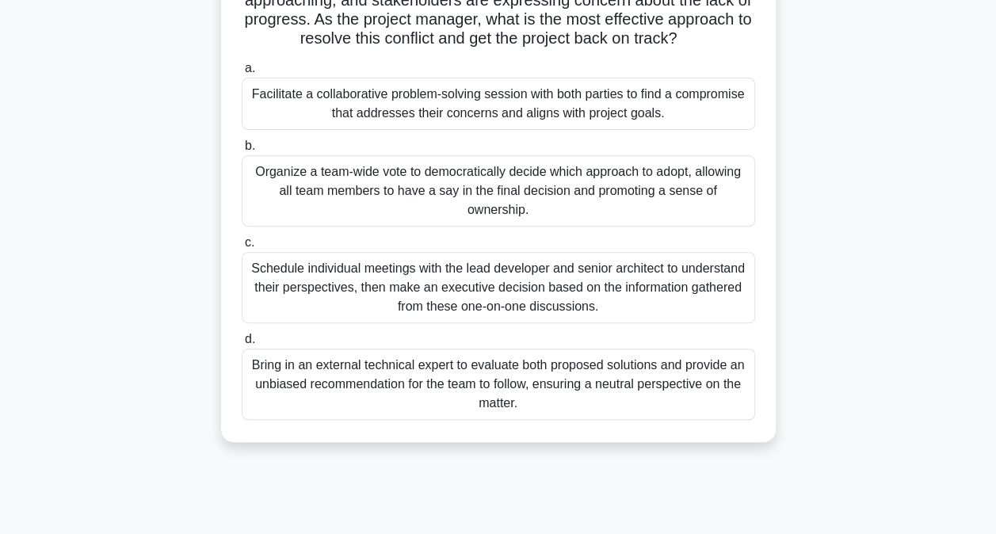
click at [323, 130] on div "Facilitate a collaborative problem-solving session with both parties to find a …" at bounding box center [498, 104] width 513 height 52
click at [242, 74] on input "a. Facilitate a collaborative problem-solving session with both parties to find…" at bounding box center [242, 68] width 0 height 10
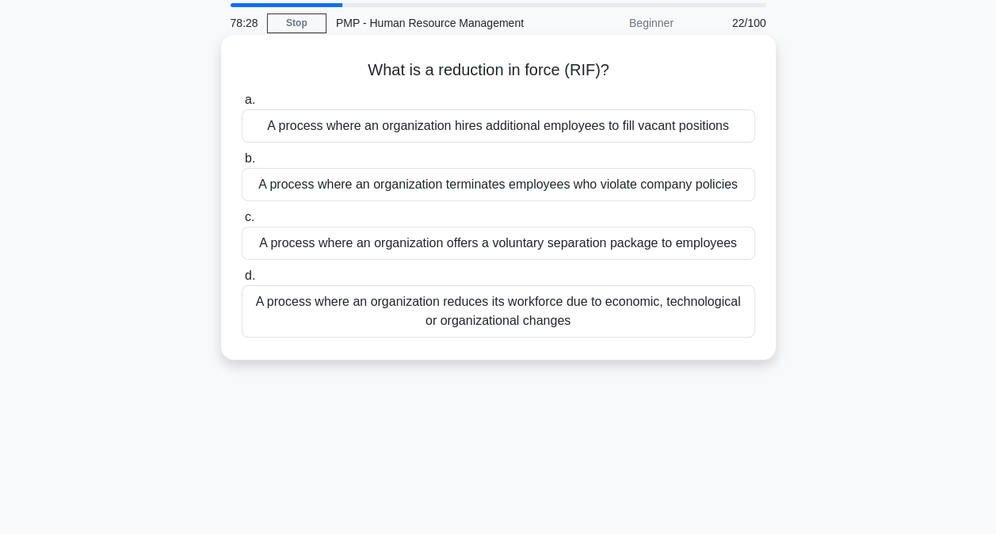
scroll to position [79, 0]
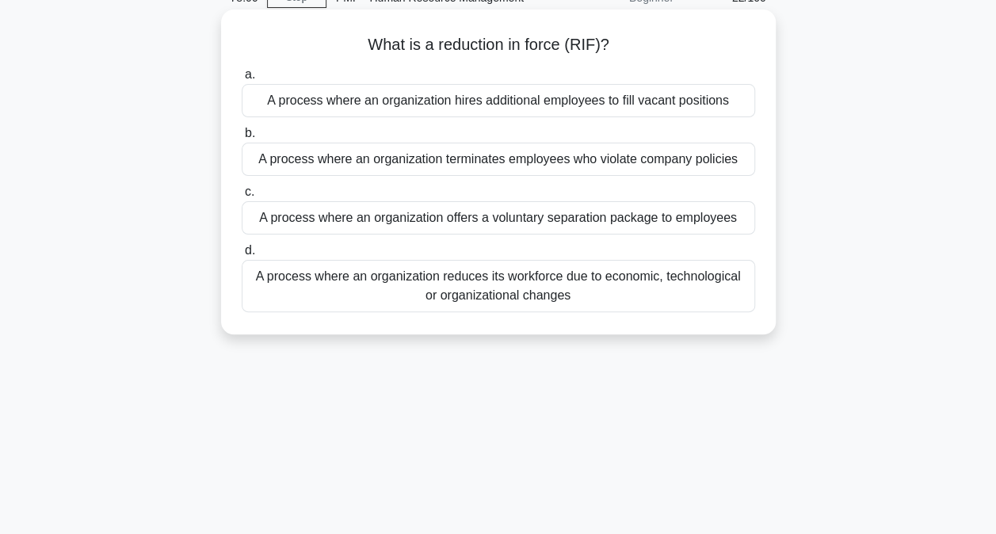
click at [489, 290] on div "A process where an organization reduces its workforce due to economic, technolo…" at bounding box center [498, 286] width 513 height 52
click at [242, 256] on input "d. A process where an organization reduces its workforce due to economic, techn…" at bounding box center [242, 251] width 0 height 10
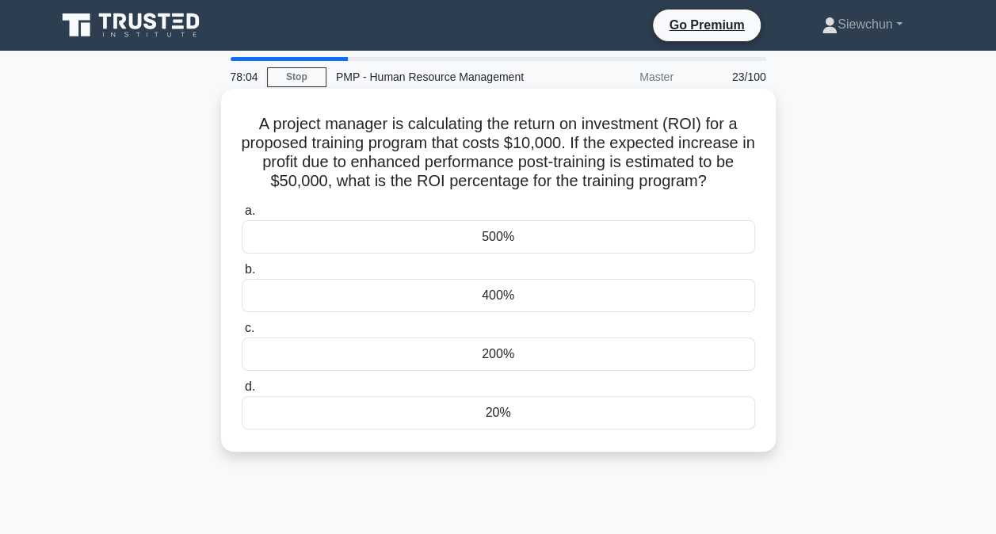
scroll to position [0, 0]
click at [276, 413] on div "20%" at bounding box center [498, 412] width 513 height 33
click at [242, 392] on input "d. 20%" at bounding box center [242, 387] width 0 height 10
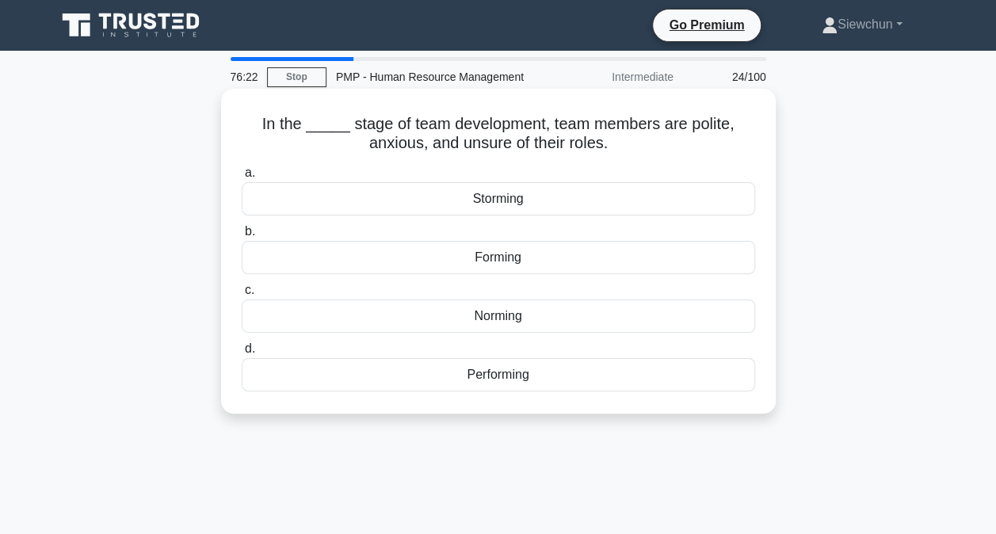
click at [492, 257] on div "Forming" at bounding box center [498, 257] width 513 height 33
click at [242, 237] on input "b. Forming" at bounding box center [242, 232] width 0 height 10
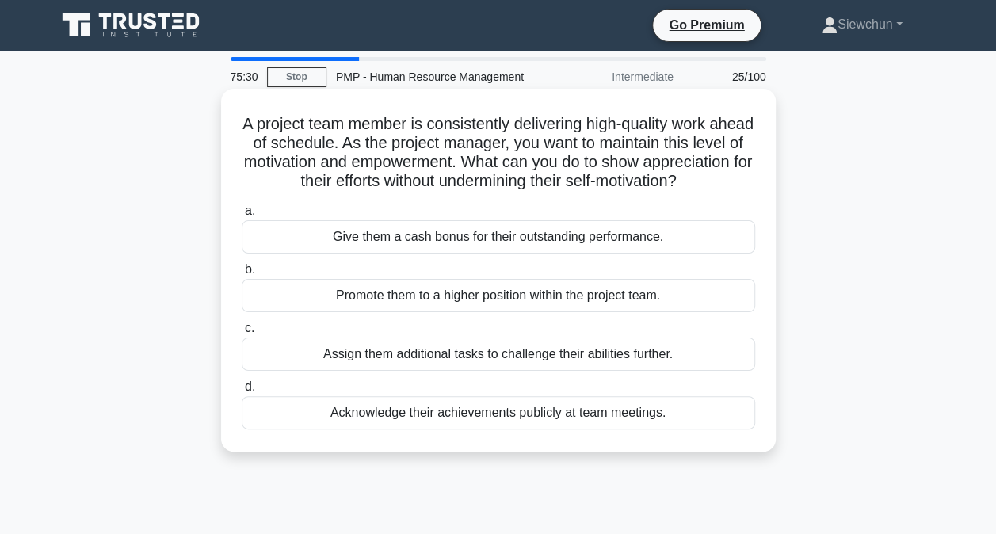
click at [391, 429] on div "Acknowledge their achievements publicly at team meetings." at bounding box center [498, 412] width 513 height 33
click at [242, 392] on input "d. Acknowledge their achievements publicly at team meetings." at bounding box center [242, 387] width 0 height 10
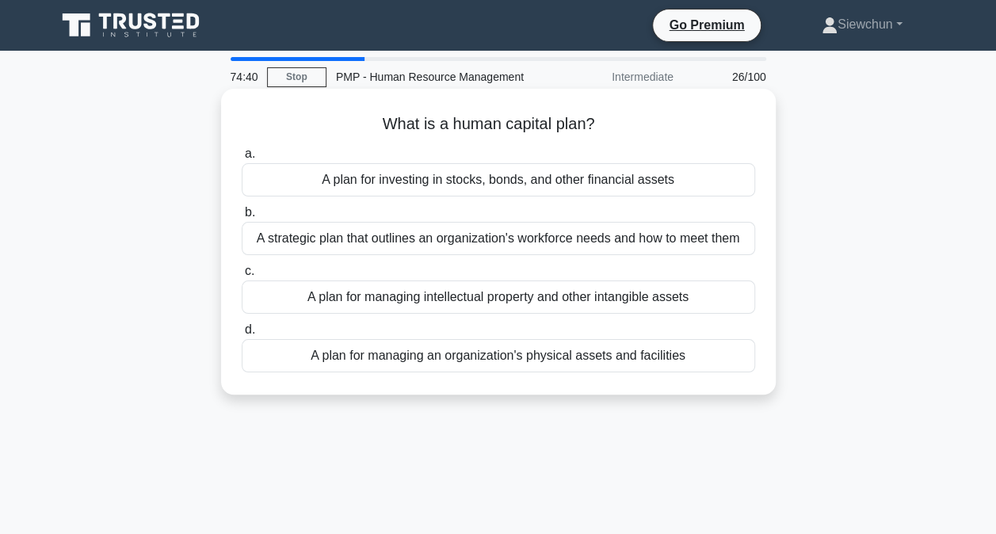
click at [516, 242] on div "A strategic plan that outlines an organization's workforce needs and how to mee…" at bounding box center [498, 238] width 513 height 33
click at [242, 218] on input "b. A strategic plan that outlines an organization's workforce needs and how to …" at bounding box center [242, 213] width 0 height 10
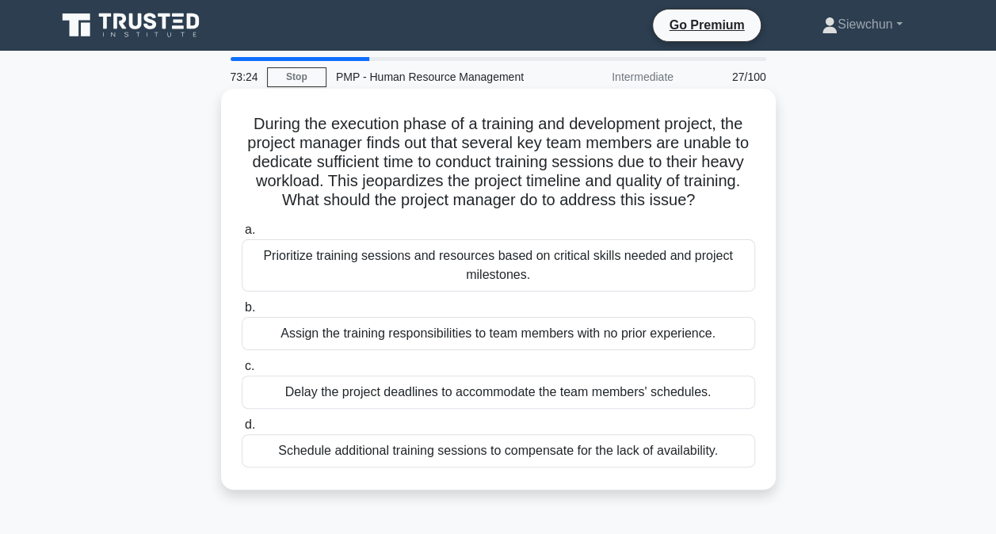
click at [504, 272] on div "Prioritize training sessions and resources based on critical skills needed and …" at bounding box center [498, 265] width 513 height 52
click at [242, 235] on input "a. Prioritize training sessions and resources based on critical skills needed a…" at bounding box center [242, 230] width 0 height 10
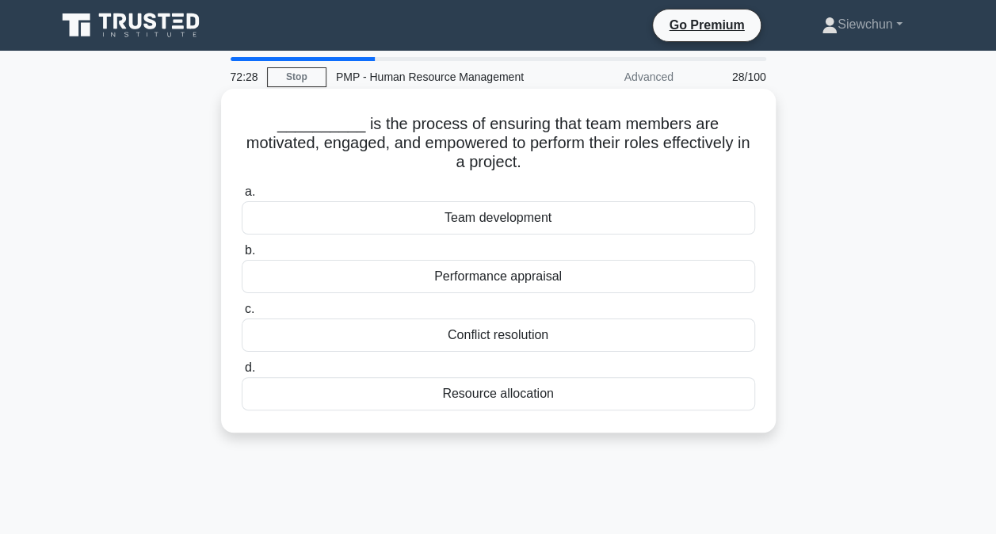
click at [487, 220] on div "Team development" at bounding box center [498, 217] width 513 height 33
click at [242, 197] on input "a. Team development" at bounding box center [242, 192] width 0 height 10
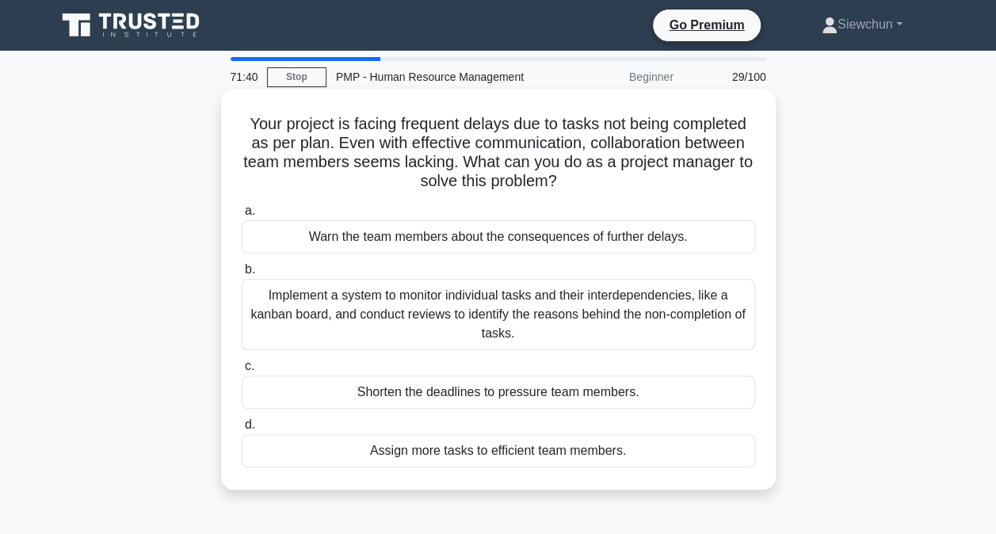
click at [442, 315] on div "Implement a system to monitor individual tasks and their interdependencies, lik…" at bounding box center [498, 314] width 513 height 71
click at [242, 275] on input "b. Implement a system to monitor individual tasks and their interdependencies, …" at bounding box center [242, 270] width 0 height 10
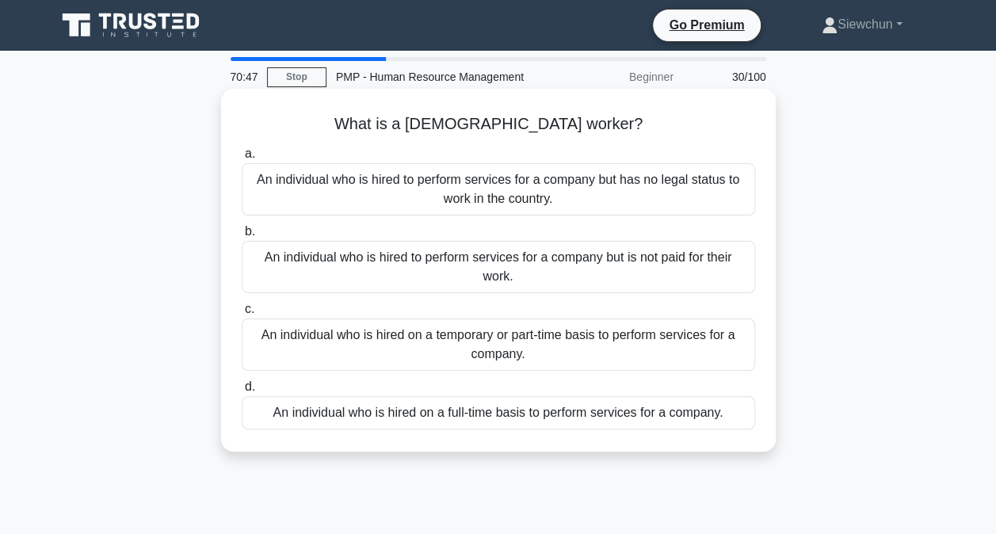
click at [558, 341] on div "An individual who is hired on a temporary or part-time basis to perform service…" at bounding box center [498, 344] width 513 height 52
click at [242, 314] on input "c. An individual who is hired on a temporary or part-time basis to perform serv…" at bounding box center [242, 309] width 0 height 10
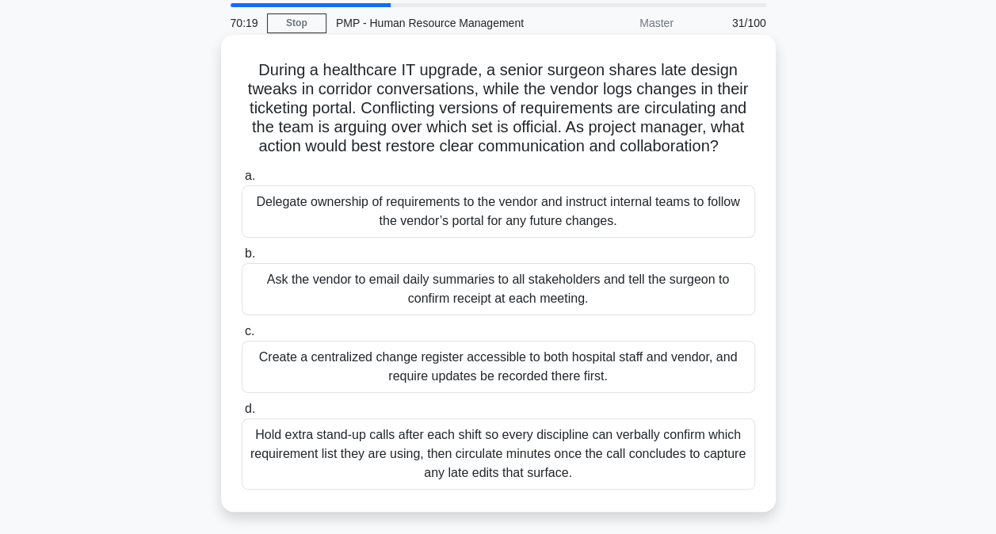
scroll to position [79, 0]
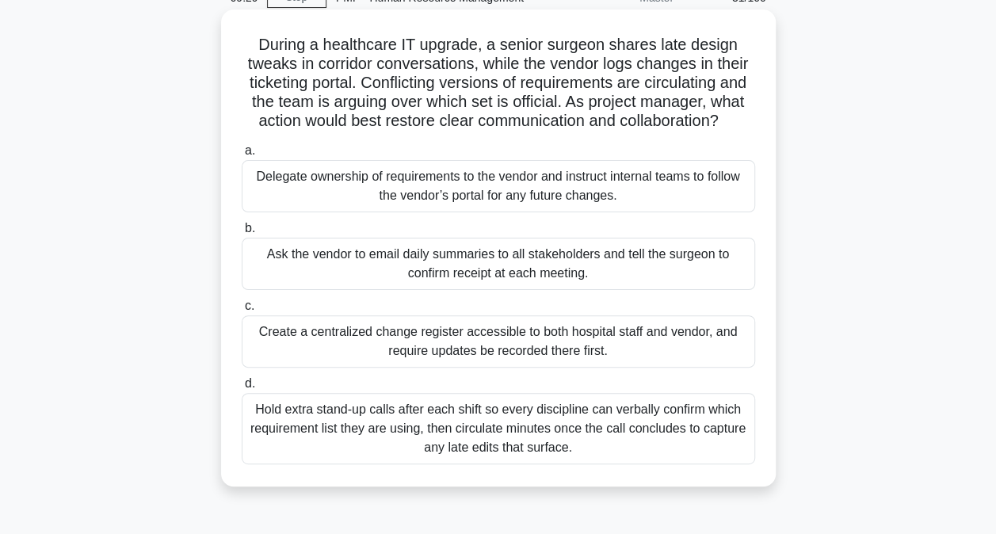
click at [563, 350] on div "Create a centralized change register accessible to both hospital staff and vend…" at bounding box center [498, 341] width 513 height 52
click at [242, 311] on input "c. Create a centralized change register accessible to both hospital staff and v…" at bounding box center [242, 306] width 0 height 10
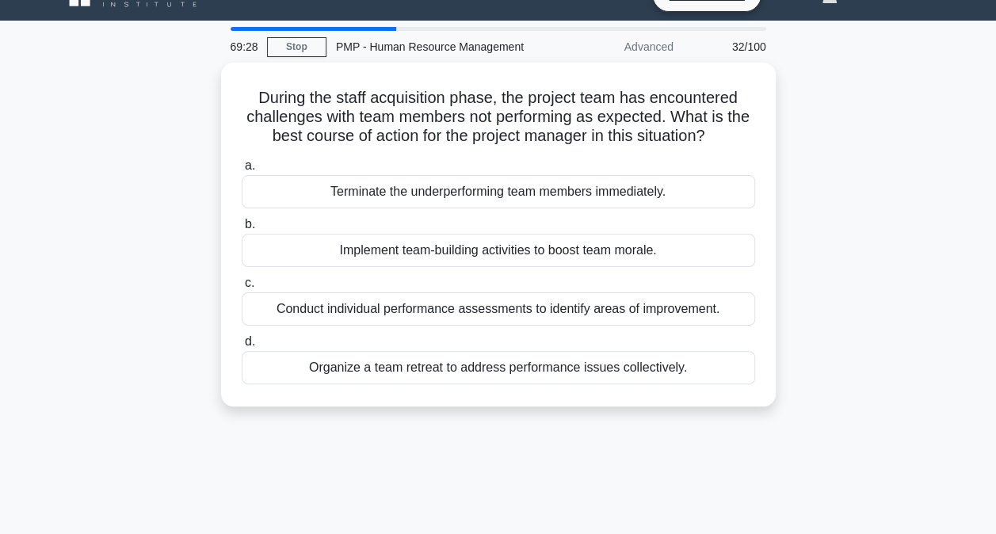
scroll to position [0, 0]
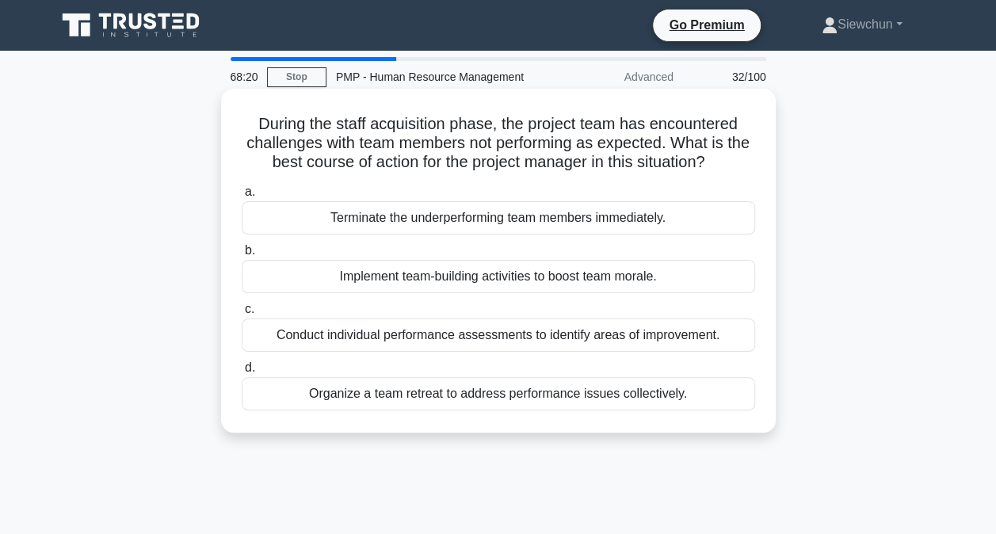
click at [444, 334] on div "Conduct individual performance assessments to identify areas of improvement." at bounding box center [498, 334] width 513 height 33
click at [242, 314] on input "c. Conduct individual performance assessments to identify areas of improvement." at bounding box center [242, 309] width 0 height 10
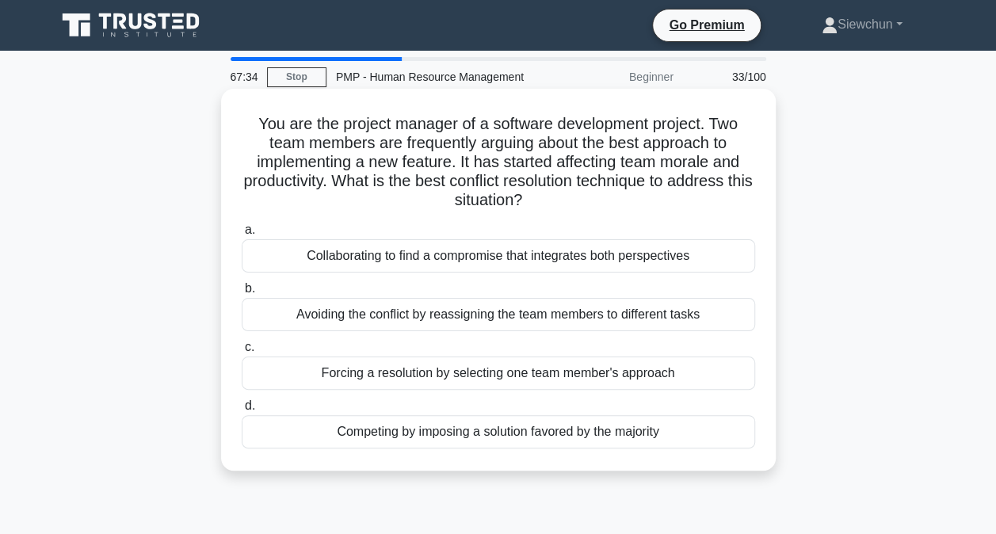
click at [510, 253] on div "Collaborating to find a compromise that integrates both perspectives" at bounding box center [498, 255] width 513 height 33
click at [242, 235] on input "a. Collaborating to find a compromise that integrates both perspectives" at bounding box center [242, 230] width 0 height 10
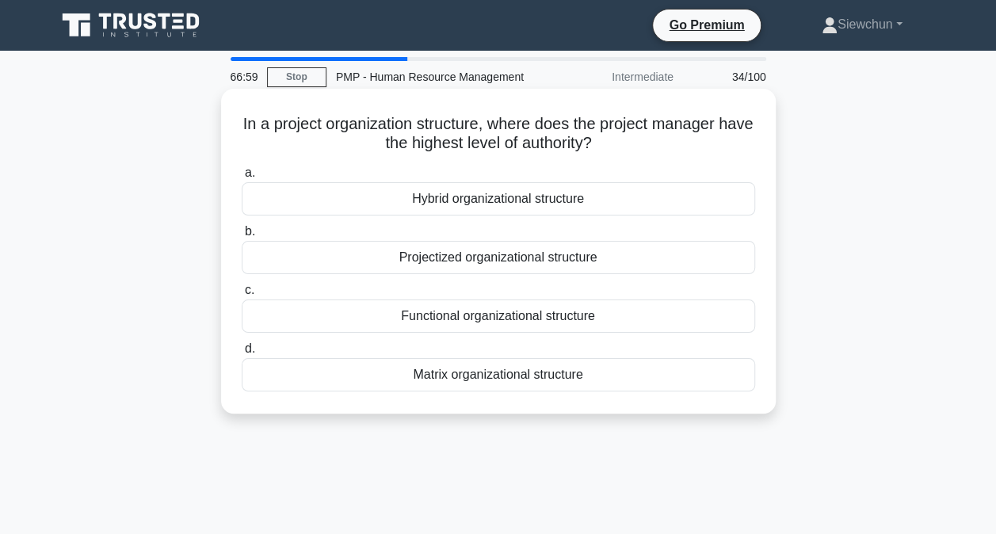
click at [502, 258] on div "Projectized organizational structure" at bounding box center [498, 257] width 513 height 33
click at [242, 237] on input "b. Projectized organizational structure" at bounding box center [242, 232] width 0 height 10
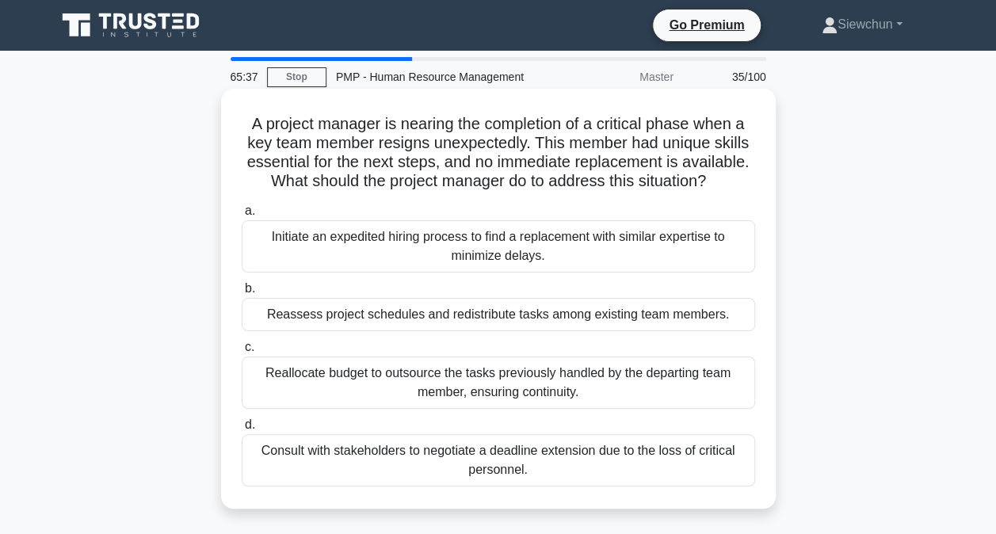
click at [509, 319] on div "Reassess project schedules and redistribute tasks among existing team members." at bounding box center [498, 314] width 513 height 33
click at [242, 294] on input "b. Reassess project schedules and redistribute tasks among existing team member…" at bounding box center [242, 289] width 0 height 10
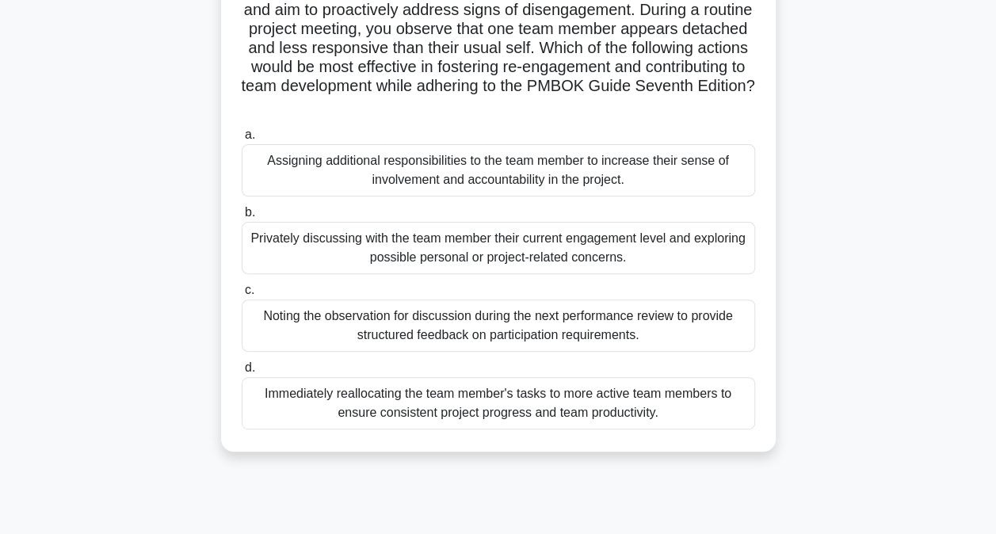
scroll to position [158, 0]
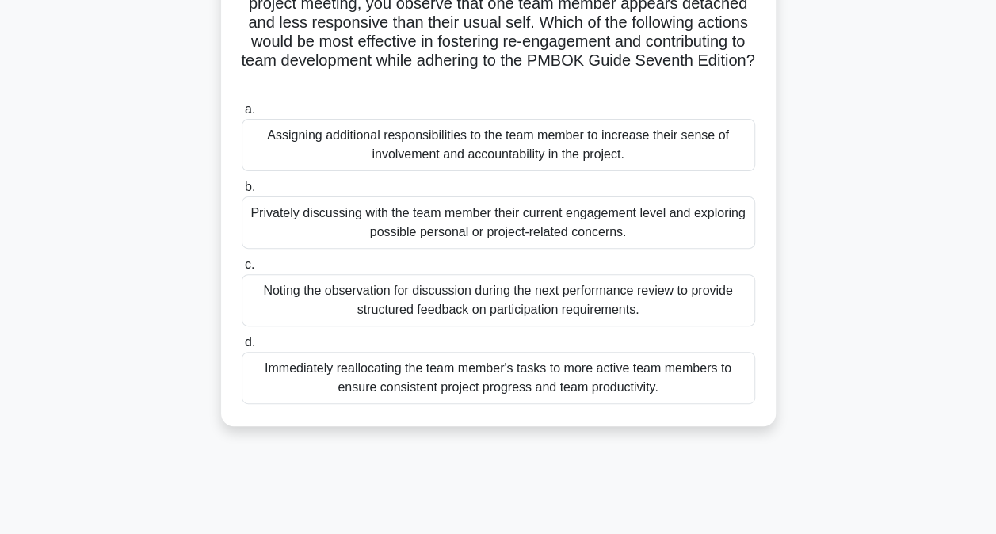
click at [528, 228] on div "Privately discussing with the team member their current engagement level and ex…" at bounding box center [498, 222] width 513 height 52
click at [242, 192] on input "b. Privately discussing with the team member their current engagement level and…" at bounding box center [242, 187] width 0 height 10
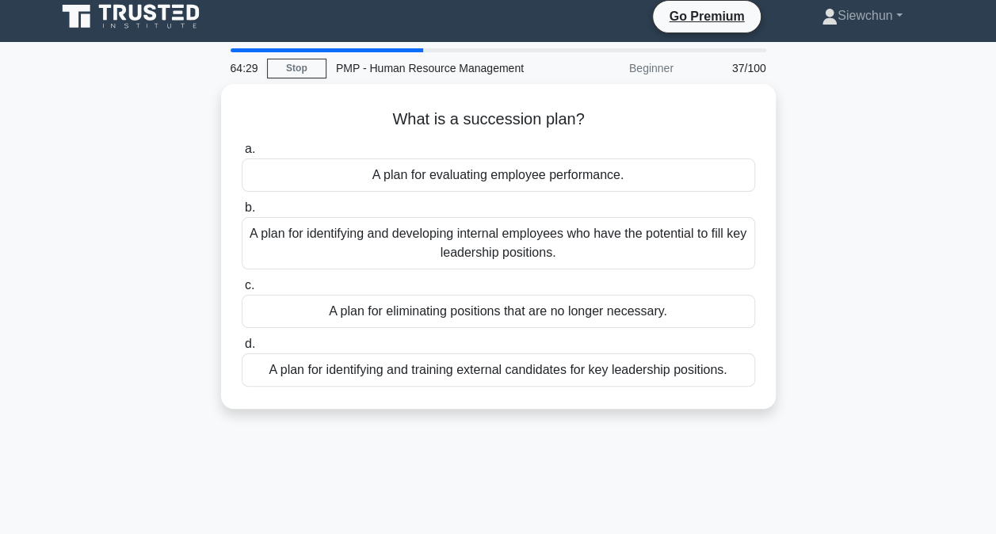
scroll to position [0, 0]
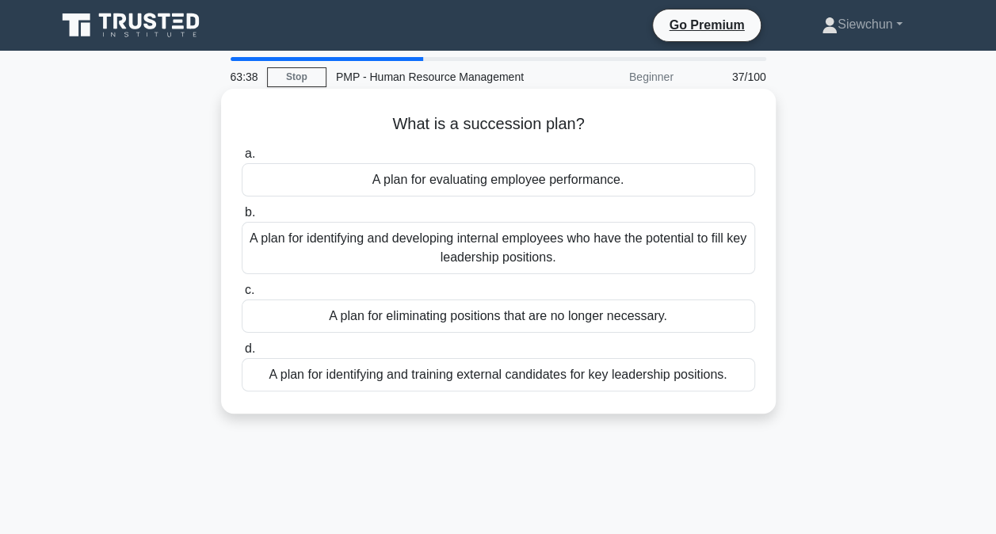
click at [485, 250] on div "A plan for identifying and developing internal employees who have the potential…" at bounding box center [498, 248] width 513 height 52
click at [242, 218] on input "b. A plan for identifying and developing internal employees who have the potent…" at bounding box center [242, 213] width 0 height 10
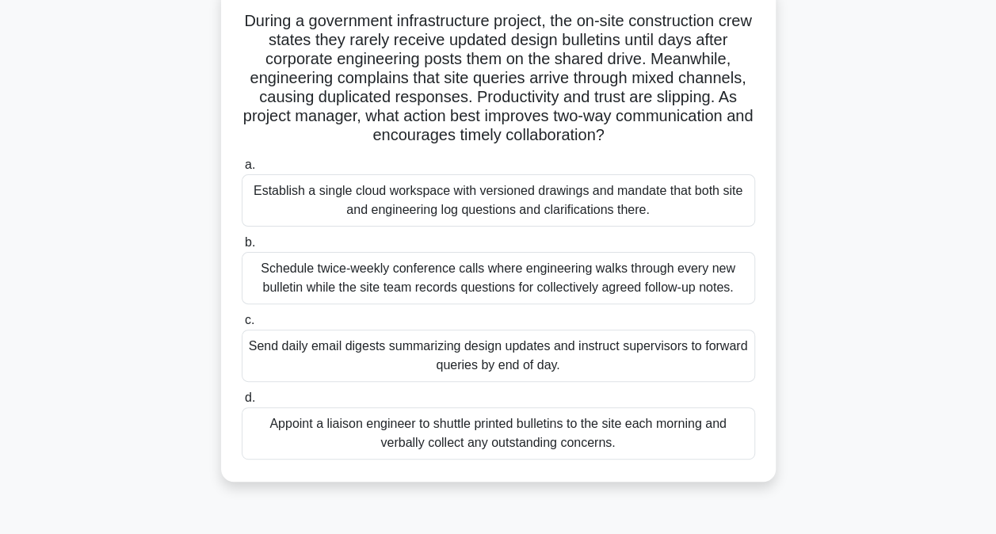
scroll to position [79, 0]
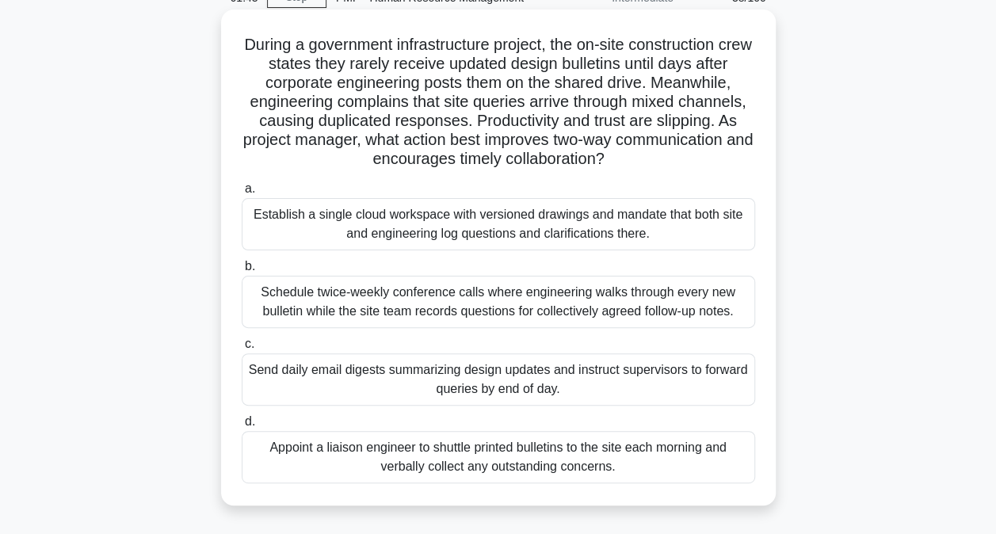
click at [544, 234] on div "Establish a single cloud workspace with versioned drawings and mandate that bot…" at bounding box center [498, 224] width 513 height 52
click at [242, 194] on input "a. Establish a single cloud workspace with versioned drawings and mandate that …" at bounding box center [242, 189] width 0 height 10
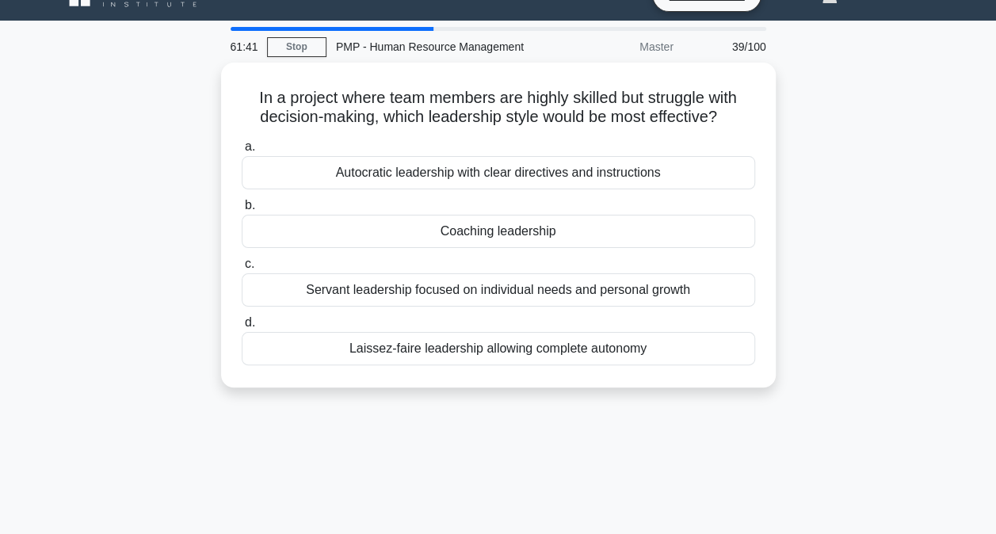
scroll to position [0, 0]
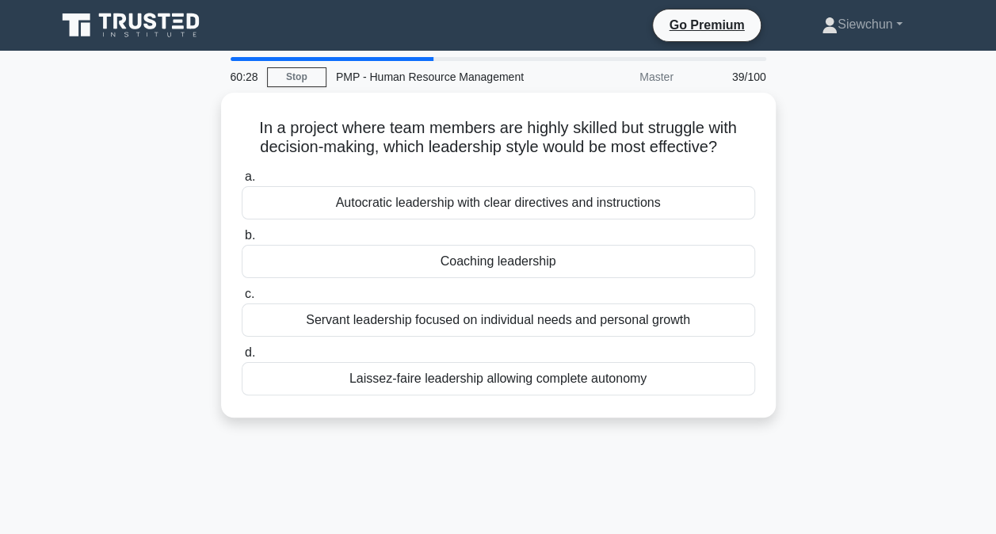
click at [34, 450] on main "60:28 Stop PMP - Human Resource Management Master 39/100 In a project where tea…" at bounding box center [498, 453] width 996 height 805
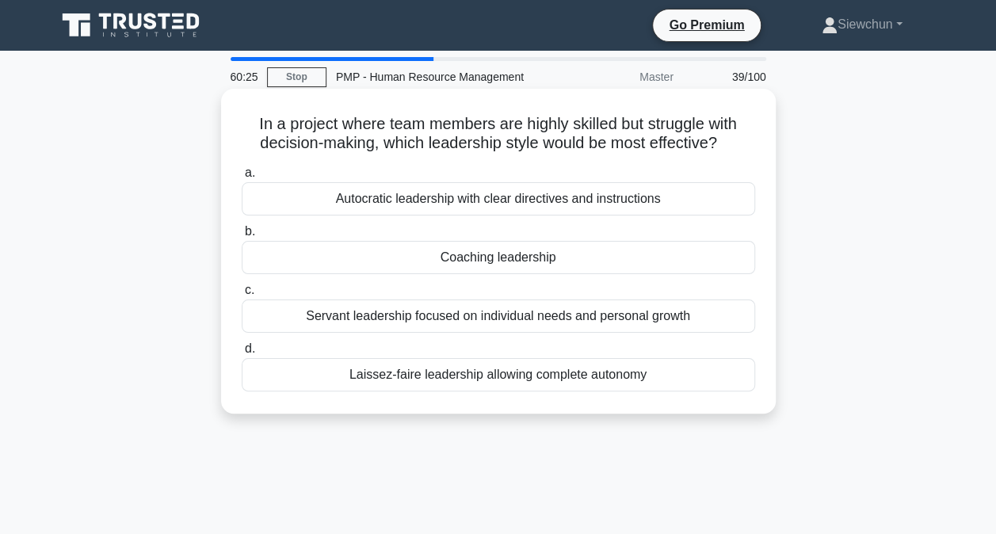
click at [455, 200] on div "Autocratic leadership with clear directives and instructions" at bounding box center [498, 198] width 513 height 33
click at [242, 178] on input "a. Autocratic leadership with clear directives and instructions" at bounding box center [242, 173] width 0 height 10
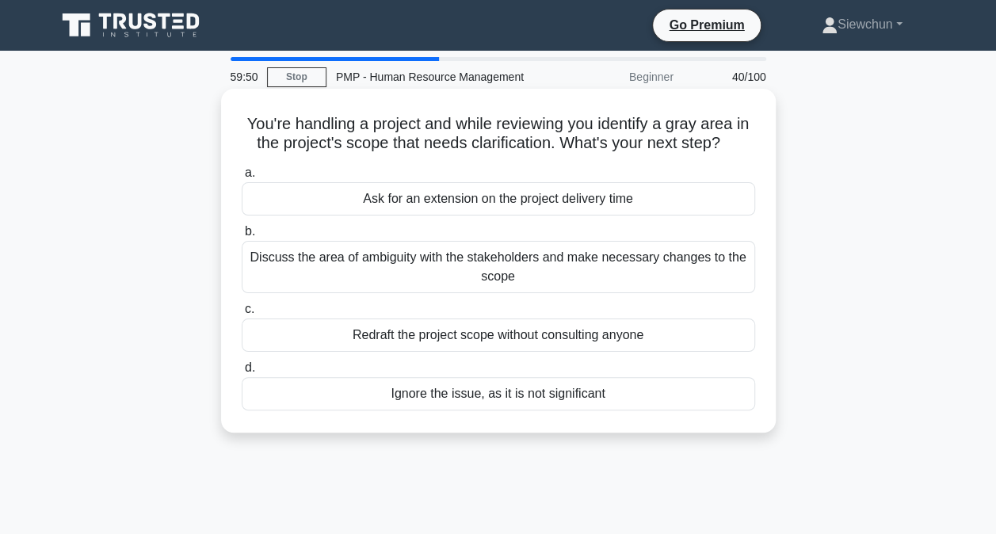
click at [496, 274] on div "Discuss the area of ambiguity with the stakeholders and make necessary changes …" at bounding box center [498, 267] width 513 height 52
click at [242, 237] on input "b. Discuss the area of ambiguity with the stakeholders and make necessary chang…" at bounding box center [242, 232] width 0 height 10
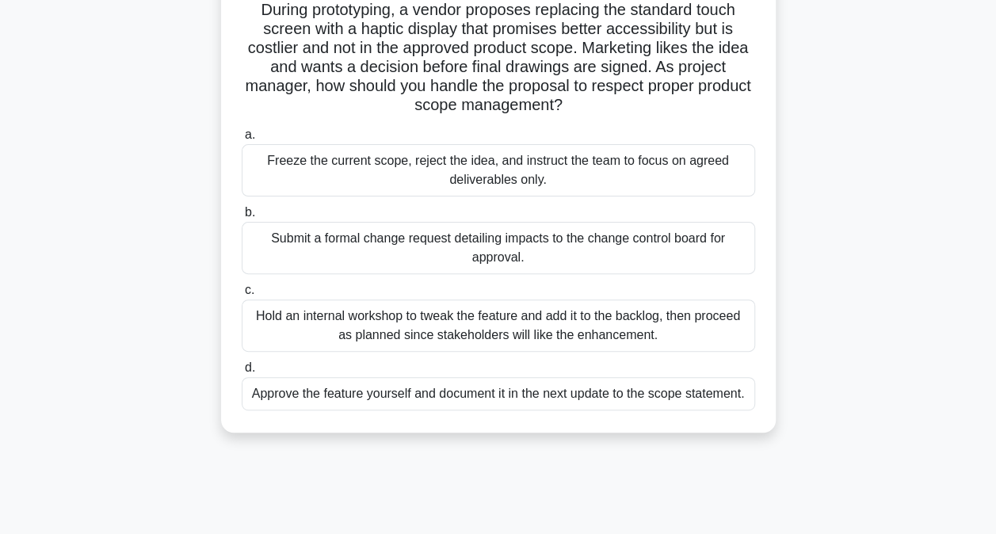
scroll to position [158, 0]
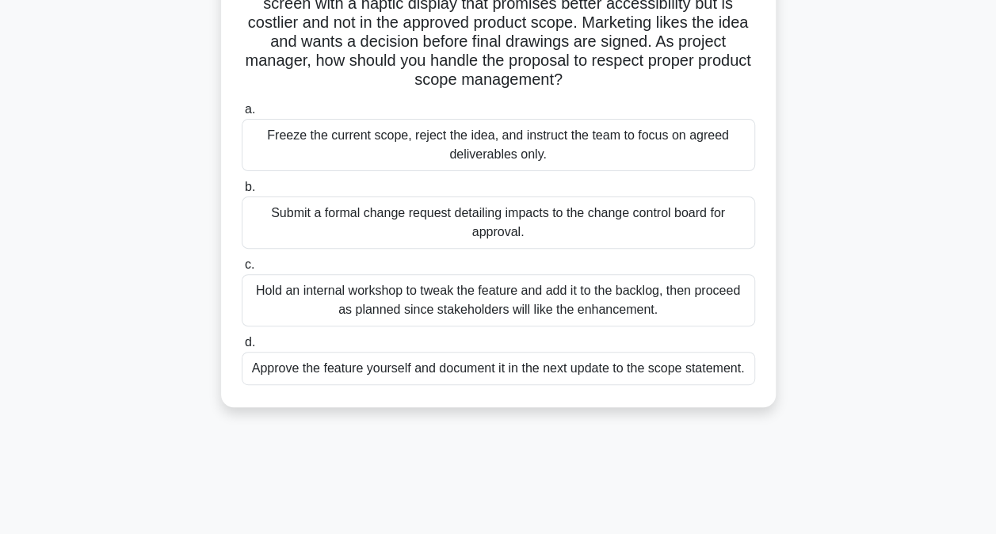
click at [585, 230] on div "Submit a formal change request detailing impacts to the change control board fo…" at bounding box center [498, 222] width 513 height 52
click at [242, 192] on input "b. Submit a formal change request detailing impacts to the change control board…" at bounding box center [242, 187] width 0 height 10
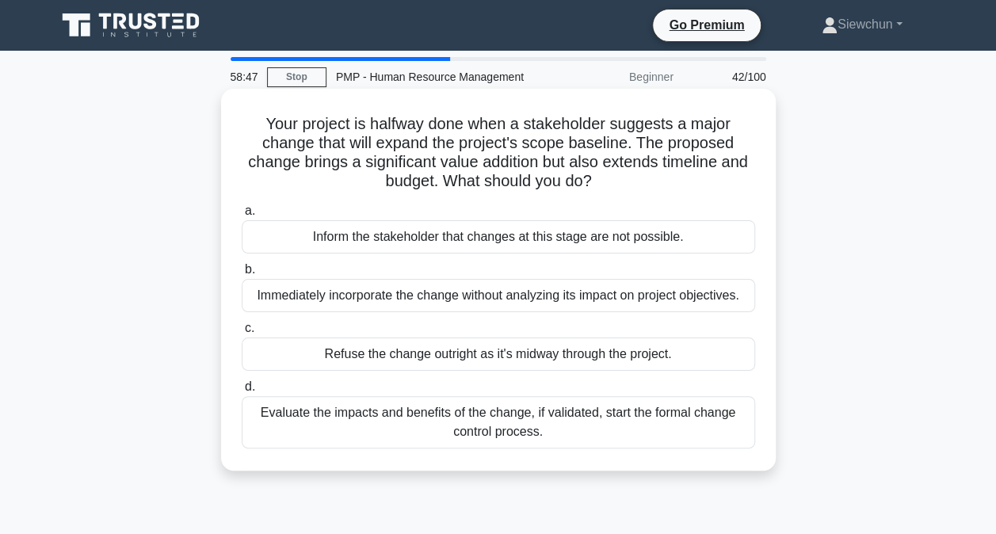
scroll to position [0, 0]
click at [580, 415] on div "Evaluate the impacts and benefits of the change, if validated, start the formal…" at bounding box center [498, 422] width 513 height 52
click at [242, 392] on input "d. Evaluate the impacts and benefits of the change, if validated, start the for…" at bounding box center [242, 387] width 0 height 10
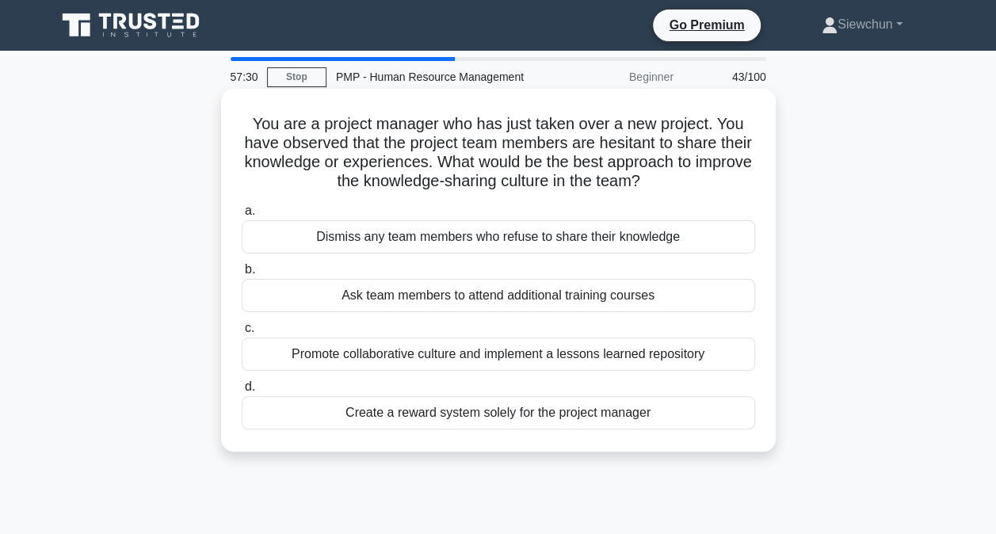
click at [537, 356] on div "Promote collaborative culture and implement a lessons learned repository" at bounding box center [498, 353] width 513 height 33
click at [242, 333] on input "c. Promote collaborative culture and implement a lessons learned repository" at bounding box center [242, 328] width 0 height 10
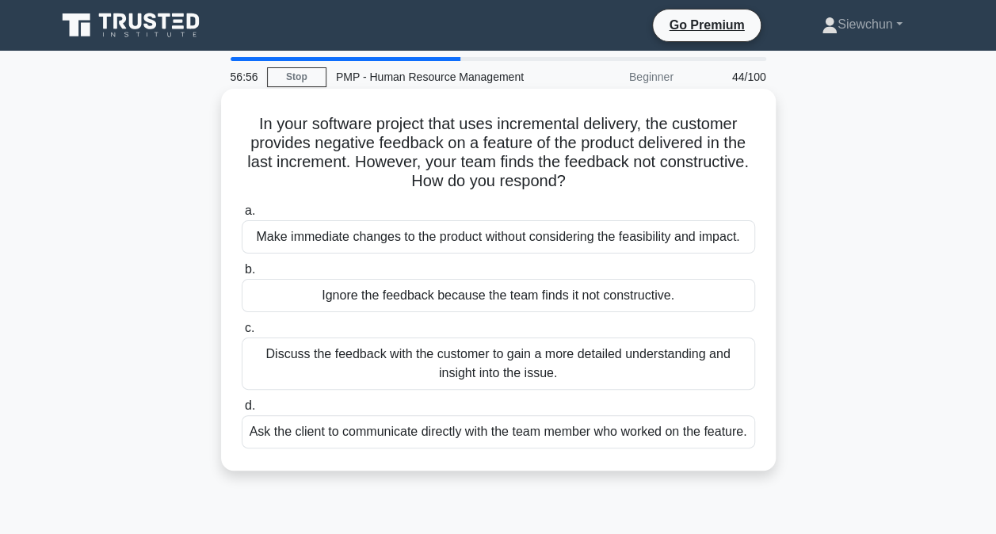
click at [512, 366] on div "Discuss the feedback with the customer to gain a more detailed understanding an…" at bounding box center [498, 363] width 513 height 52
click at [242, 333] on input "c. Discuss the feedback with the customer to gain a more detailed understanding…" at bounding box center [242, 328] width 0 height 10
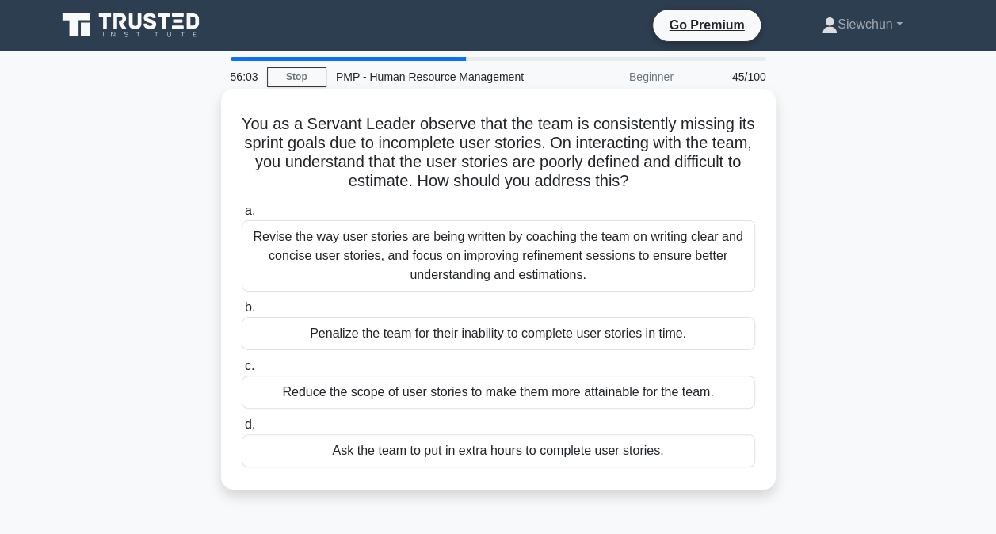
click at [528, 255] on div "Revise the way user stories are being written by coaching the team on writing c…" at bounding box center [498, 255] width 513 height 71
click at [242, 216] on input "a. Revise the way user stories are being written by coaching the team on writin…" at bounding box center [242, 211] width 0 height 10
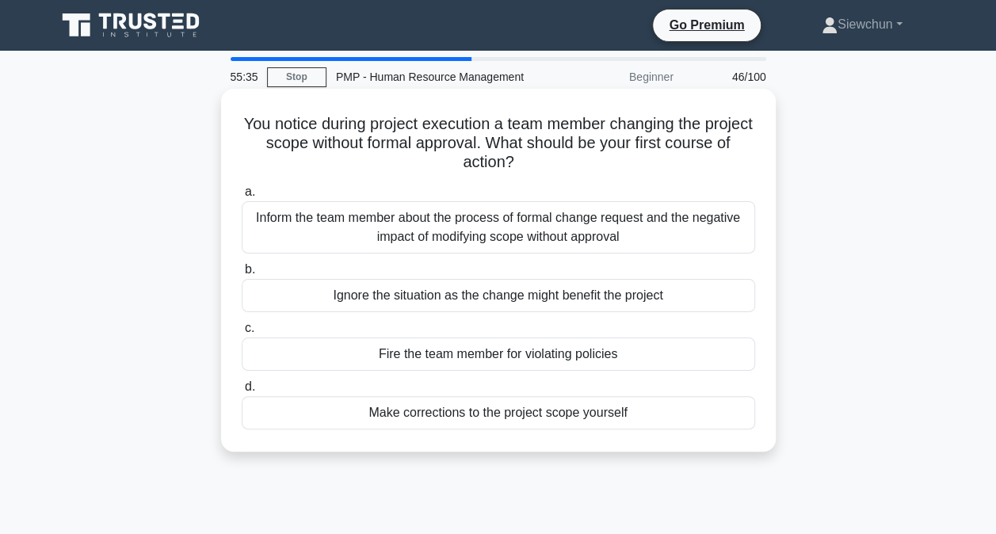
click at [455, 227] on div "Inform the team member about the process of formal change request and the negat…" at bounding box center [498, 227] width 513 height 52
click at [242, 197] on input "a. Inform the team member about the process of formal change request and the ne…" at bounding box center [242, 192] width 0 height 10
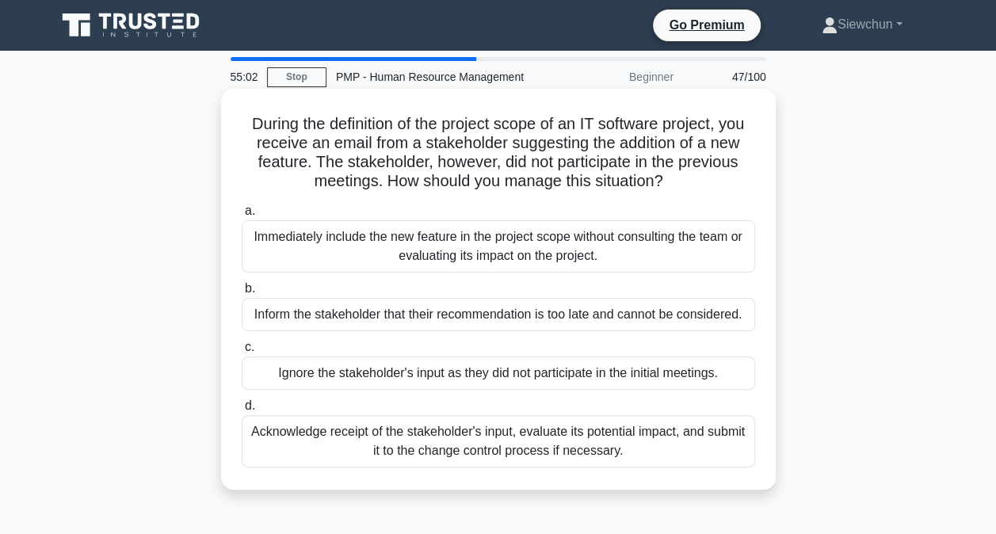
click at [592, 444] on div "Acknowledge receipt of the stakeholder's input, evaluate its potential impact, …" at bounding box center [498, 441] width 513 height 52
click at [242, 411] on input "d. Acknowledge receipt of the stakeholder's input, evaluate its potential impac…" at bounding box center [242, 406] width 0 height 10
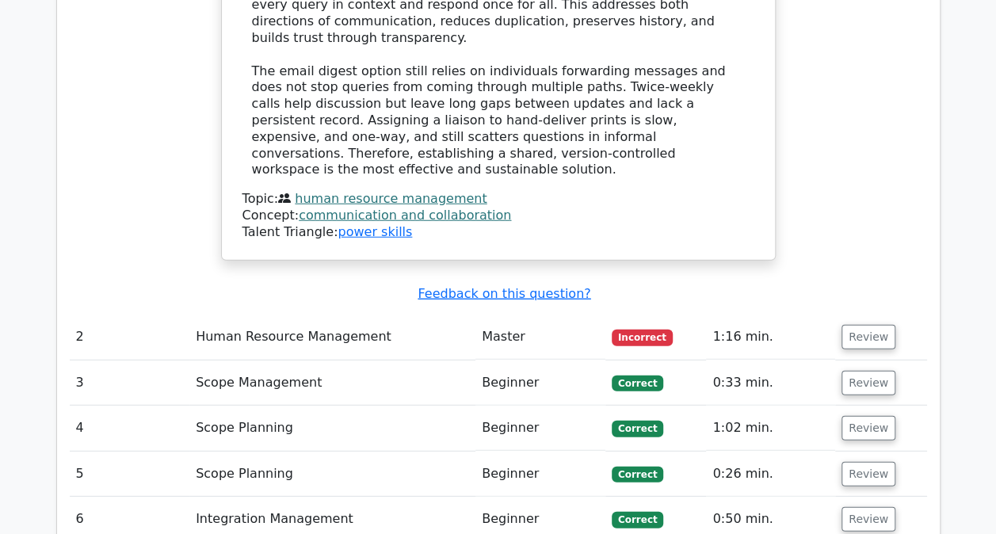
scroll to position [1980, 0]
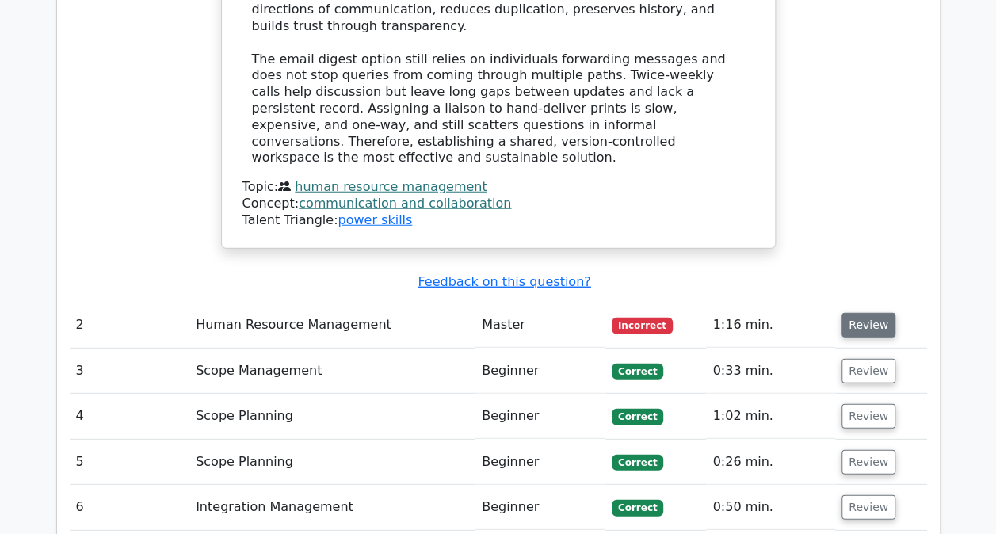
click at [863, 313] on button "Review" at bounding box center [868, 325] width 54 height 25
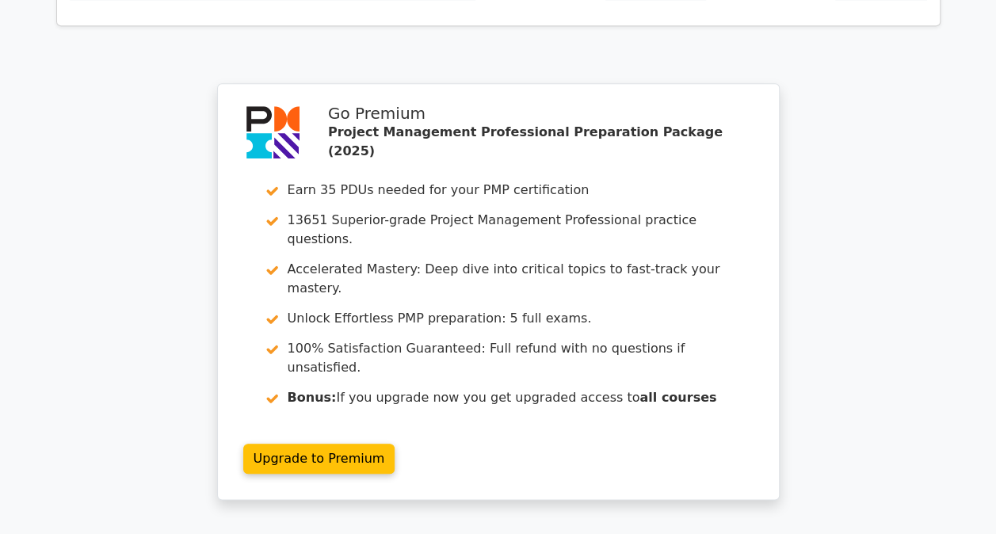
scroll to position [3666, 0]
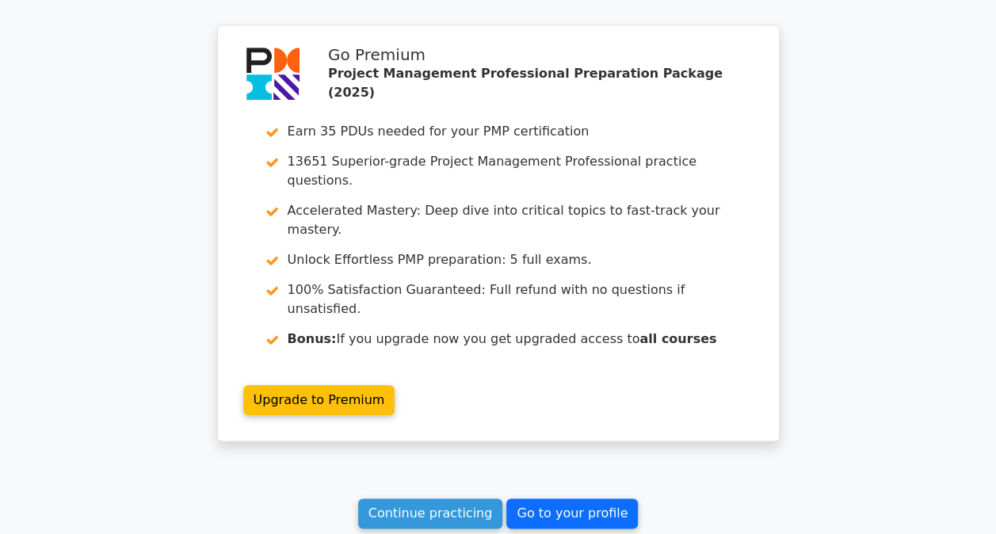
click at [592, 498] on link "Go to your profile" at bounding box center [571, 513] width 131 height 30
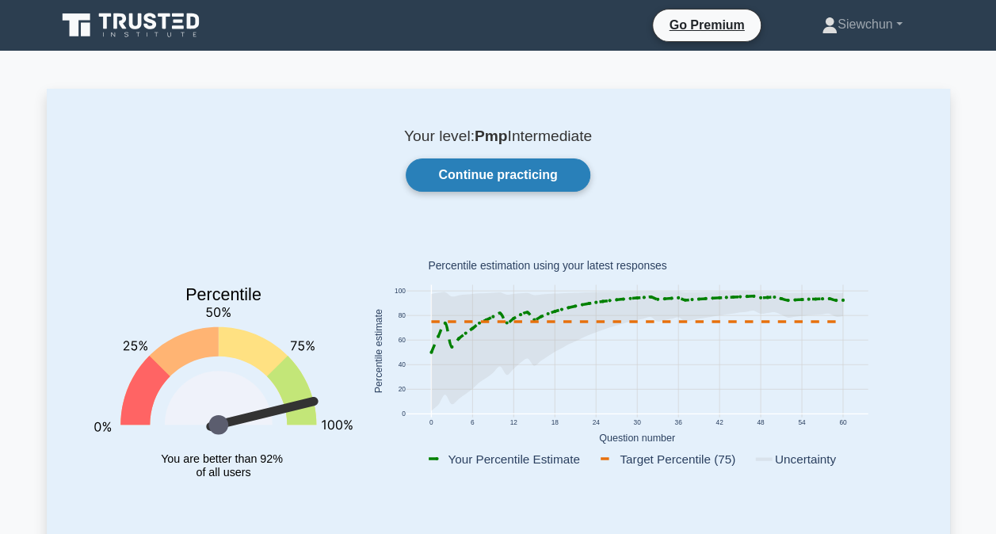
click at [467, 175] on link "Continue practicing" at bounding box center [498, 174] width 184 height 33
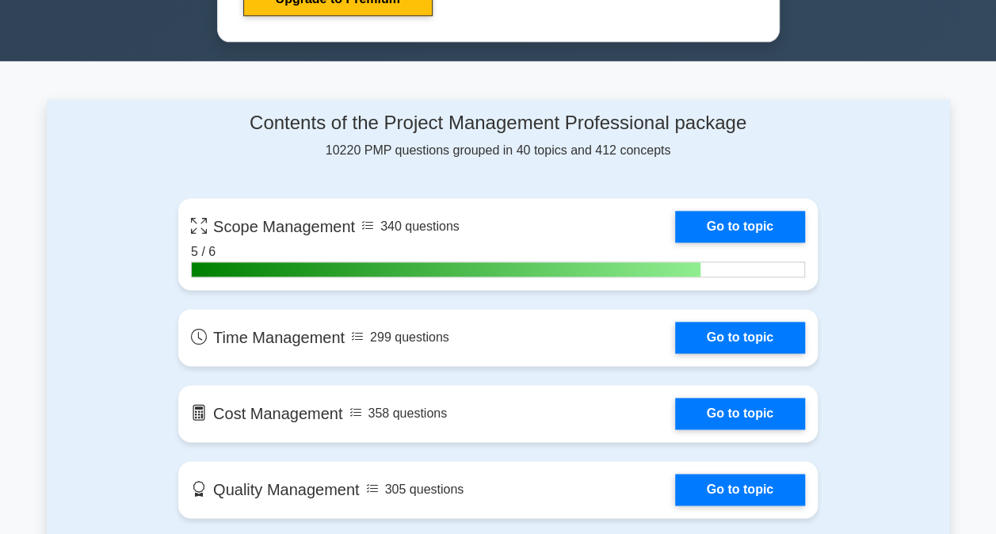
scroll to position [871, 0]
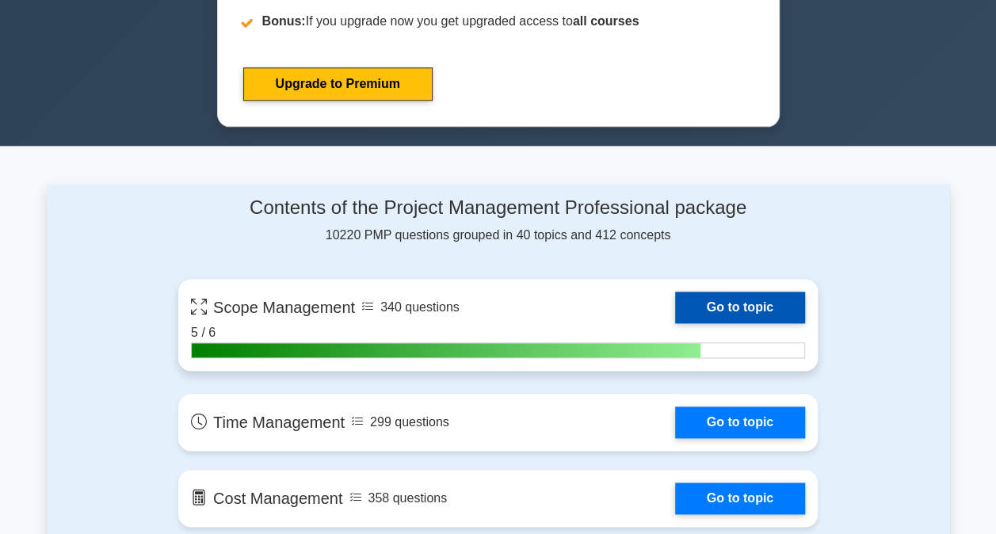
click at [760, 299] on link "Go to topic" at bounding box center [740, 307] width 130 height 32
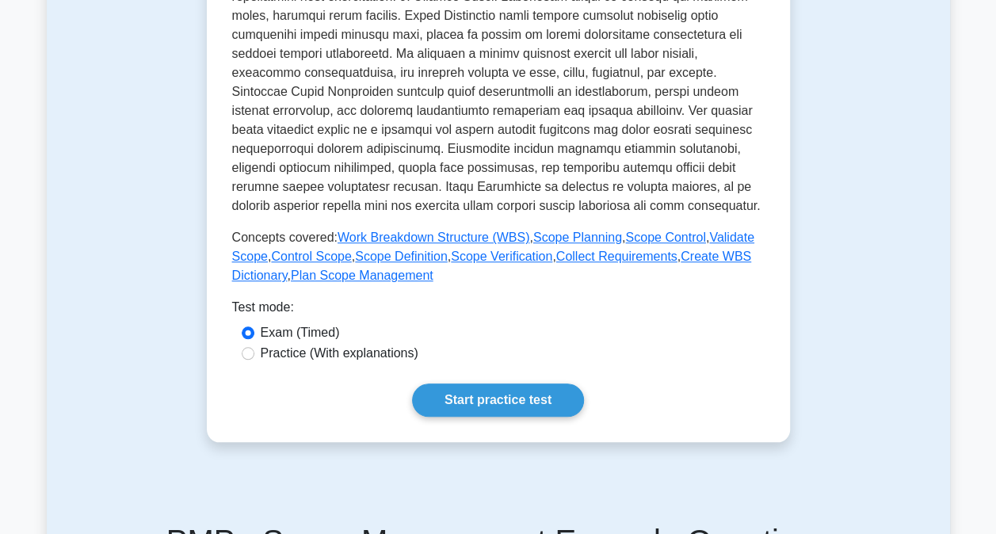
scroll to position [554, 0]
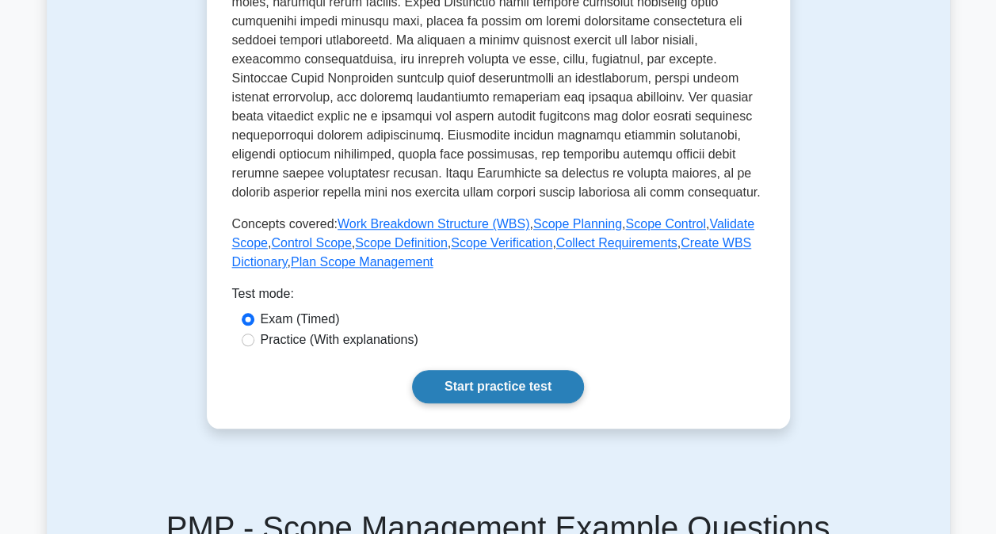
click at [536, 387] on link "Start practice test" at bounding box center [498, 386] width 172 height 33
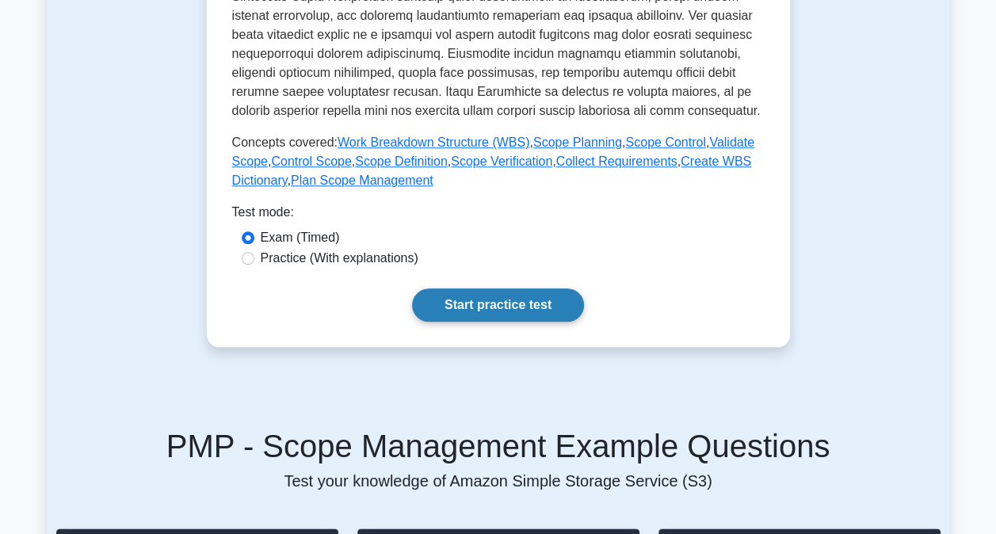
scroll to position [713, 0]
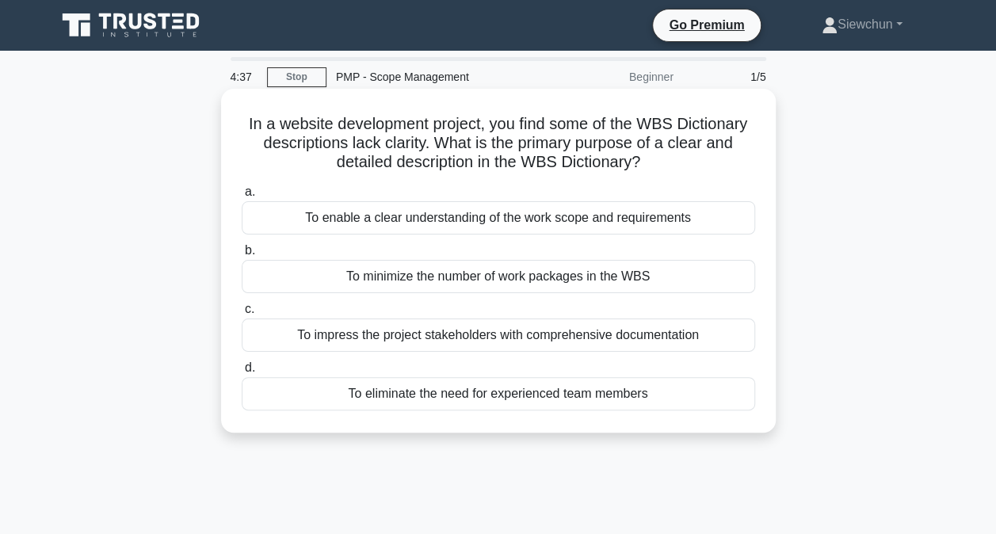
click at [439, 210] on div "To enable a clear understanding of the work scope and requirements" at bounding box center [498, 217] width 513 height 33
click at [242, 197] on input "a. To enable a clear understanding of the work scope and requirements" at bounding box center [242, 192] width 0 height 10
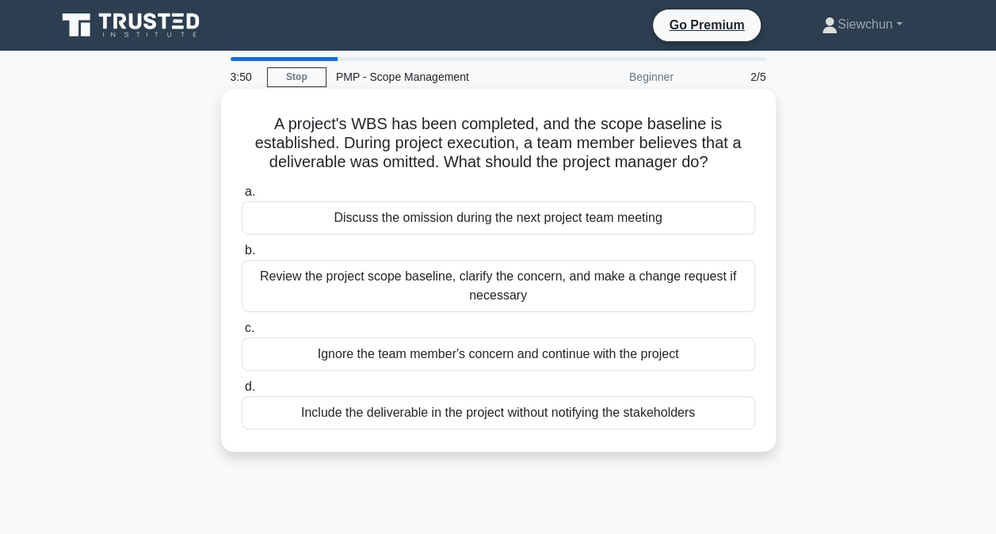
click at [591, 277] on div "Review the project scope baseline, clarify the concern, and make a change reque…" at bounding box center [498, 286] width 513 height 52
click at [242, 256] on input "b. Review the project scope baseline, clarify the concern, and make a change re…" at bounding box center [242, 251] width 0 height 10
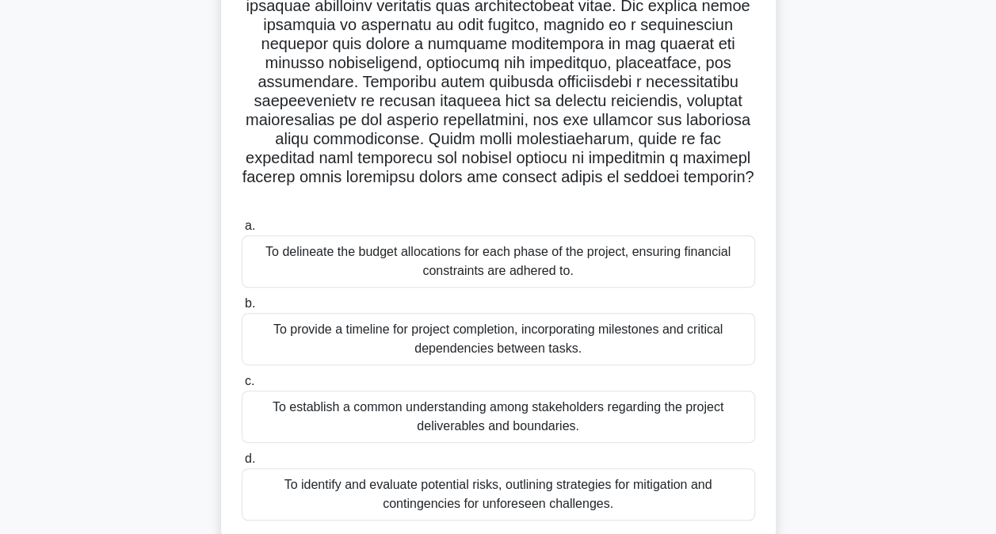
scroll to position [238, 0]
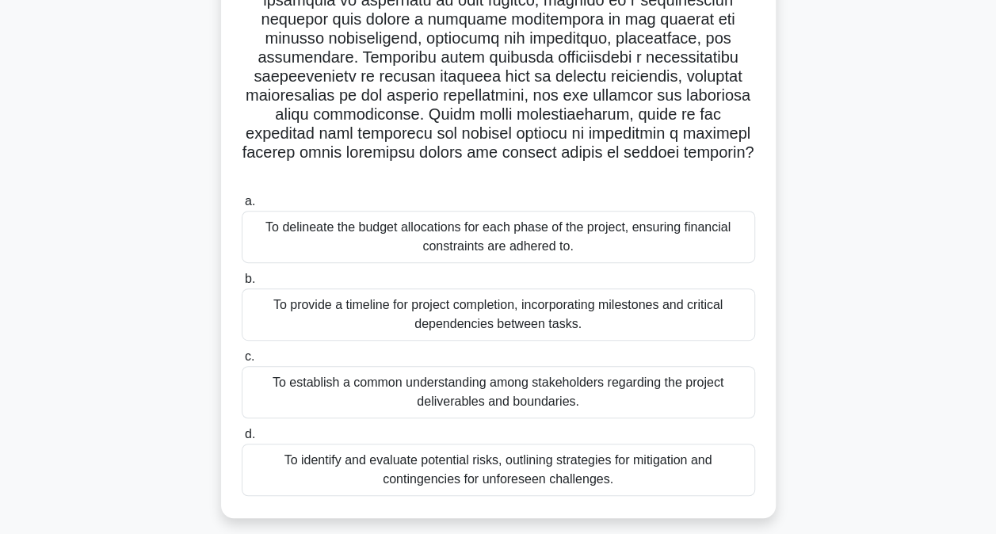
click at [510, 233] on div "To delineate the budget allocations for each phase of the project, ensuring fin…" at bounding box center [498, 237] width 513 height 52
click at [242, 207] on input "a. To delineate the budget allocations for each phase of the project, ensuring …" at bounding box center [242, 201] width 0 height 10
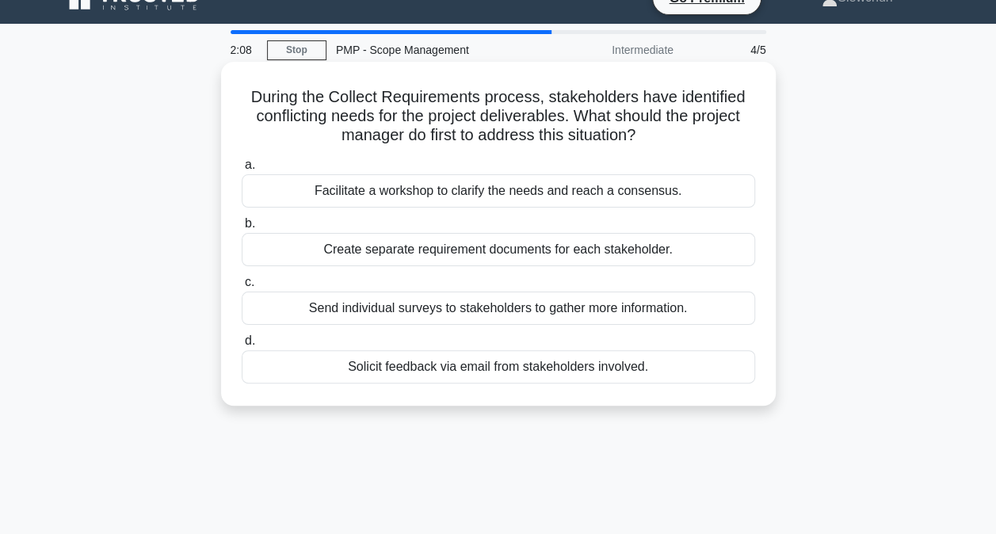
scroll to position [0, 0]
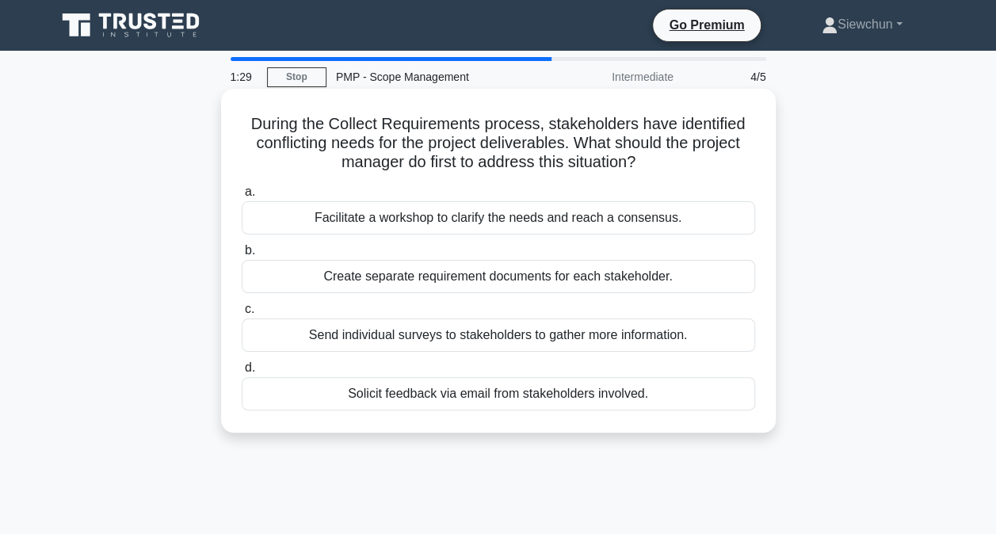
click at [437, 223] on div "Facilitate a workshop to clarify the needs and reach a consensus." at bounding box center [498, 217] width 513 height 33
click at [242, 197] on input "a. Facilitate a workshop to clarify the needs and reach a consensus." at bounding box center [242, 192] width 0 height 10
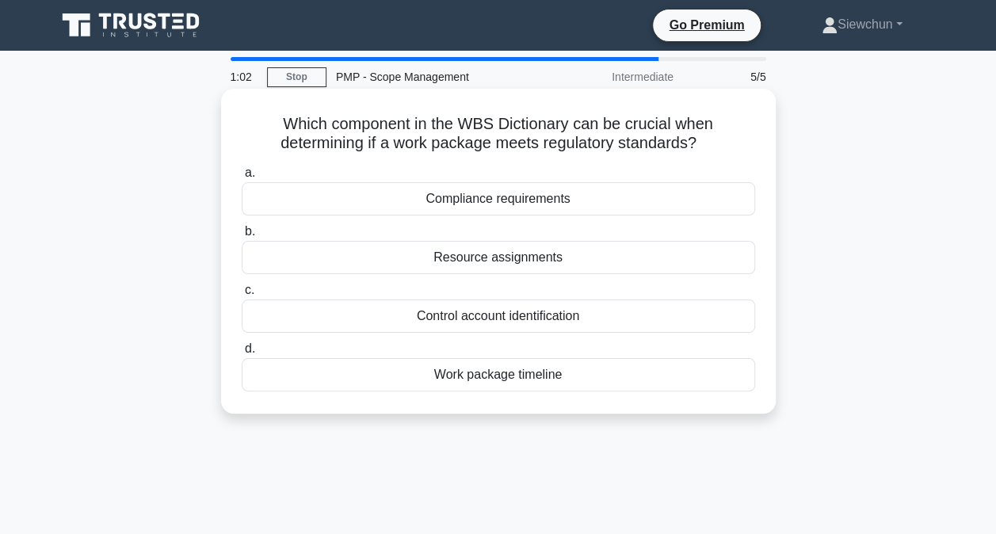
click at [496, 204] on div "Compliance requirements" at bounding box center [498, 198] width 513 height 33
click at [242, 178] on input "a. Compliance requirements" at bounding box center [242, 173] width 0 height 10
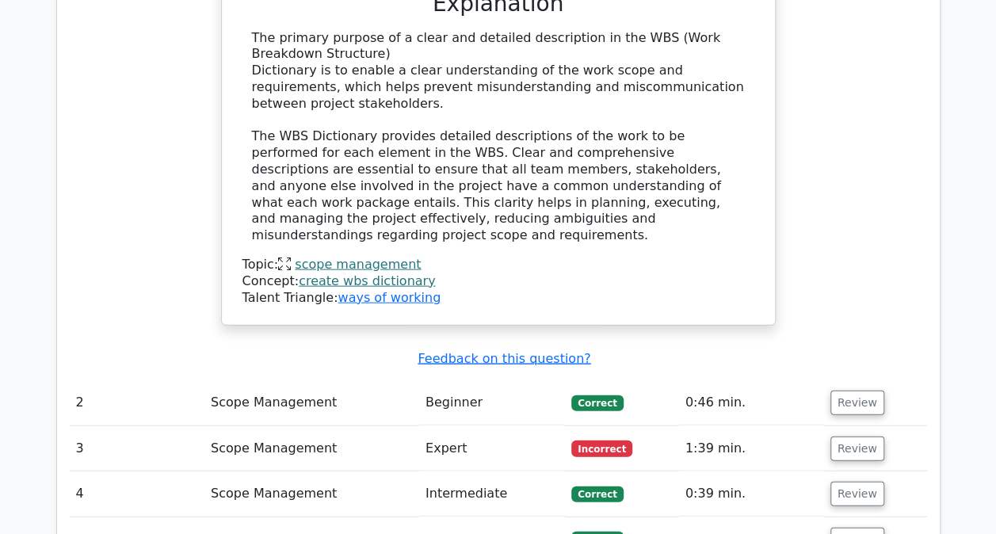
scroll to position [1663, 0]
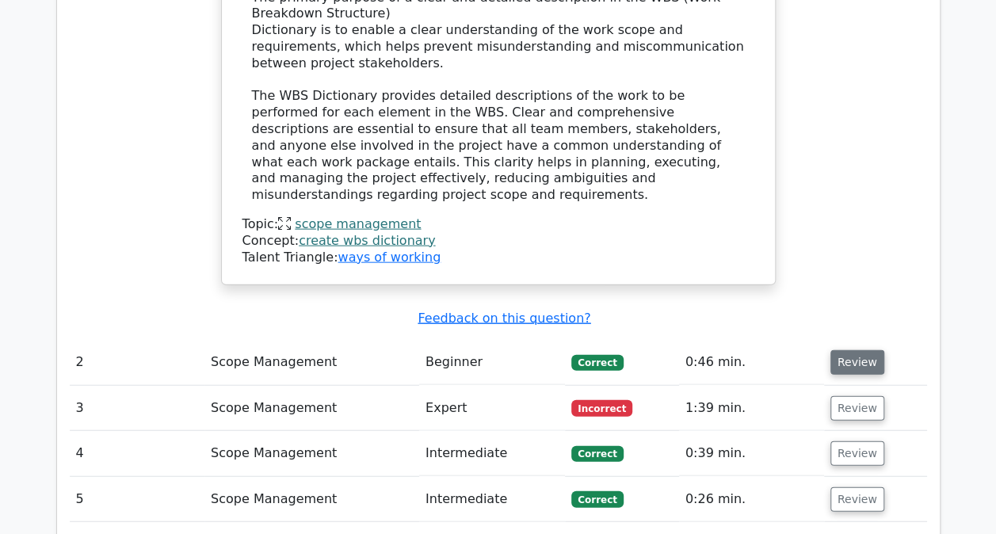
click at [851, 350] on button "Review" at bounding box center [857, 362] width 54 height 25
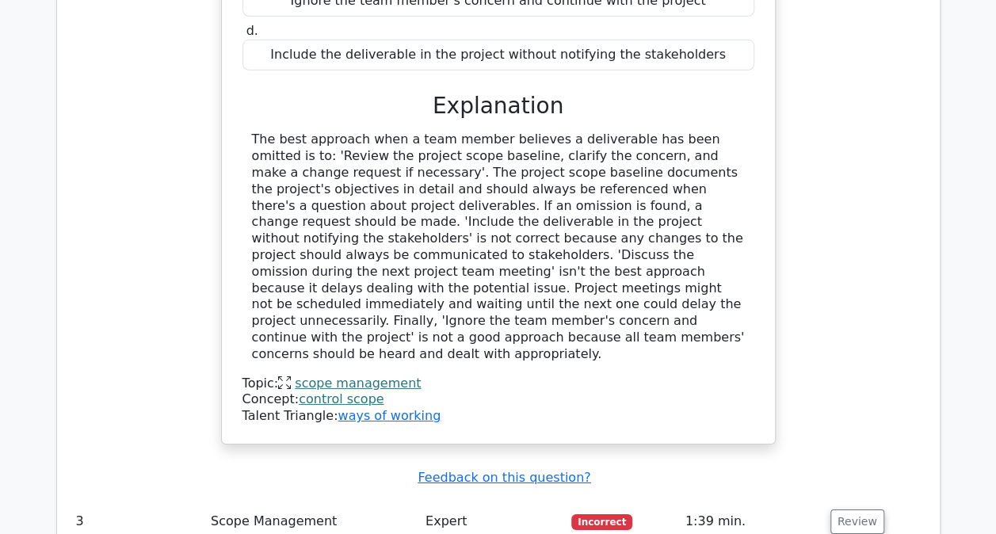
scroll to position [2455, 0]
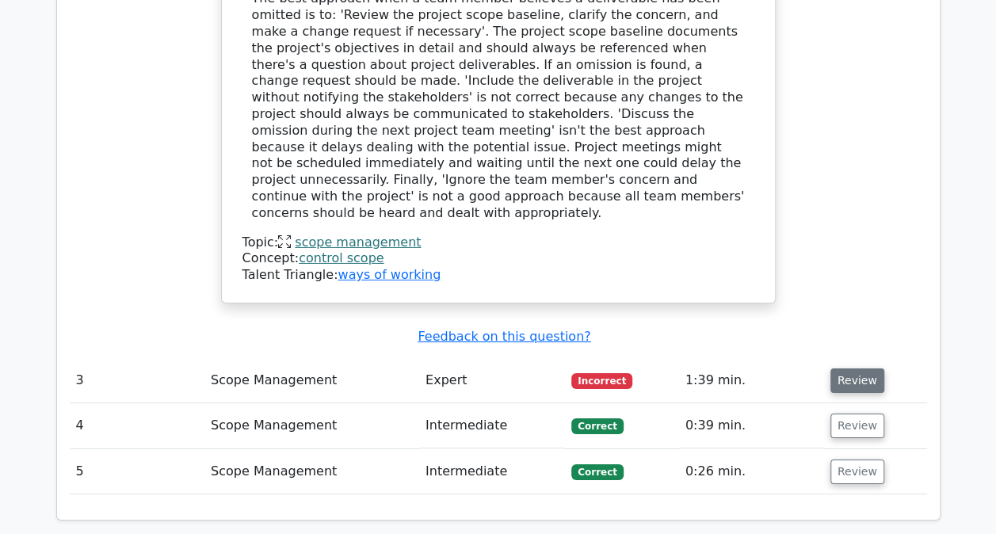
click at [849, 368] on button "Review" at bounding box center [857, 380] width 54 height 25
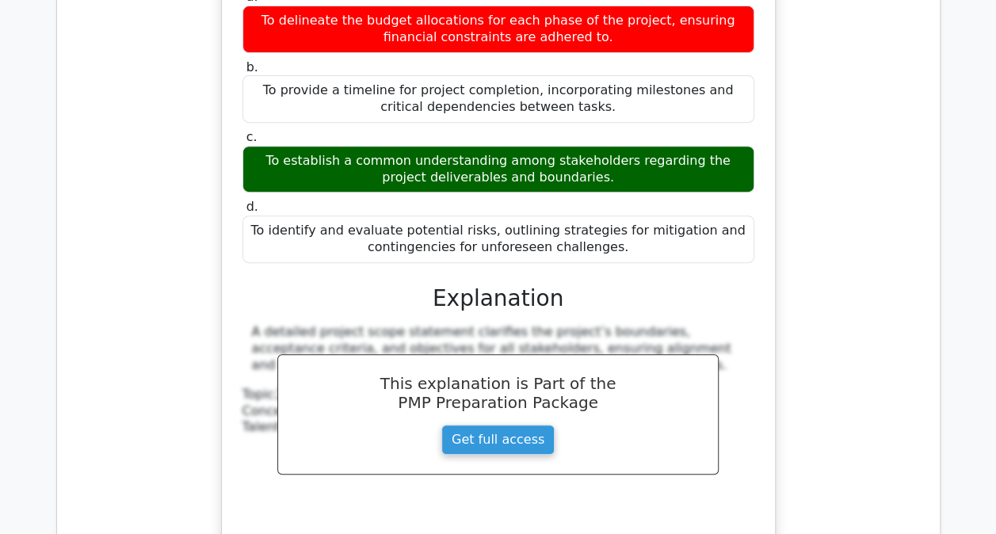
scroll to position [3485, 0]
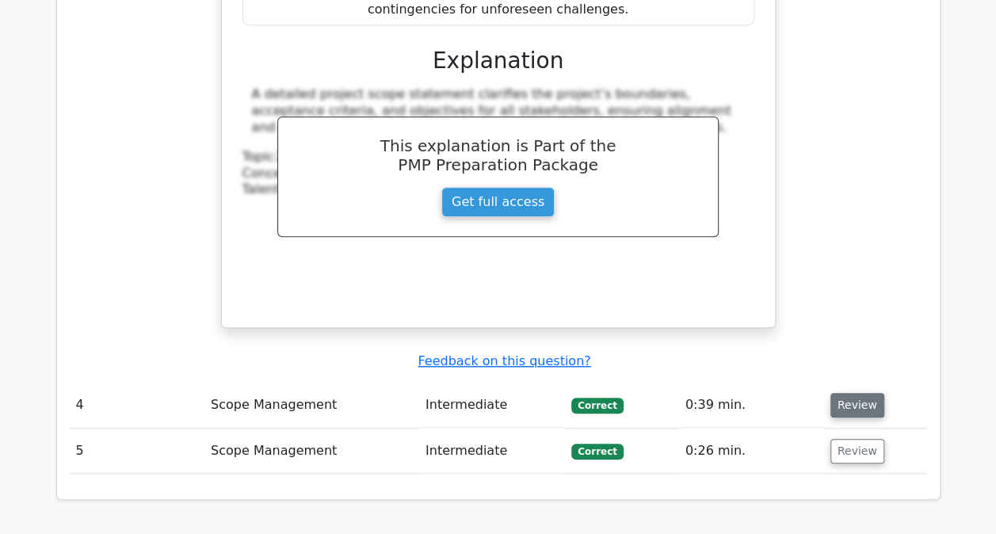
click at [863, 393] on button "Review" at bounding box center [857, 405] width 54 height 25
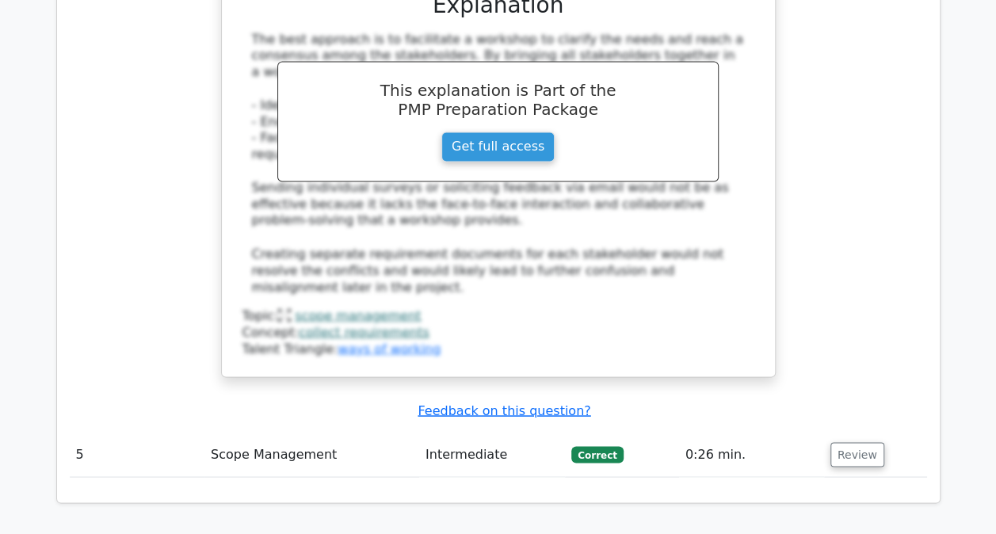
scroll to position [4277, 0]
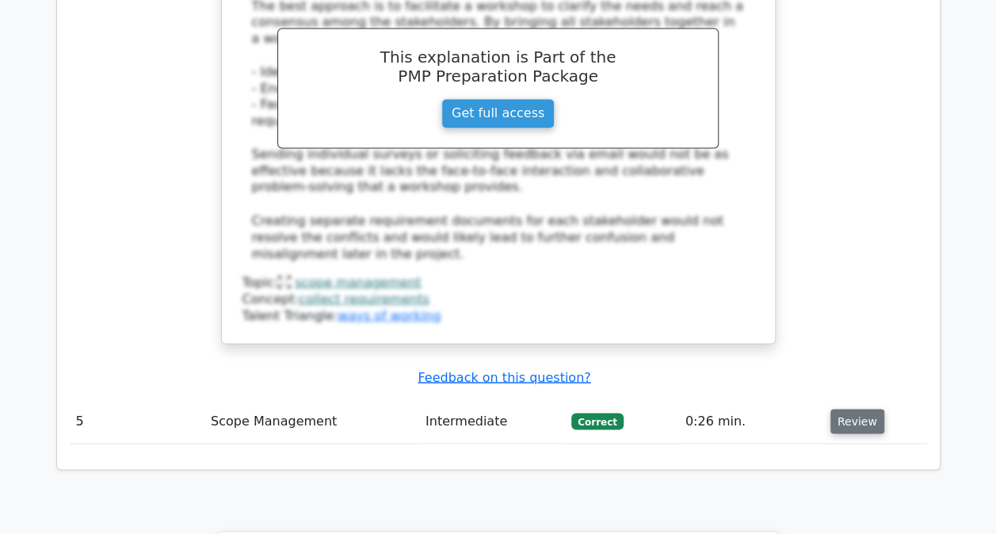
click at [867, 409] on button "Review" at bounding box center [857, 421] width 54 height 25
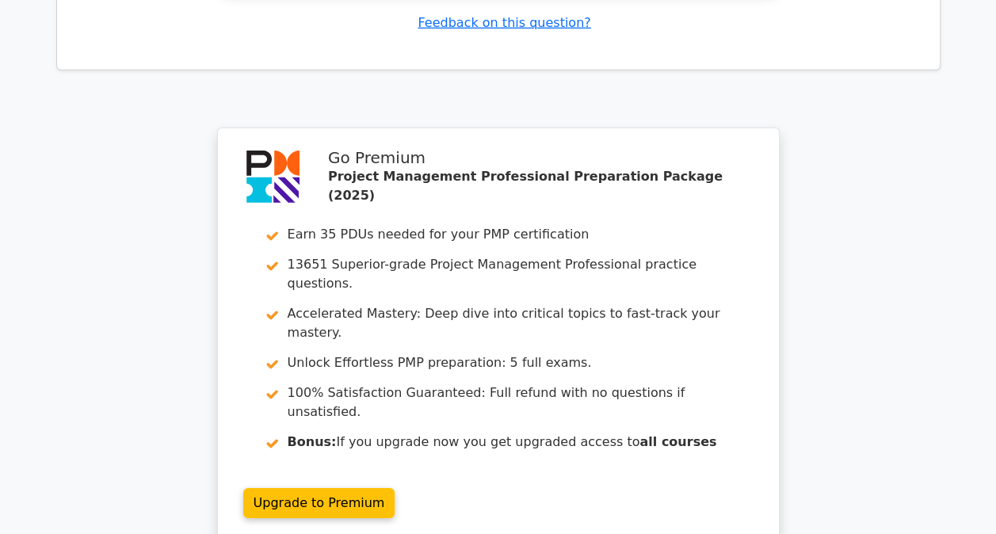
scroll to position [5432, 0]
